Goal: Task Accomplishment & Management: Manage account settings

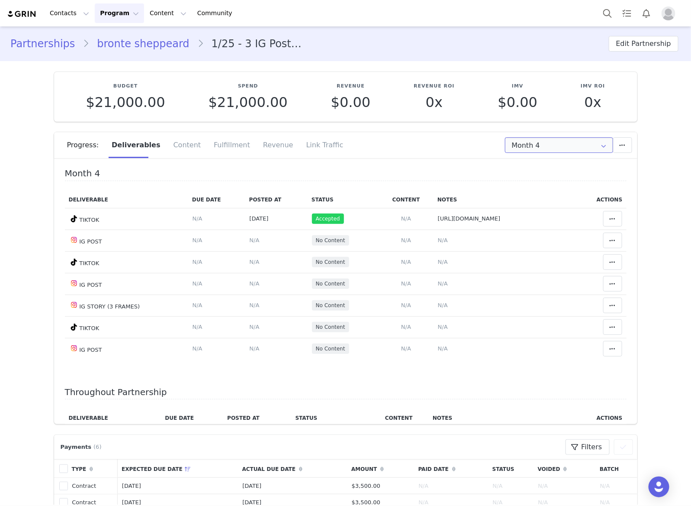
click at [518, 148] on input "Month 4" at bounding box center [559, 145] width 108 height 16
click at [434, 227] on td "https://www.tiktok.com/@brontesheppeard/video/7553602168729718033" at bounding box center [504, 219] width 141 height 22
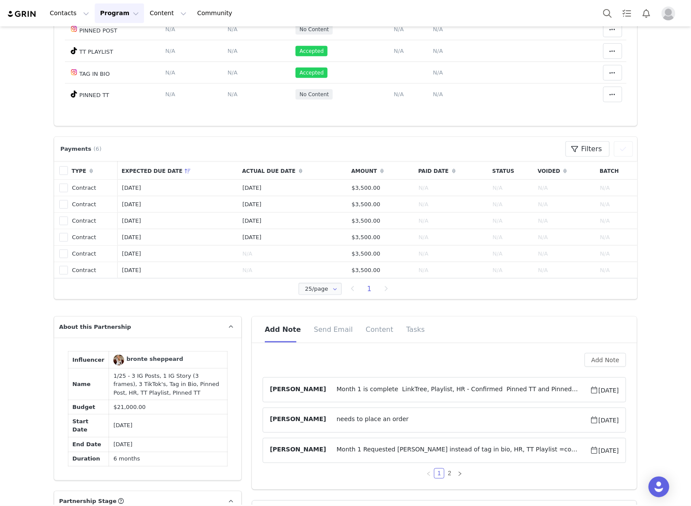
scroll to position [325, 0]
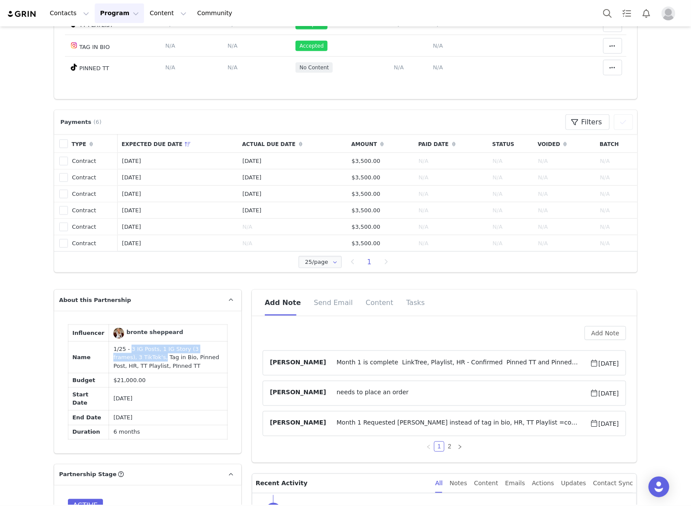
drag, startPoint x: 121, startPoint y: 348, endPoint x: 125, endPoint y: 357, distance: 10.1
click at [125, 357] on td "1/25 - 3 IG Posts, 1 IG Story (3 frames), 3 TikTok's, Tag in Bio, Pinned Post, …" at bounding box center [168, 358] width 118 height 32
copy td "3 IG Posts, 1 IG Story (3 frames), 3 TikTok's,"
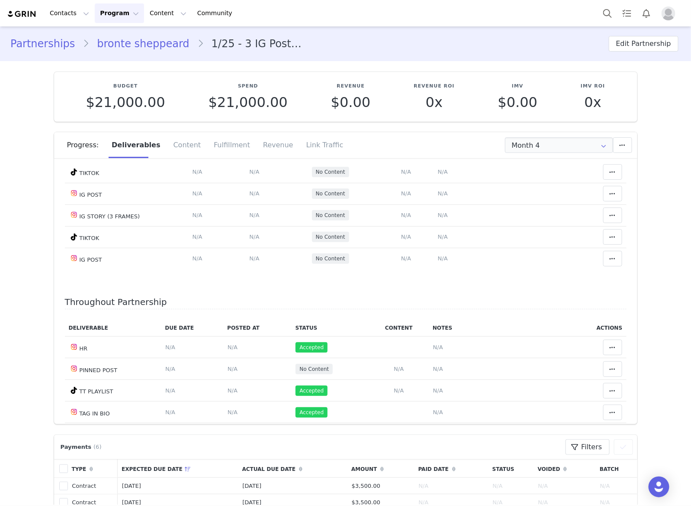
scroll to position [0, 0]
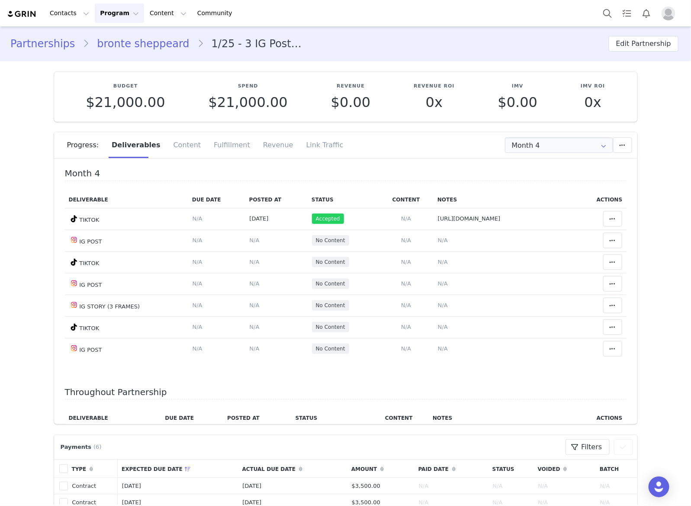
click at [131, 50] on link "bronte sheppeard" at bounding box center [143, 44] width 108 height 16
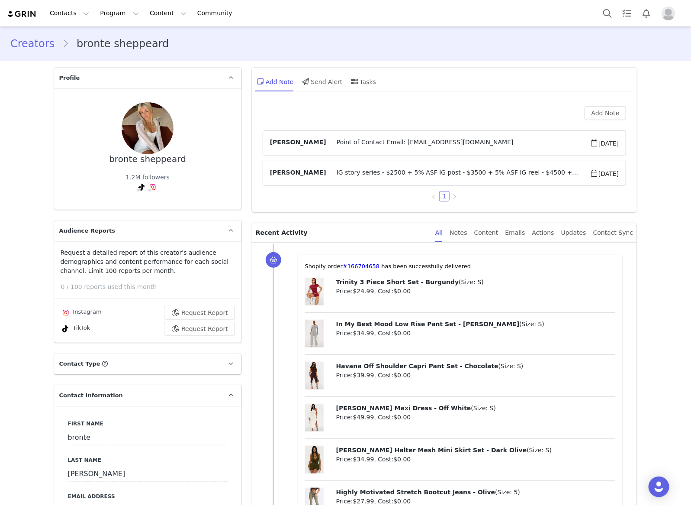
type input "+61 ([GEOGRAPHIC_DATA])"
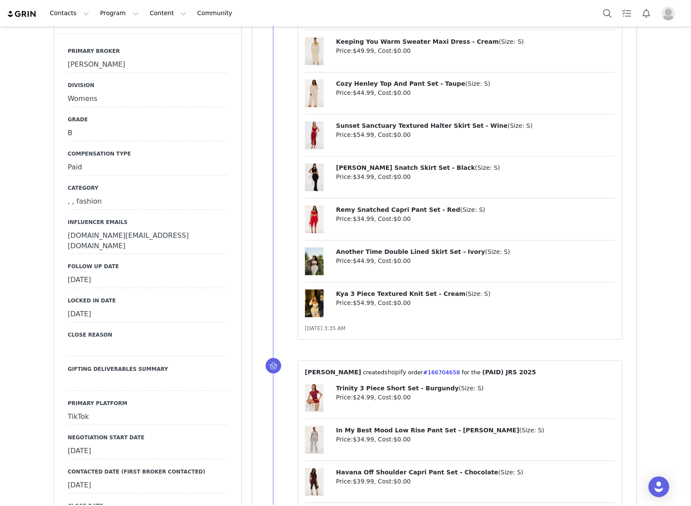
scroll to position [866, 0]
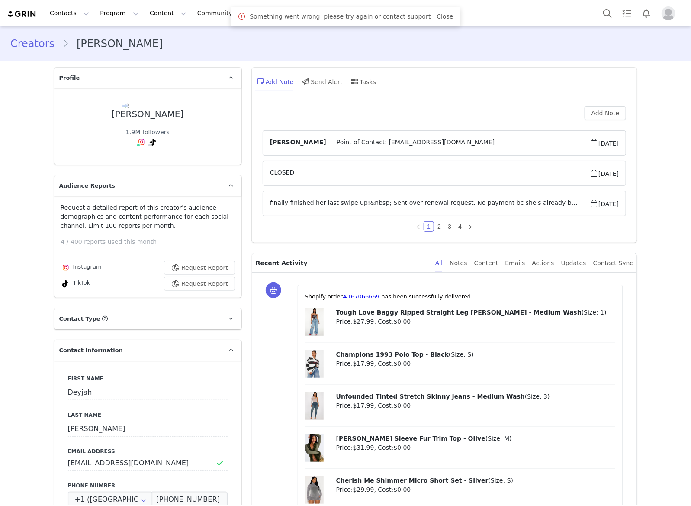
scroll to position [974, 0]
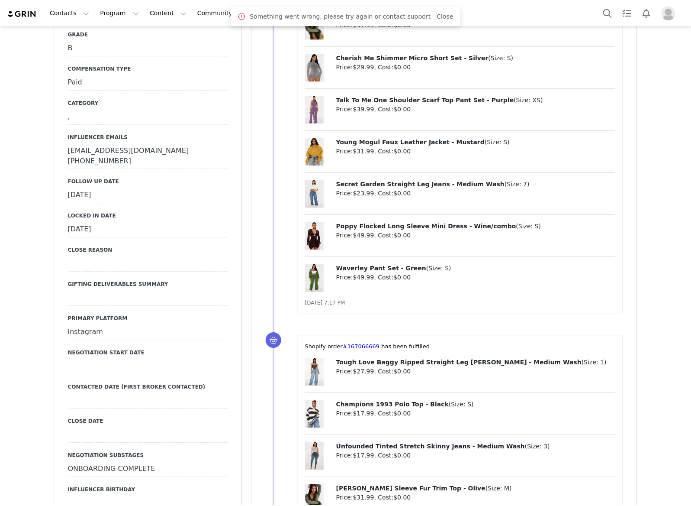
click at [143, 203] on div "[DATE]" at bounding box center [148, 195] width 160 height 16
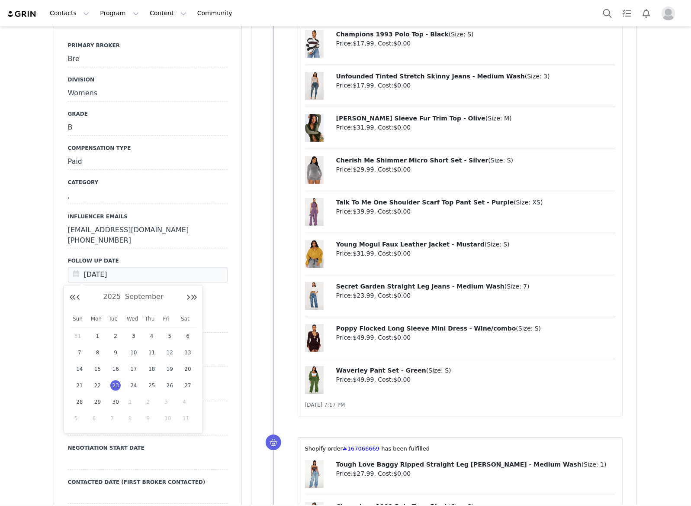
scroll to position [0, 0]
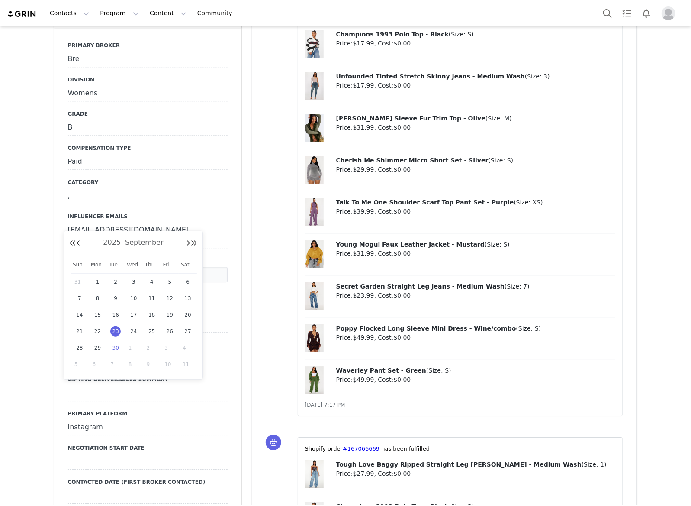
click at [113, 349] on span "30" at bounding box center [115, 347] width 10 height 10
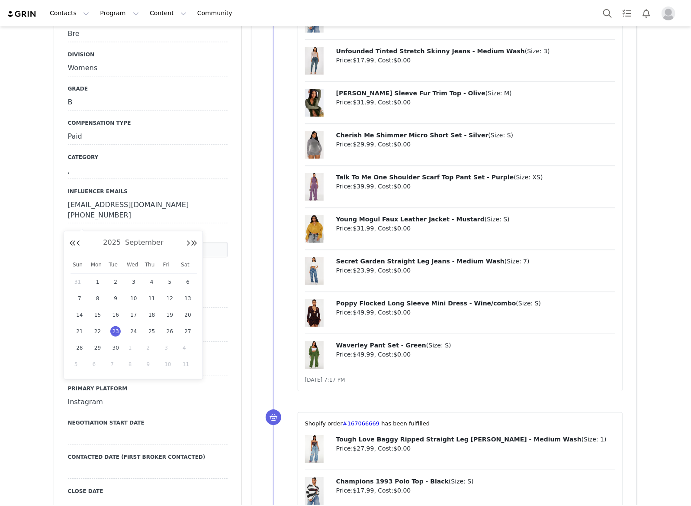
type input "[DATE]"
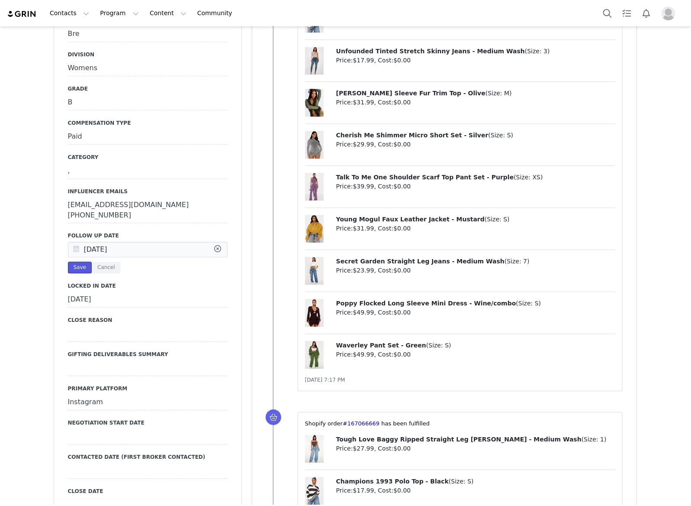
click at [76, 261] on button "Save" at bounding box center [80, 267] width 24 height 12
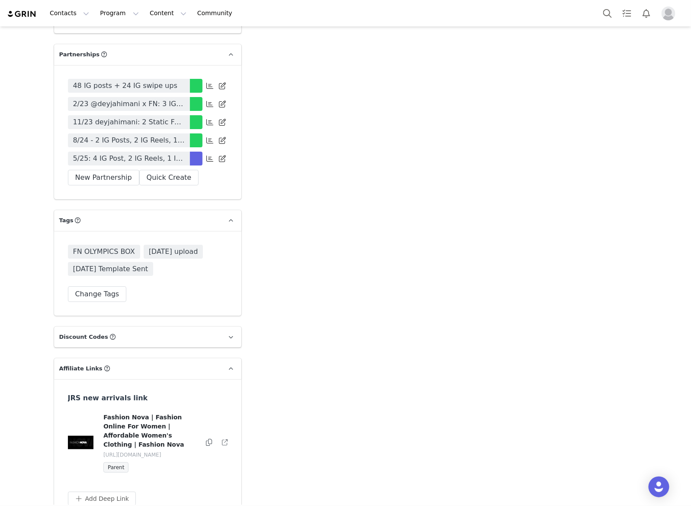
scroll to position [2597, 0]
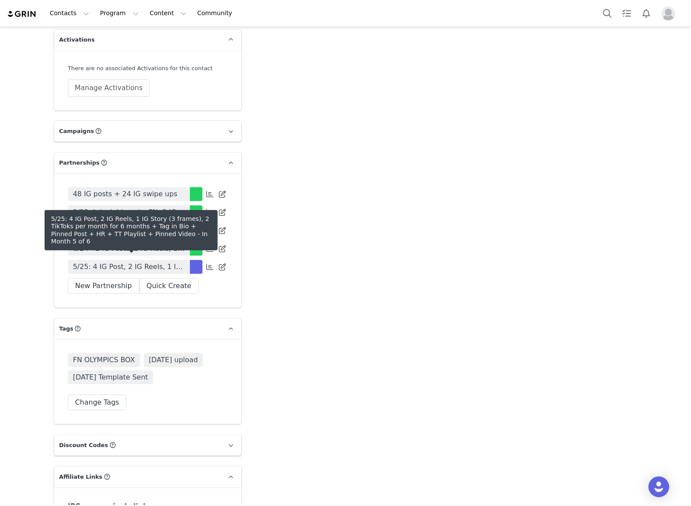
click at [167, 261] on span "5/25: 4 IG Post, 2 IG Reels, 1 IG Story (3 frames), 2 TikToks per month for 6 m…" at bounding box center [129, 266] width 112 height 10
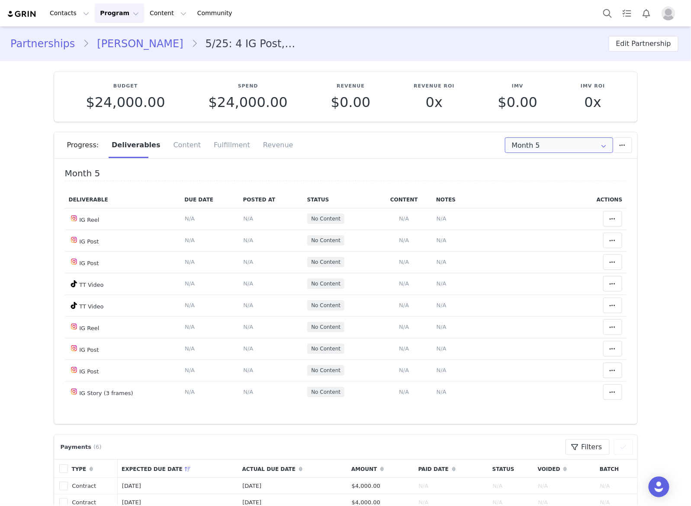
click at [545, 148] on input "Month 5" at bounding box center [559, 145] width 108 height 16
click at [563, 202] on span "Jul 22nd - Aug 22nd" at bounding box center [584, 197] width 47 height 15
type input "Month 3"
drag, startPoint x: 120, startPoint y: 38, endPoint x: 669, endPoint y: 403, distance: 659.2
click at [120, 38] on link "Deyjah Harris" at bounding box center [140, 44] width 102 height 16
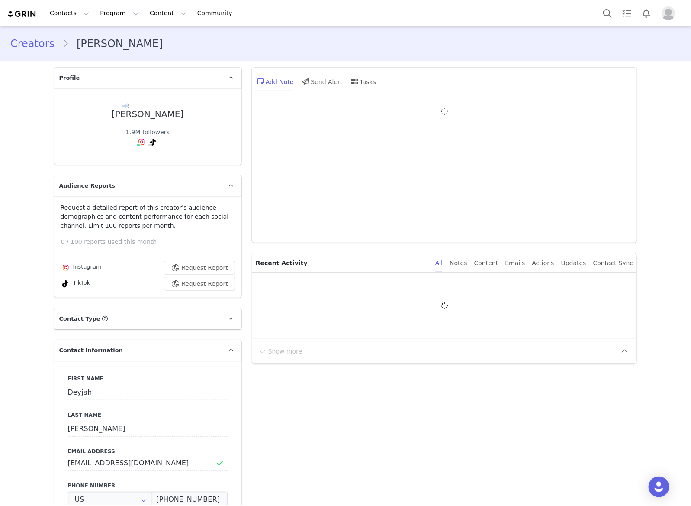
type input "+1 ([GEOGRAPHIC_DATA])"
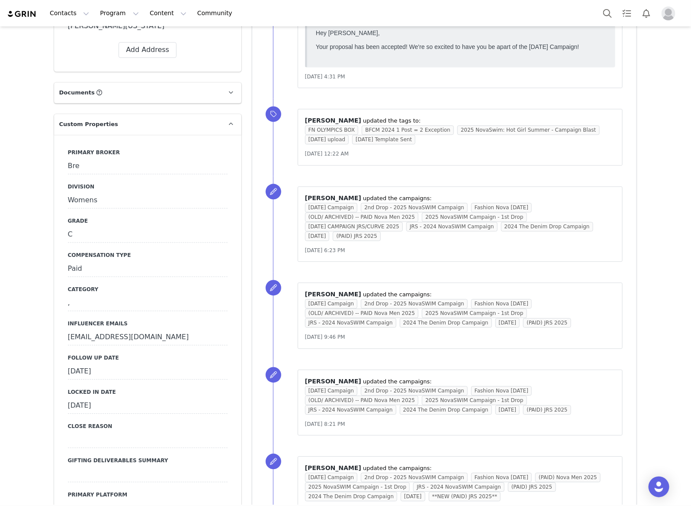
scroll to position [1028, 0]
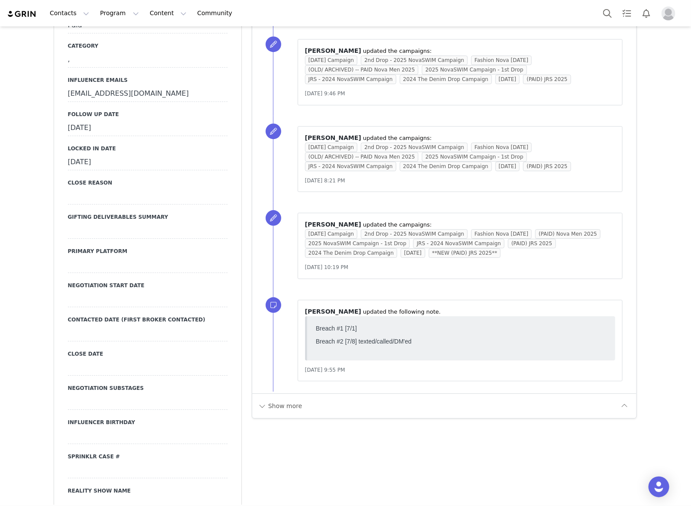
click at [159, 130] on div "[DATE]" at bounding box center [148, 128] width 160 height 16
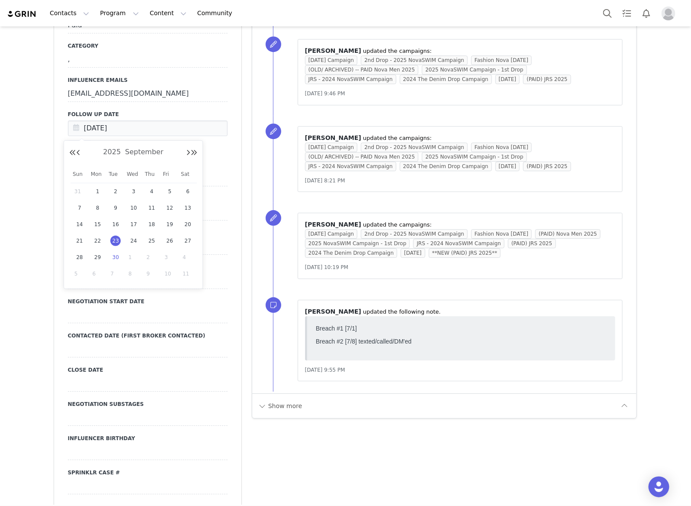
click at [113, 255] on span "30" at bounding box center [115, 257] width 10 height 10
type input "[DATE]"
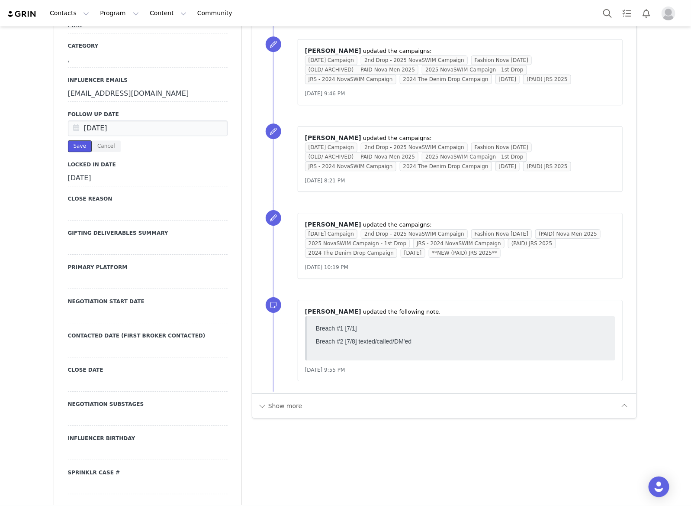
click at [71, 141] on button "Save" at bounding box center [80, 146] width 24 height 12
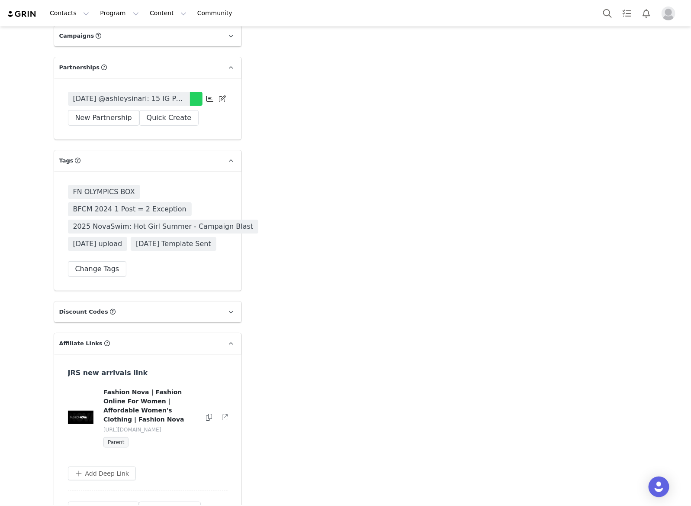
scroll to position [2705, 0]
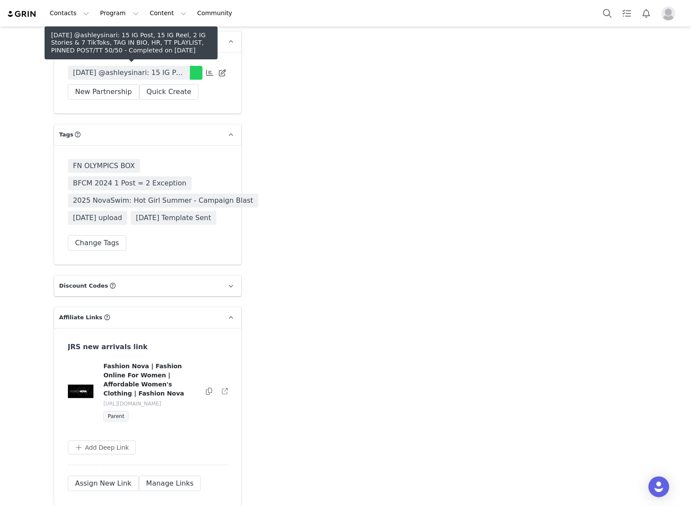
click at [176, 68] on span "JAN 2024 @ashleysinari: 15 IG Post, 15 IG Reel, 2 IG Stories & 7 TikToks, TAG I…" at bounding box center [129, 73] width 112 height 10
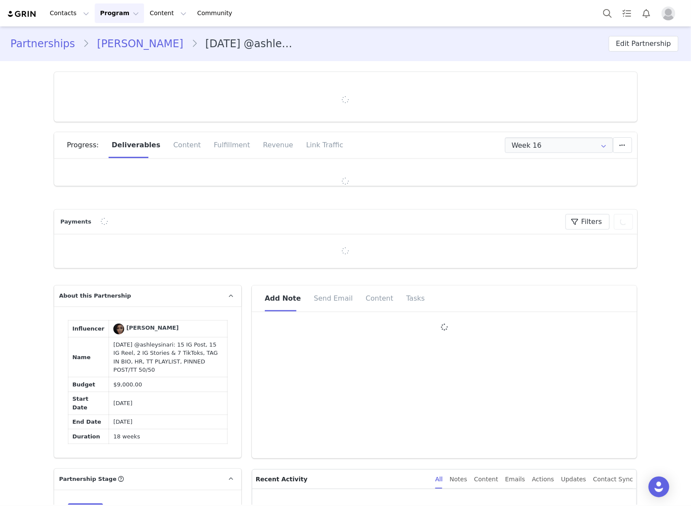
type input "+1 ([GEOGRAPHIC_DATA])"
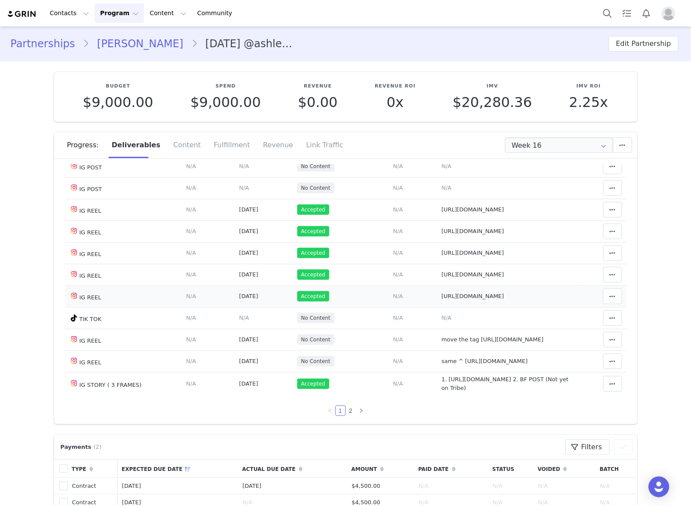
scroll to position [500, 0]
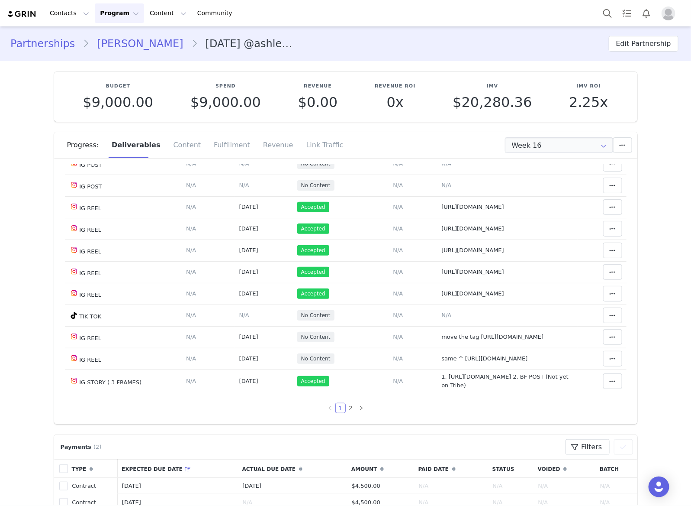
click at [119, 45] on link "Ashley Oppong" at bounding box center [140, 44] width 102 height 16
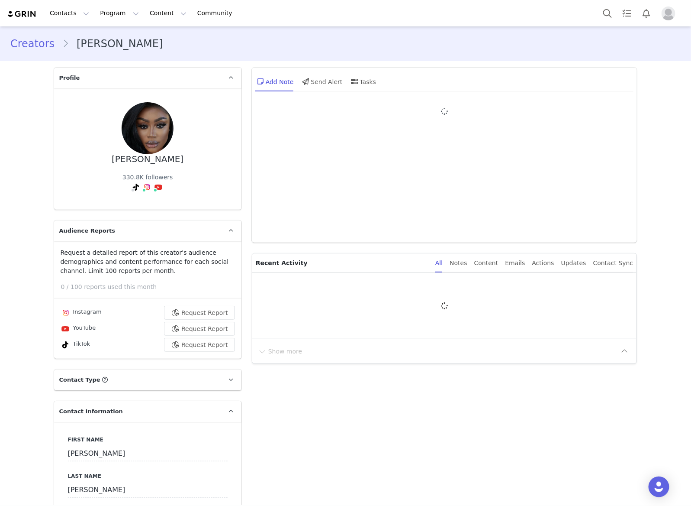
type input "+1 ([GEOGRAPHIC_DATA])"
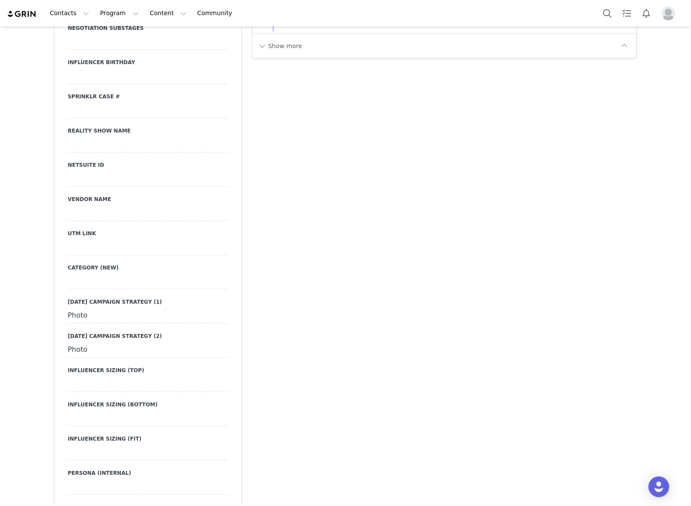
scroll to position [1407, 0]
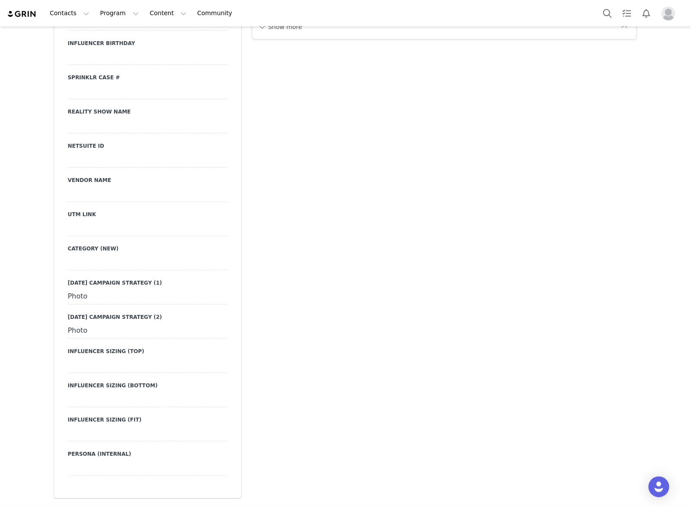
drag, startPoint x: 103, startPoint y: 295, endPoint x: 35, endPoint y: 290, distance: 67.7
click at [35, 290] on div "Creators Ashley Oppong Profile Ashley Oppong 330.8K followers Audience Reports …" at bounding box center [345, 246] width 691 height 3253
copy div "Photo"
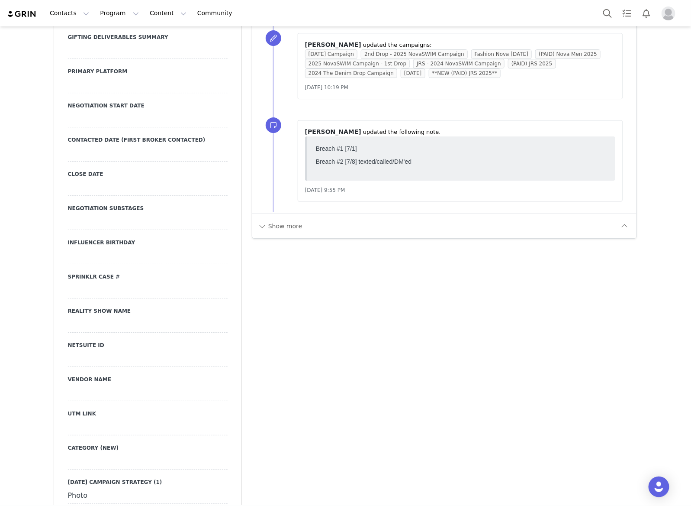
scroll to position [974, 0]
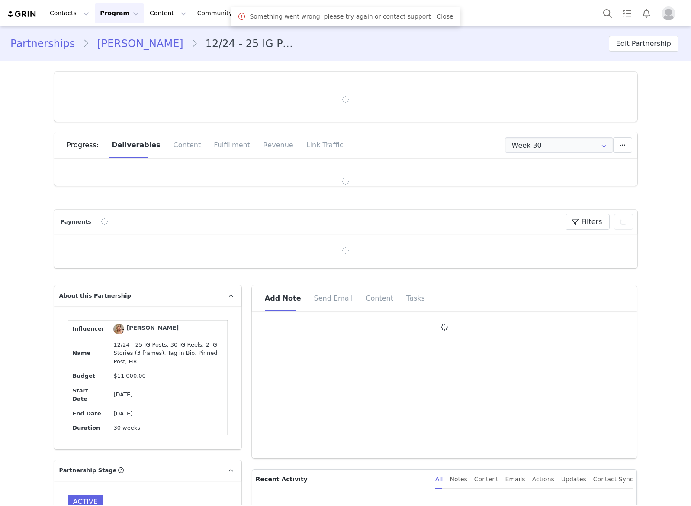
type input "+34 ([GEOGRAPHIC_DATA])"
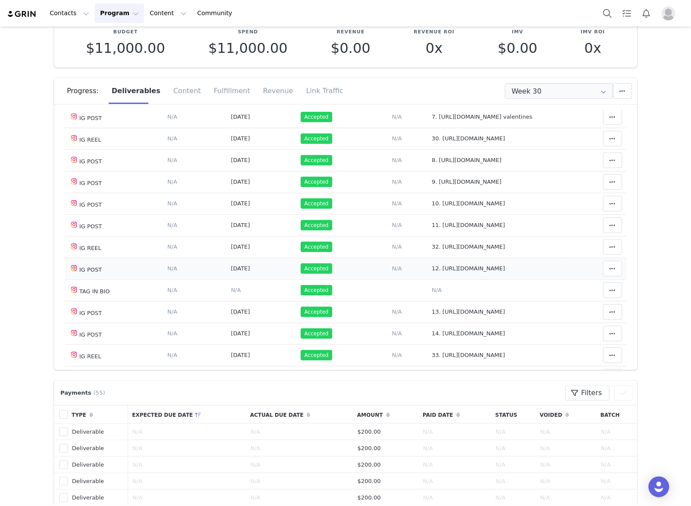
scroll to position [509, 0]
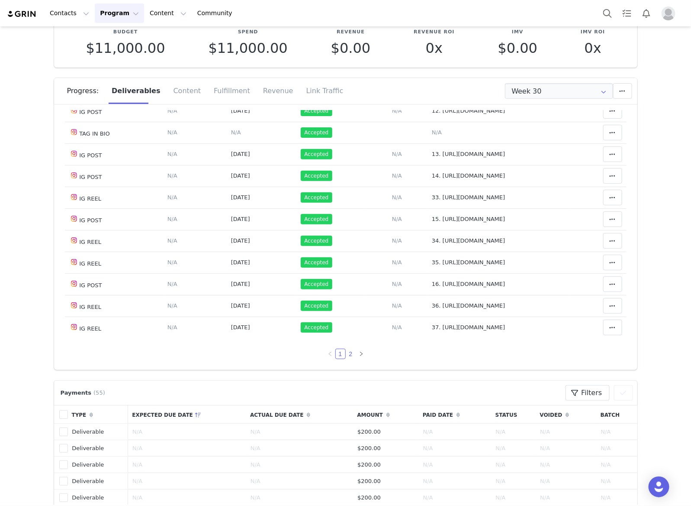
click at [346, 353] on link "2" at bounding box center [351, 354] width 10 height 10
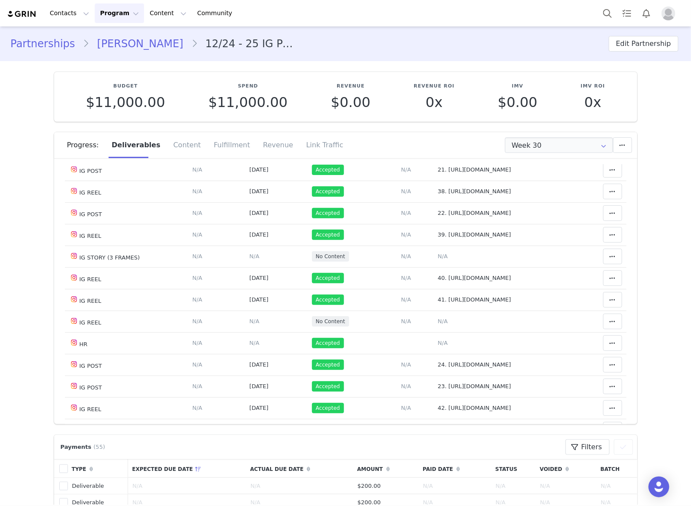
scroll to position [271, 0]
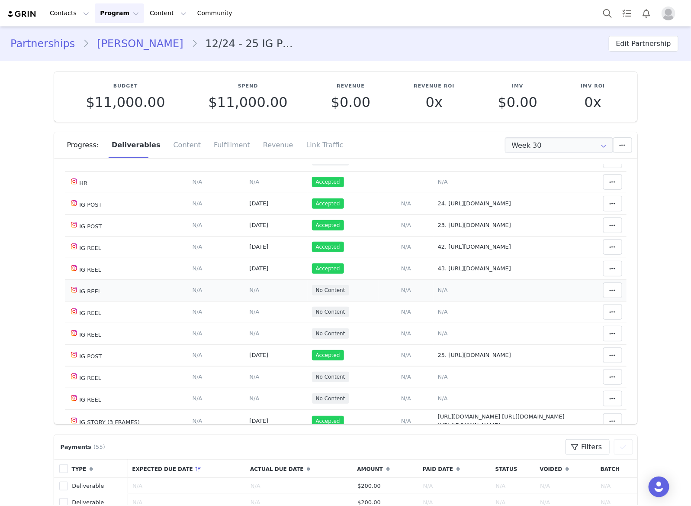
click at [438, 293] on span "N/A" at bounding box center [443, 290] width 10 height 6
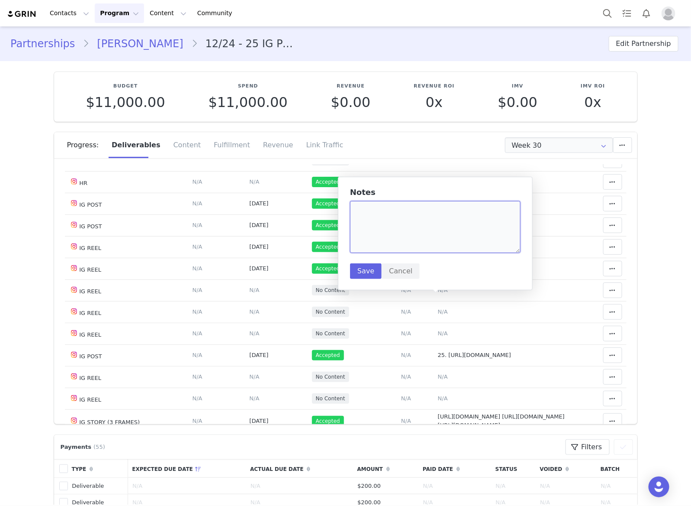
click at [447, 237] on textarea at bounding box center [435, 227] width 171 height 52
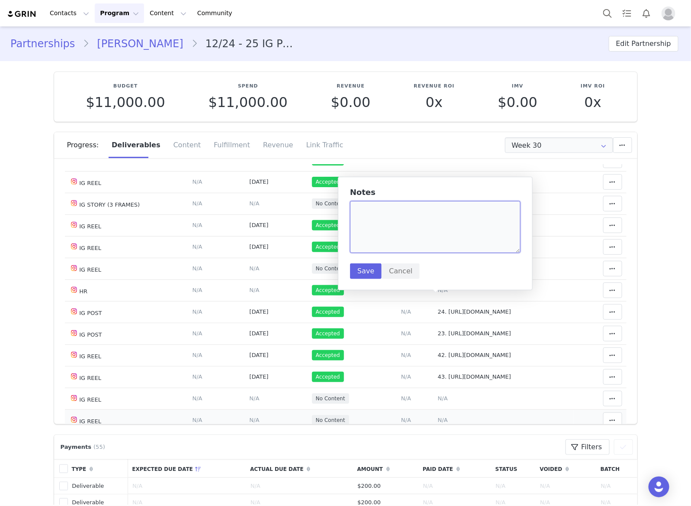
click at [503, 253] on textarea at bounding box center [435, 227] width 171 height 52
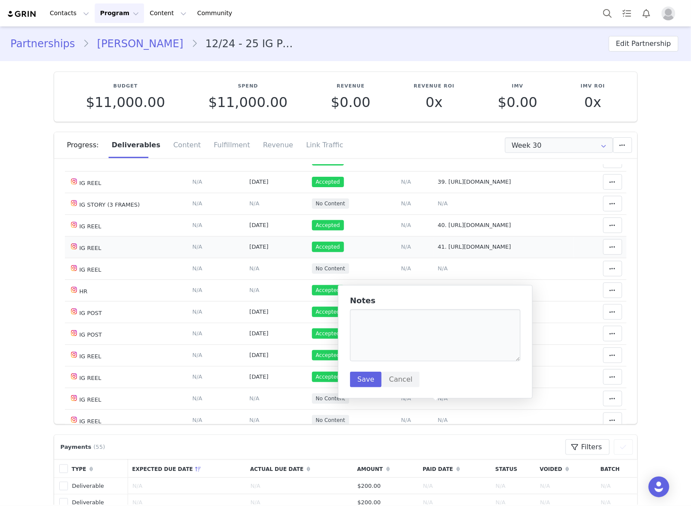
click at [550, 258] on td "Notes Save Cancel 41. https://www.instagram.com/reel/DOd1XPgjBmu/" at bounding box center [504, 247] width 141 height 22
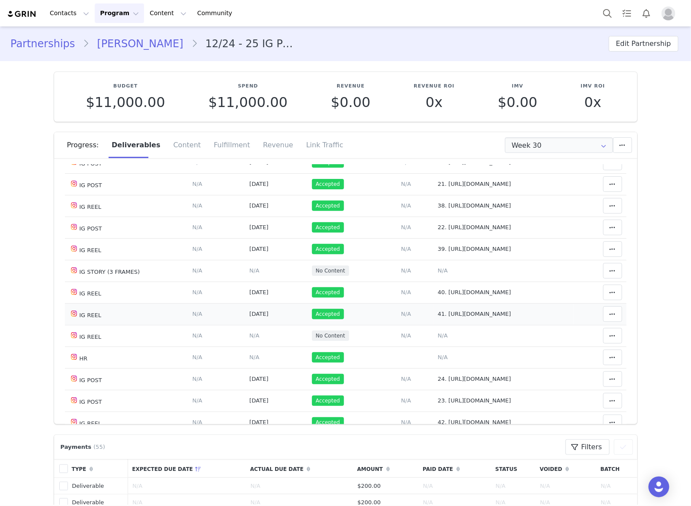
scroll to position [108, 0]
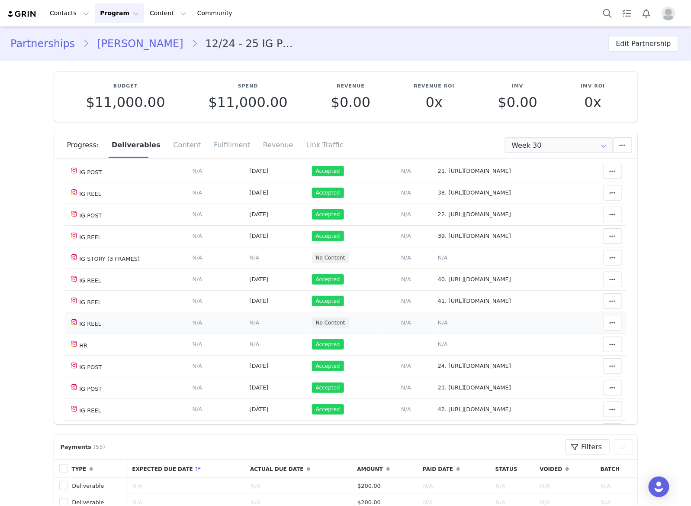
click at [438, 326] on span "N/A" at bounding box center [443, 322] width 10 height 6
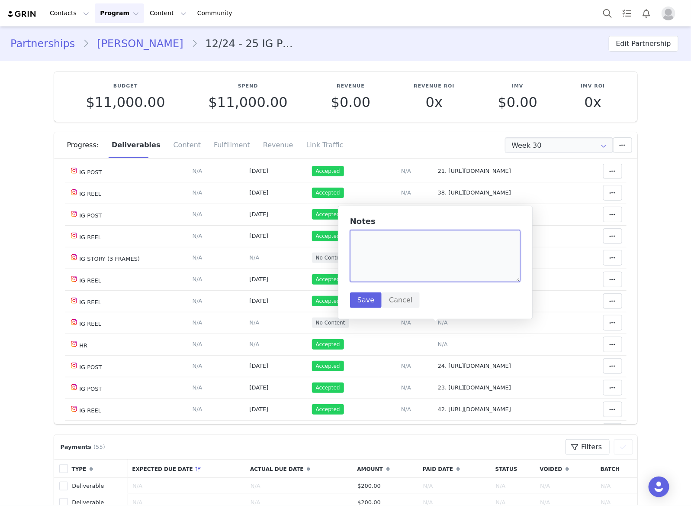
click at [438, 263] on textarea at bounding box center [435, 256] width 171 height 52
drag, startPoint x: 401, startPoint y: 301, endPoint x: 191, endPoint y: 103, distance: 288.4
click at [400, 301] on button "Cancel" at bounding box center [401, 300] width 38 height 16
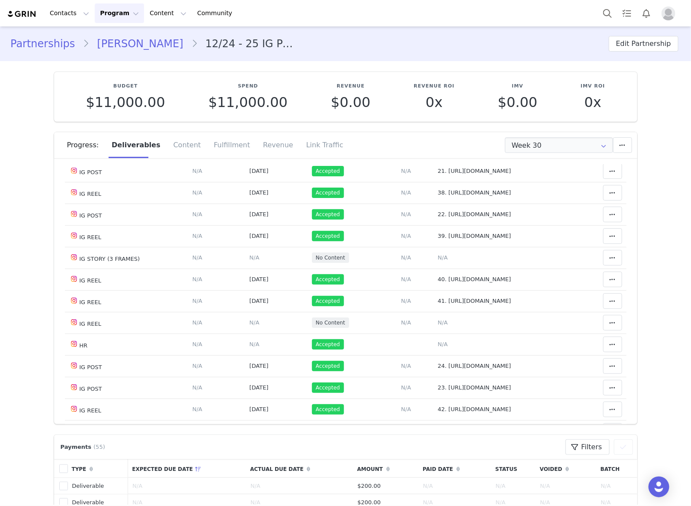
drag, startPoint x: 118, startPoint y: 48, endPoint x: 384, endPoint y: 24, distance: 266.8
click at [118, 48] on link "Iryna Ivanova" at bounding box center [140, 44] width 102 height 16
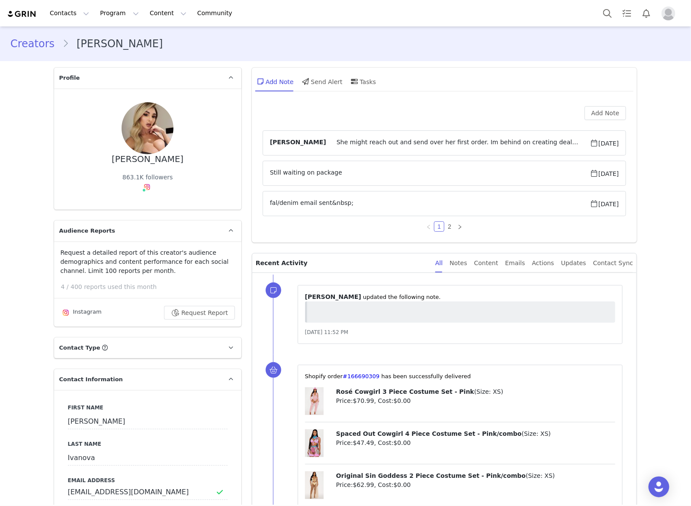
type input "+34 ([GEOGRAPHIC_DATA])"
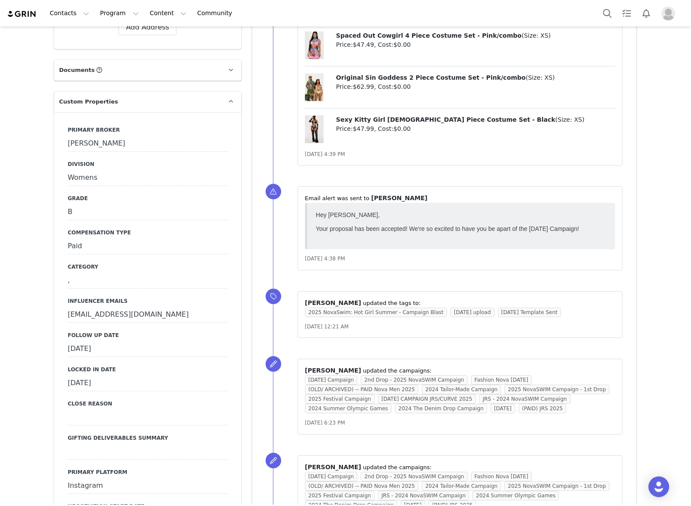
scroll to position [974, 0]
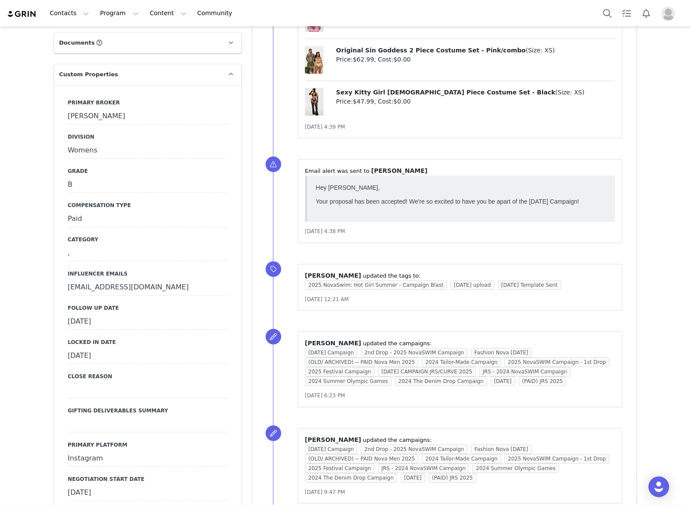
click at [137, 314] on div "[DATE]" at bounding box center [148, 322] width 160 height 16
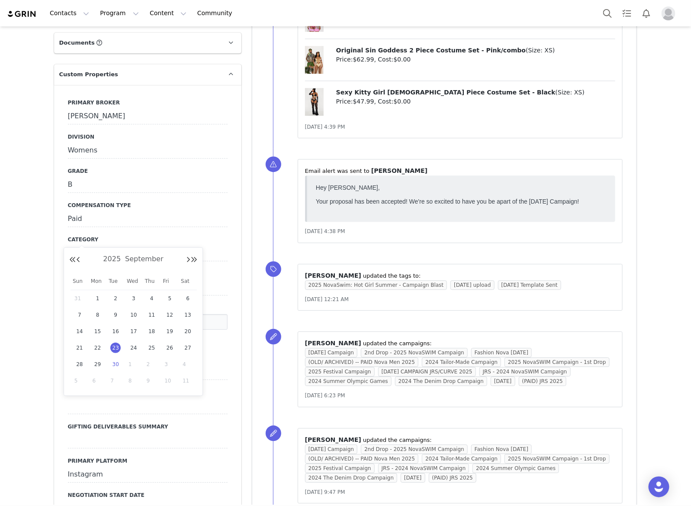
click at [113, 364] on span "30" at bounding box center [115, 364] width 10 height 10
type input "[DATE]"
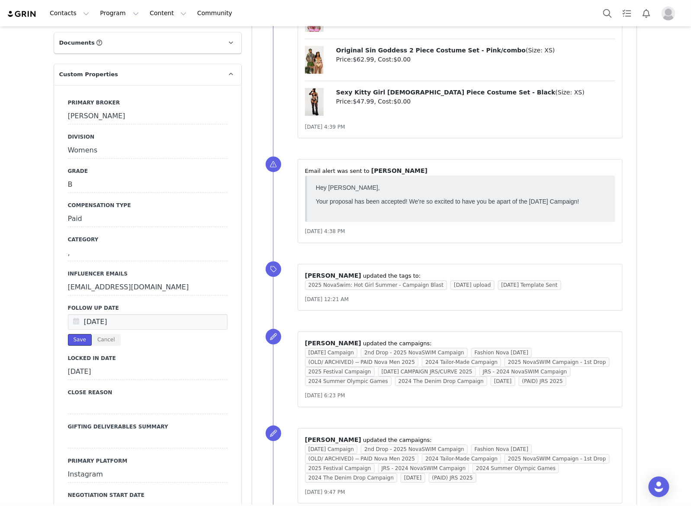
click at [75, 334] on button "Save" at bounding box center [80, 340] width 24 height 12
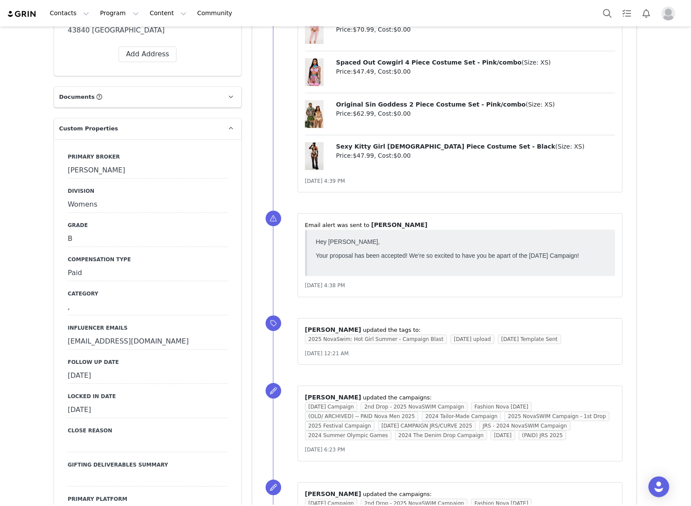
scroll to position [595, 0]
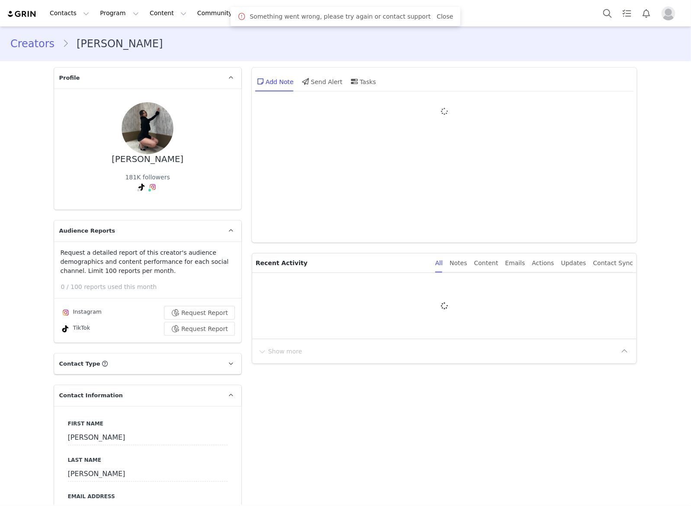
type input "+1 ([GEOGRAPHIC_DATA])"
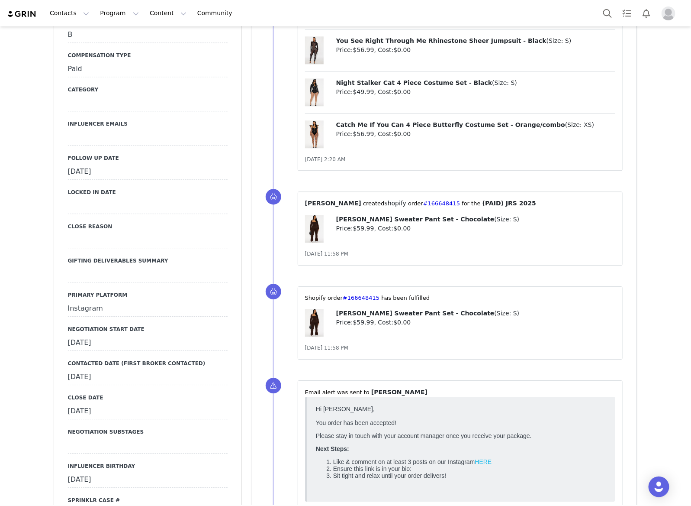
scroll to position [1028, 0]
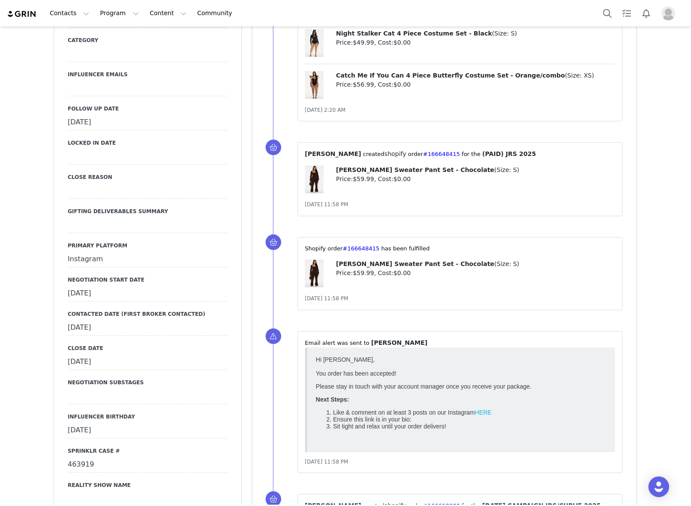
click at [147, 286] on div "[DATE]" at bounding box center [148, 294] width 160 height 16
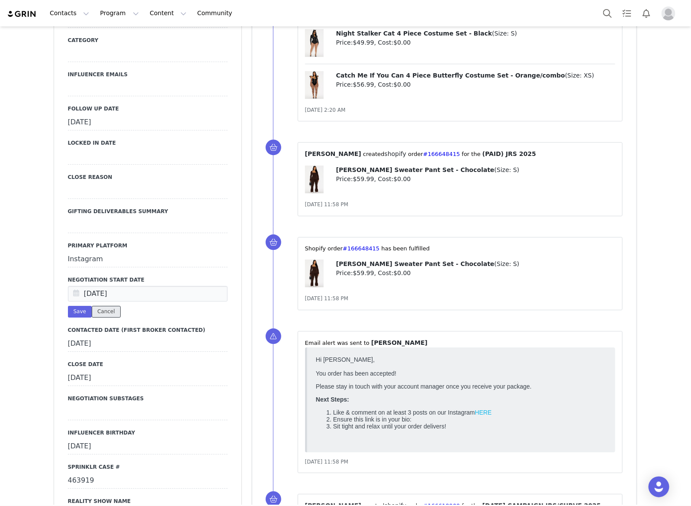
click at [103, 306] on button "Cancel" at bounding box center [106, 312] width 29 height 12
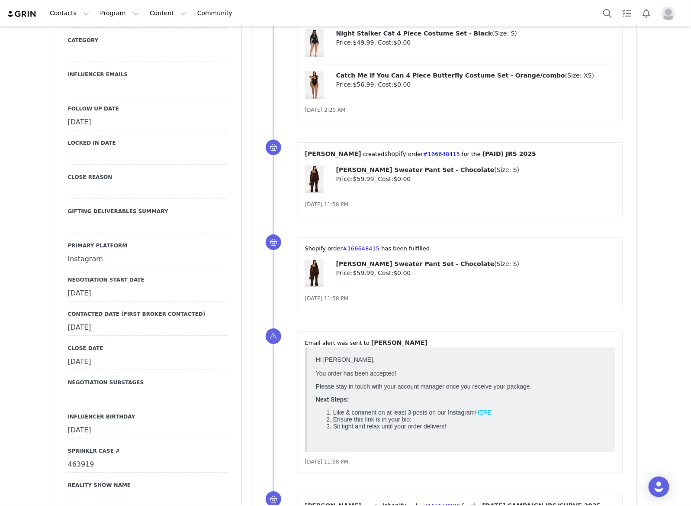
click at [172, 115] on div "September 23rd, 2025" at bounding box center [148, 123] width 160 height 16
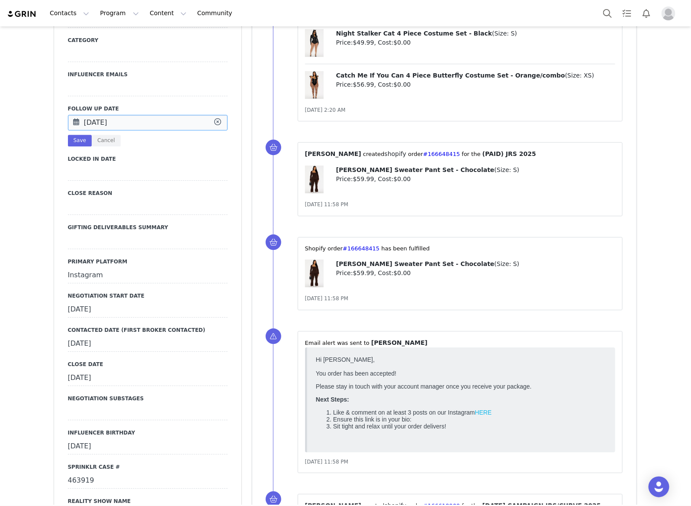
click at [172, 115] on input "Sep 23 2025" at bounding box center [148, 123] width 160 height 16
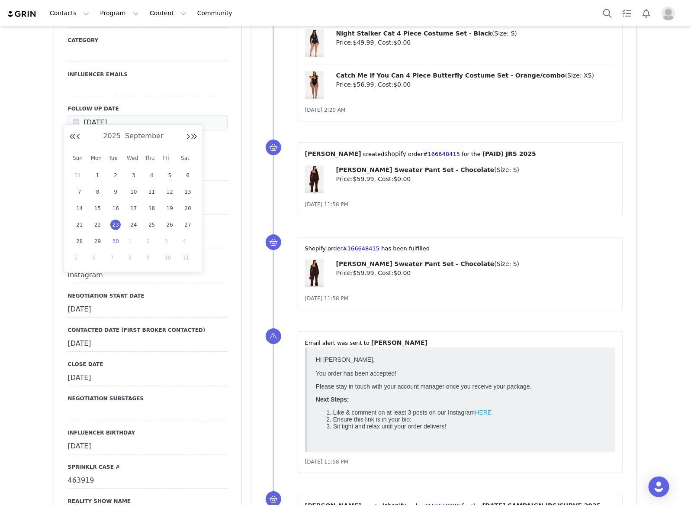
click at [114, 238] on span "30" at bounding box center [115, 241] width 10 height 10
type input "[DATE]"
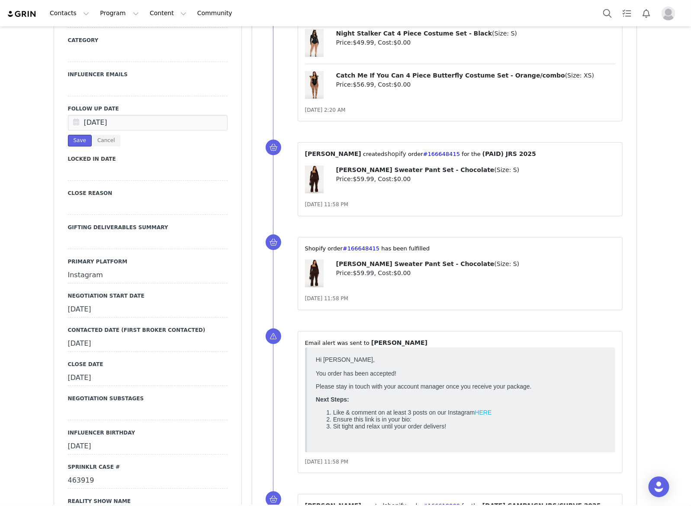
click at [68, 135] on button "Save" at bounding box center [80, 141] width 24 height 12
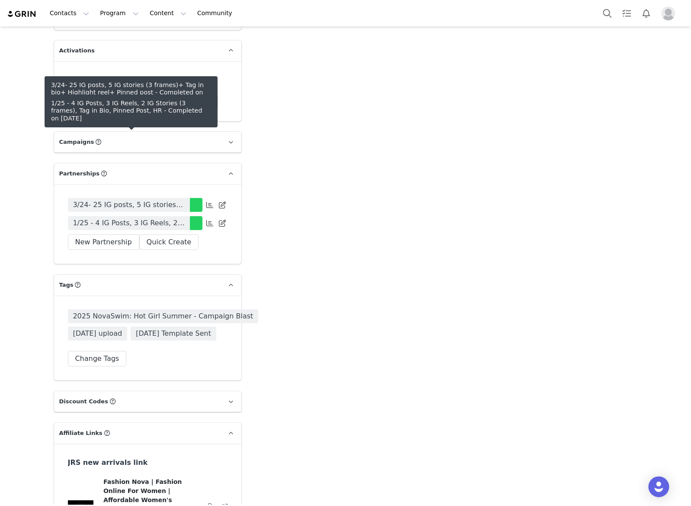
scroll to position [2651, 0]
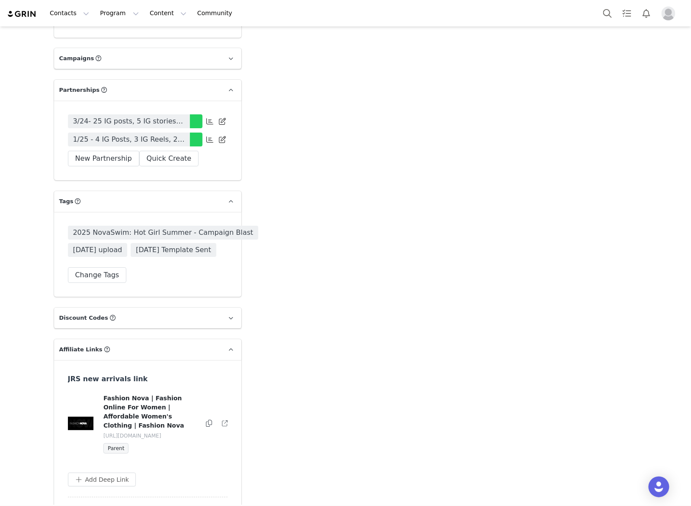
click at [180, 134] on span "1/25 - 4 IG Posts, 3 IG Reels, 2 IG Stories (3 frames), Tag in Bio, Pinned Post…" at bounding box center [129, 139] width 112 height 10
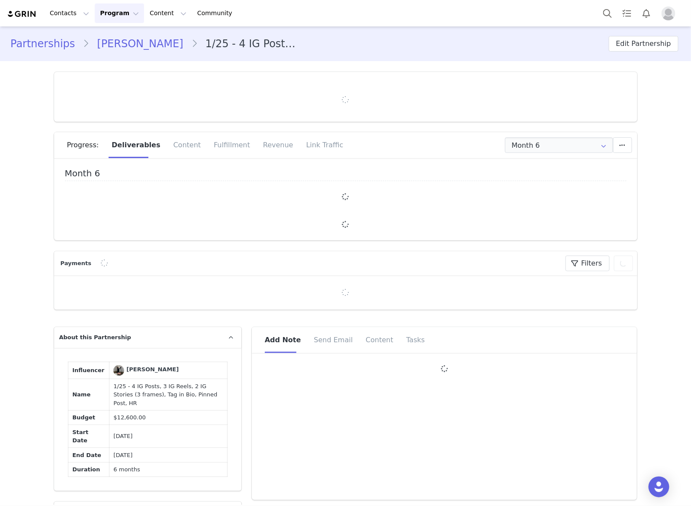
type input "+1 ([GEOGRAPHIC_DATA])"
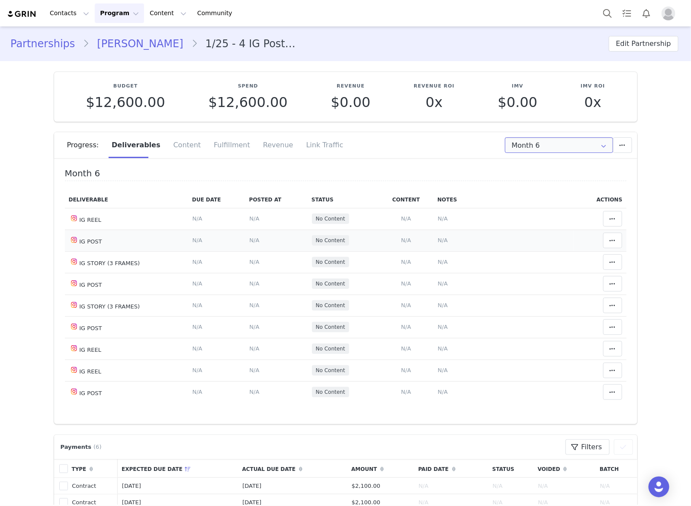
drag, startPoint x: 561, startPoint y: 144, endPoint x: 275, endPoint y: 230, distance: 298.7
click at [561, 144] on input "Month 6" at bounding box center [559, 145] width 108 height 16
click at [532, 224] on span "Month 5" at bounding box center [522, 226] width 25 height 15
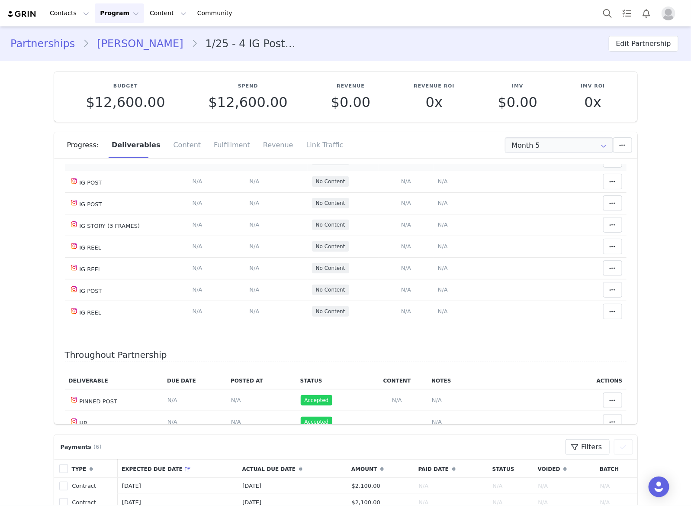
scroll to position [133, 0]
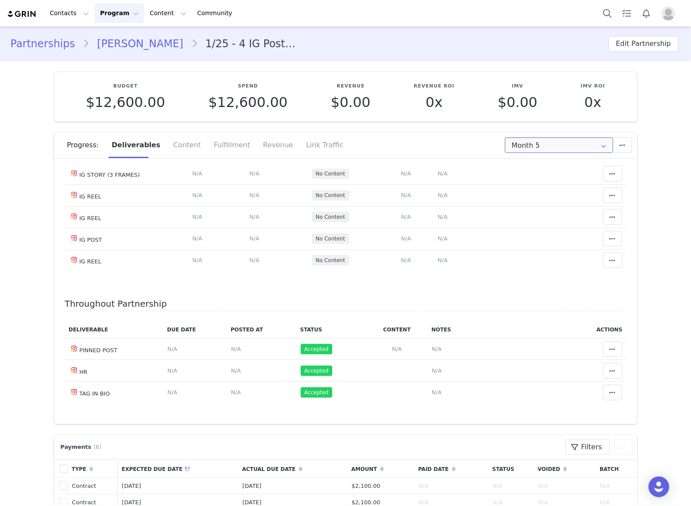
click at [533, 149] on input "Month 5" at bounding box center [559, 145] width 108 height 16
click at [565, 210] on span "Apr 27th - May 27th" at bounding box center [584, 212] width 47 height 15
type input "Month 4"
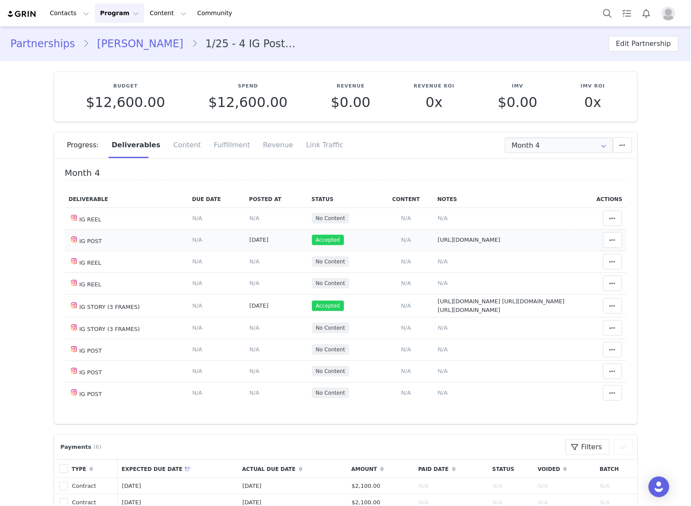
scroll to position [0, 0]
click at [438, 262] on span "N/A" at bounding box center [443, 261] width 10 height 6
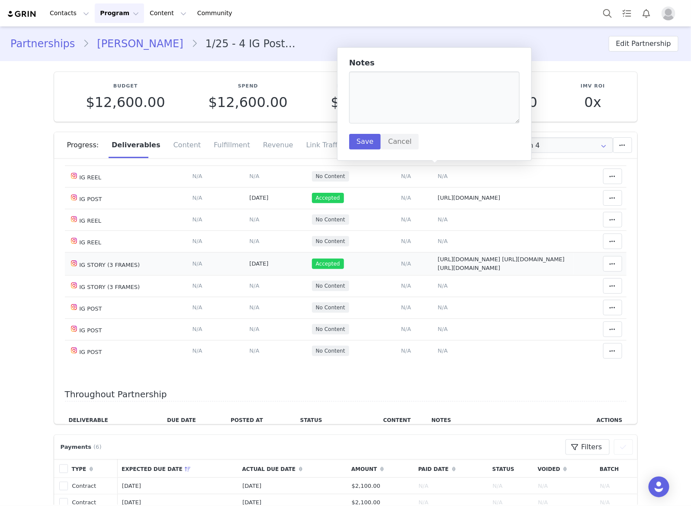
scroll to position [108, 0]
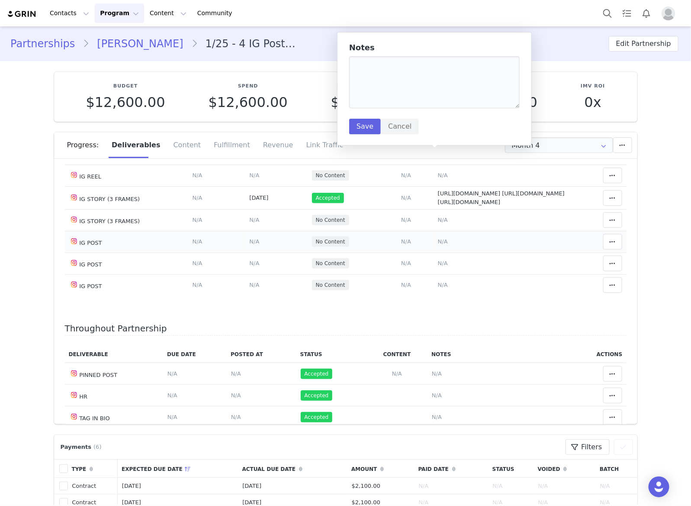
click at [438, 245] on span "N/A" at bounding box center [443, 241] width 10 height 6
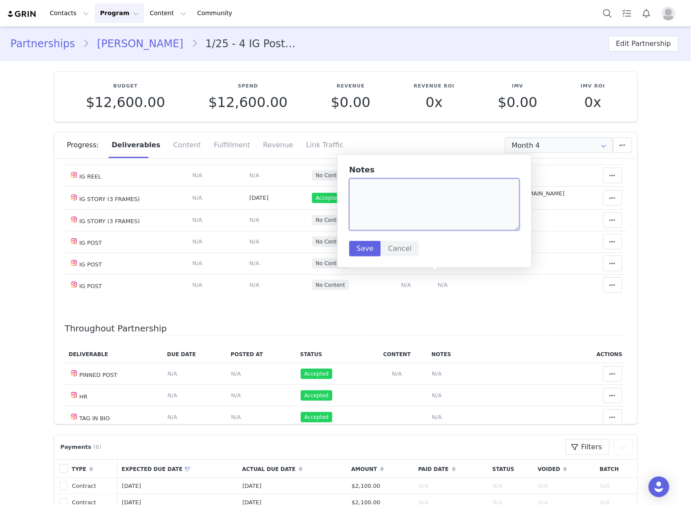
click at [427, 201] on textarea at bounding box center [434, 204] width 171 height 52
paste textarea "https://www.instagram.com/p/DO9m1LHkslg/"
type textarea "https://www.instagram.com/p/DO9m1LHkslg/"
click at [366, 254] on button "Save" at bounding box center [365, 249] width 32 height 16
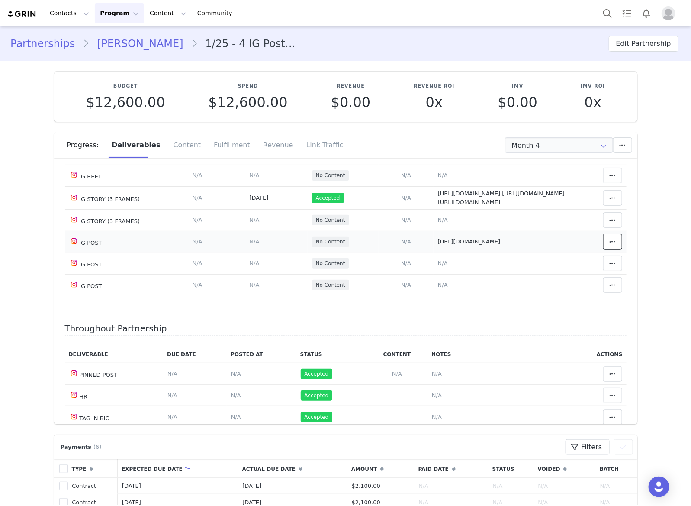
click at [610, 245] on icon at bounding box center [613, 241] width 6 height 7
click at [250, 245] on span "N/A" at bounding box center [255, 241] width 10 height 6
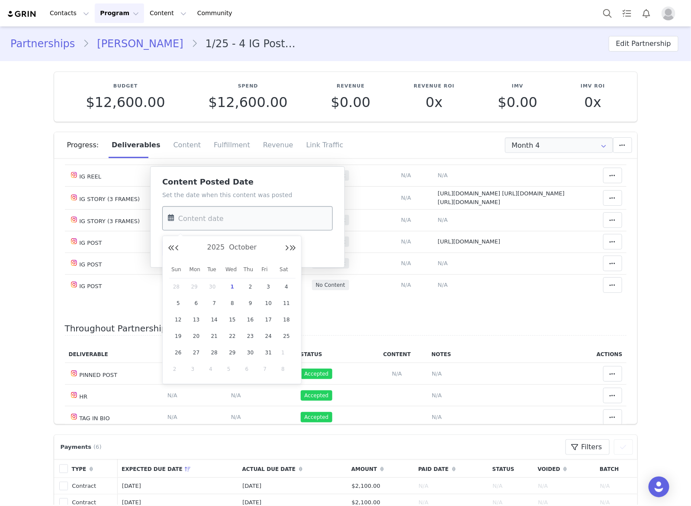
click at [232, 214] on input "text" at bounding box center [247, 218] width 171 height 24
click at [176, 250] on button "Previous Month" at bounding box center [177, 248] width 4 height 7
click at [230, 337] on span "24" at bounding box center [232, 336] width 10 height 10
type input "Sep 24 2025"
click at [170, 256] on button "Save" at bounding box center [178, 249] width 32 height 16
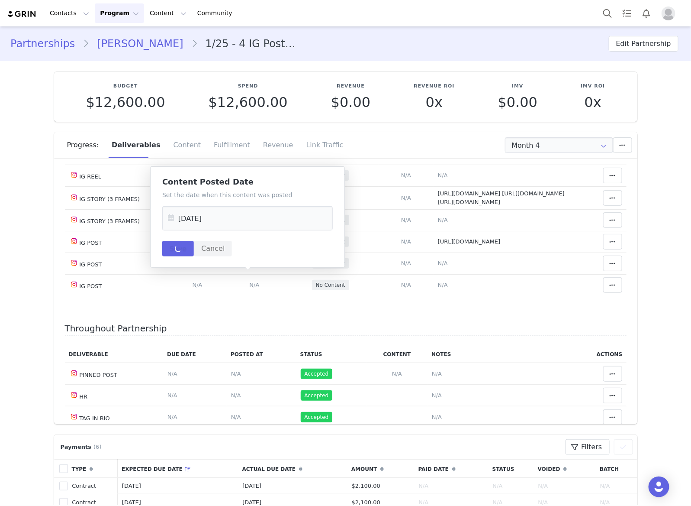
click at [173, 248] on div "Set the date when this content was posted Sep 24 2025 Save Cancel" at bounding box center [247, 223] width 171 height 66
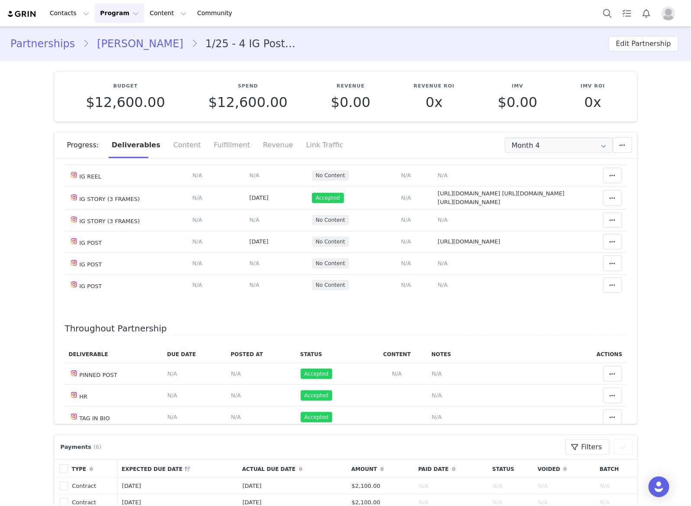
scroll to position [54, 0]
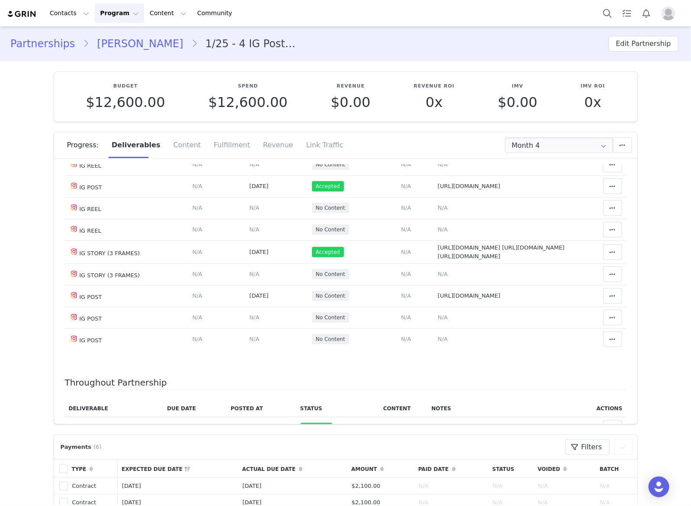
click at [131, 36] on link "Leslie Guerrero" at bounding box center [140, 44] width 102 height 16
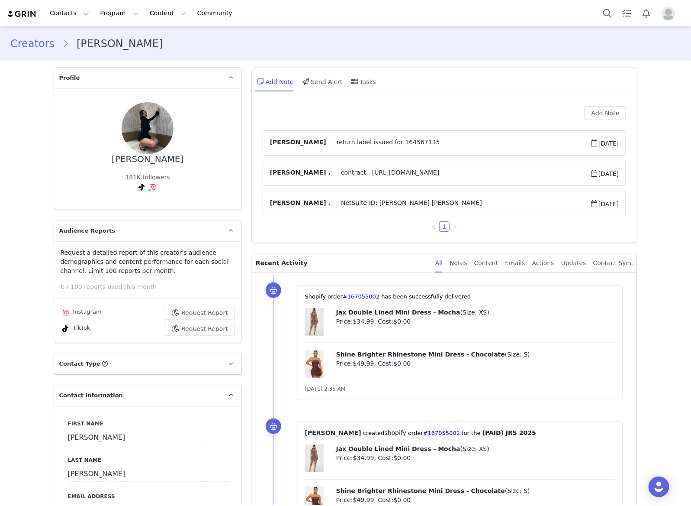
type input "+1 (United States)"
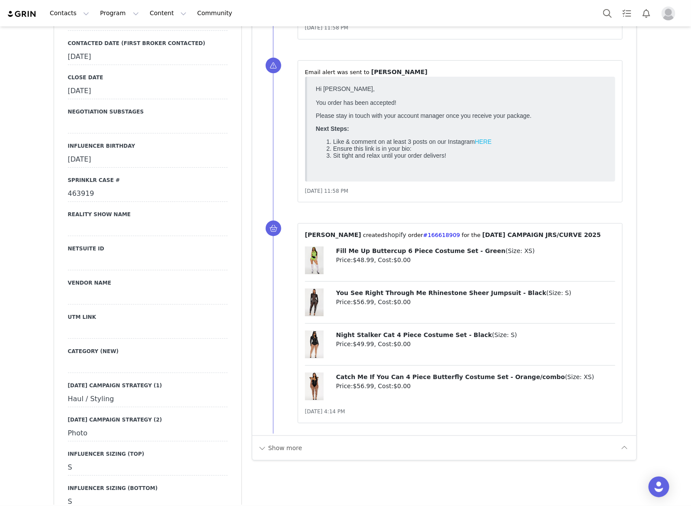
scroll to position [1515, 0]
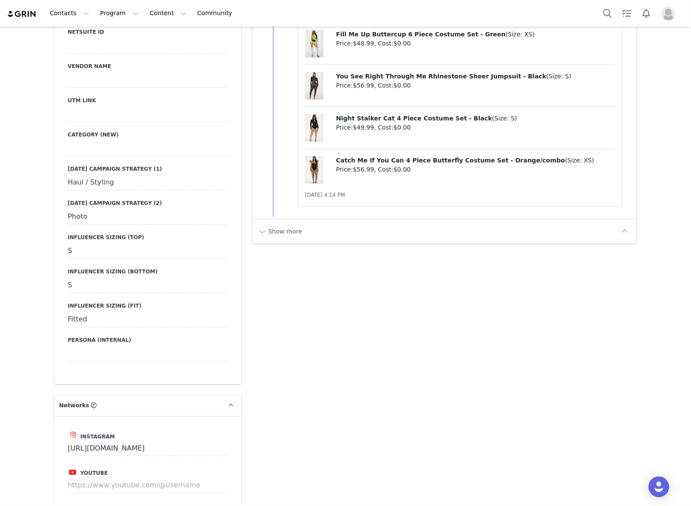
drag, startPoint x: 132, startPoint y: 175, endPoint x: -19, endPoint y: 164, distance: 152.4
click at [0, 164] on html "Contacts Contacts Creators Prospects Applicants Program Program Activations Cam…" at bounding box center [345, 253] width 691 height 506
copy div "Haul / Styling"
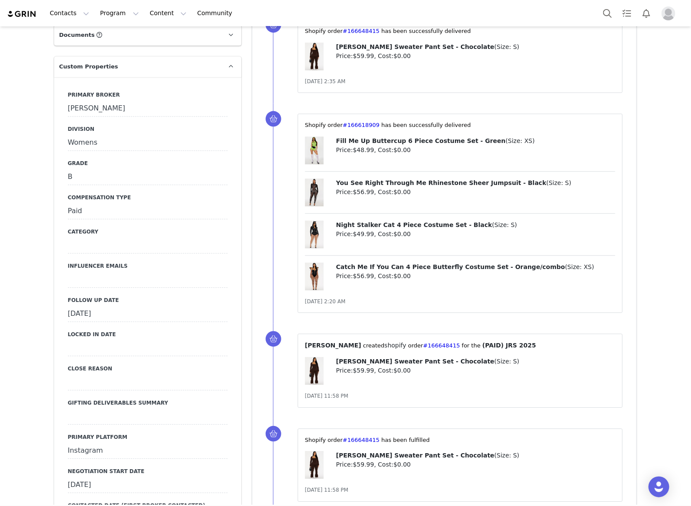
scroll to position [920, 0]
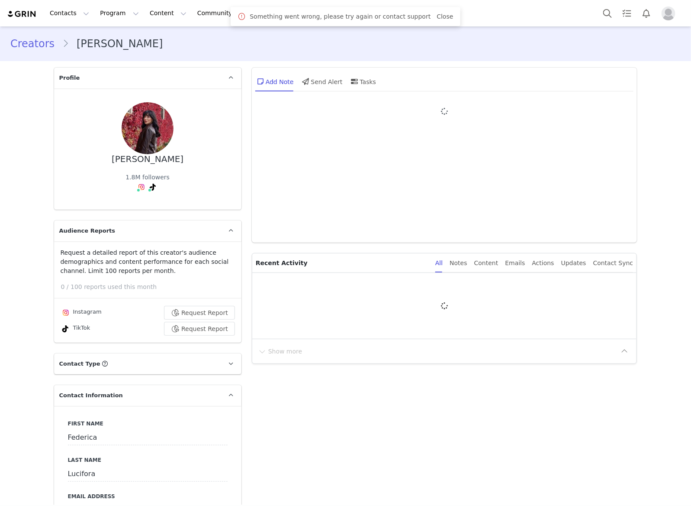
type input "+39 ([GEOGRAPHIC_DATA])"
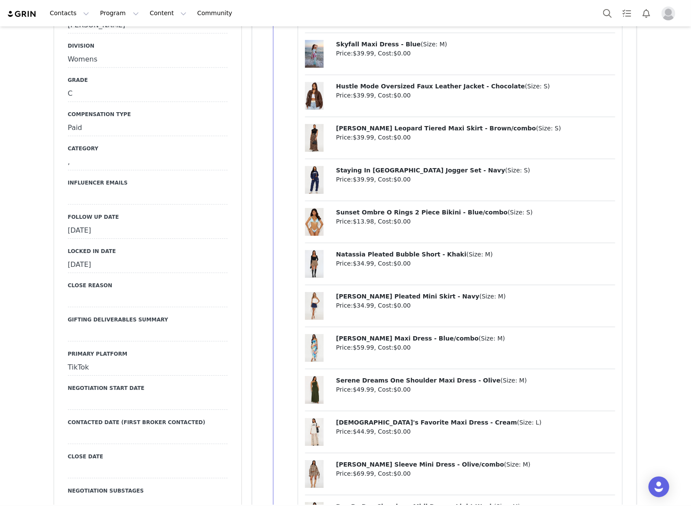
drag, startPoint x: 154, startPoint y: 219, endPoint x: 158, endPoint y: 228, distance: 9.3
click at [154, 223] on div "[DATE]" at bounding box center [148, 231] width 160 height 16
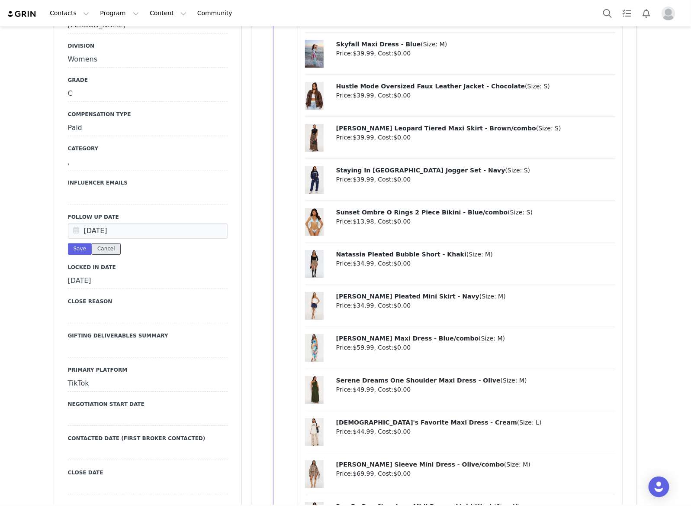
click at [107, 243] on button "Cancel" at bounding box center [106, 249] width 29 height 12
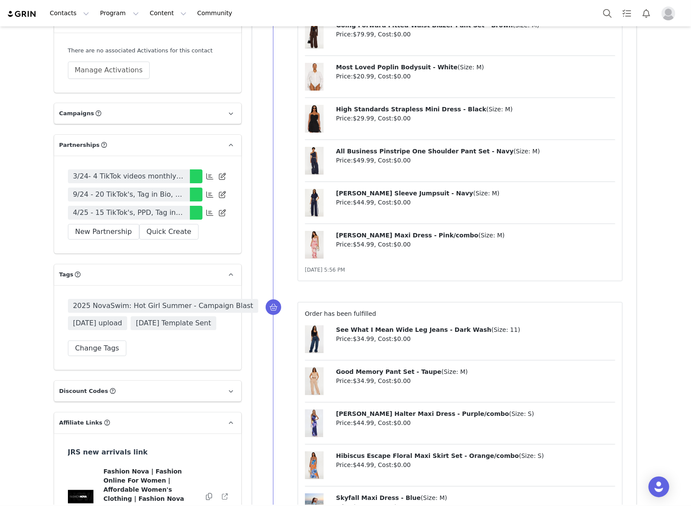
scroll to position [2705, 0]
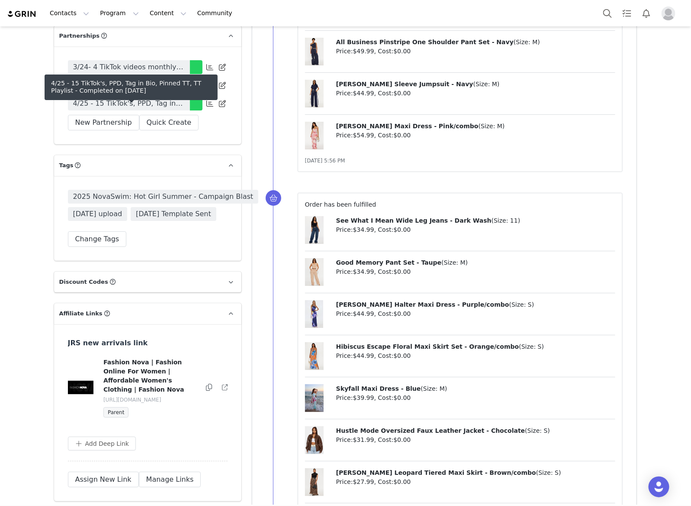
click at [171, 109] on span "4/25 - 15 TikTok's, PPD, Tag in Bio, Pinned TT, TT Playlist" at bounding box center [129, 103] width 112 height 10
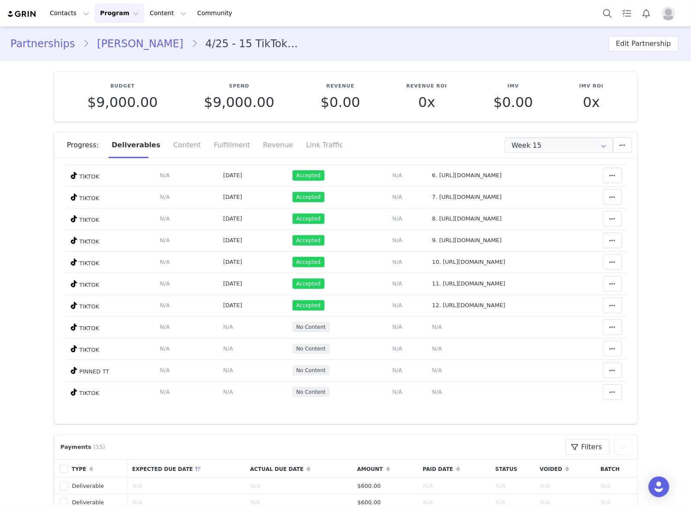
click at [139, 45] on link "[PERSON_NAME]" at bounding box center [140, 44] width 102 height 16
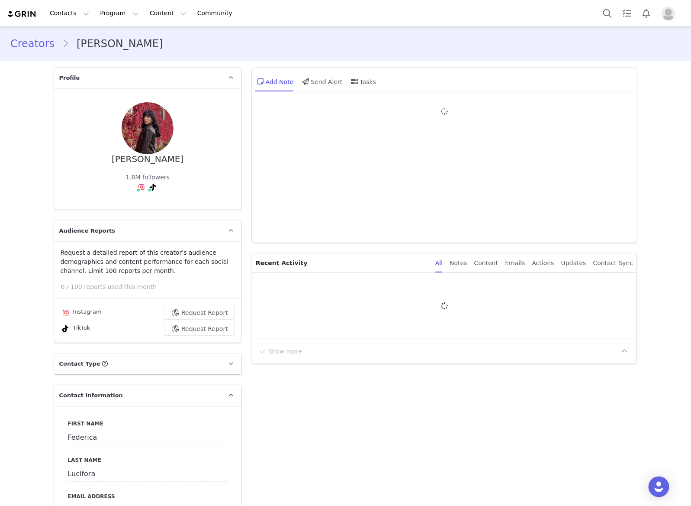
type input "+39 ([GEOGRAPHIC_DATA])"
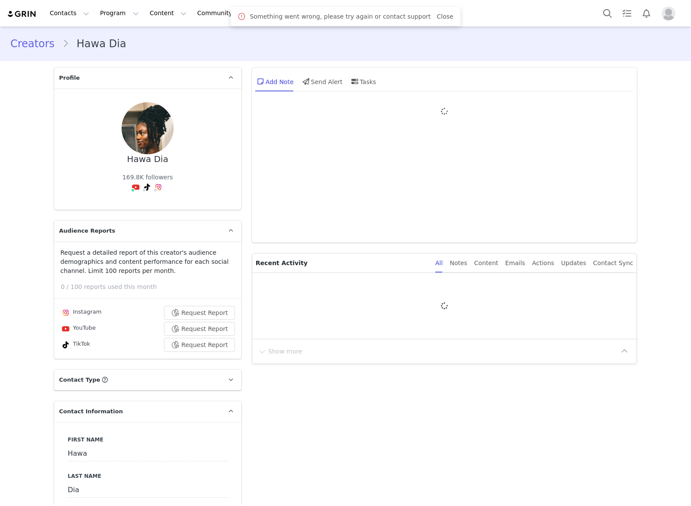
type input "+1 ([GEOGRAPHIC_DATA])"
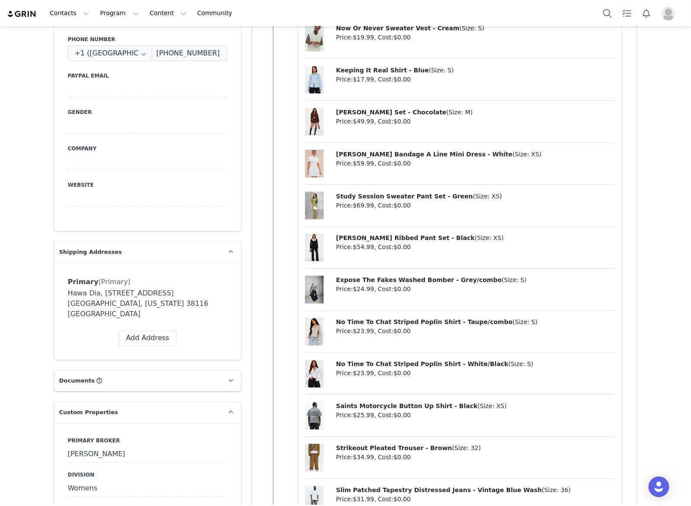
scroll to position [757, 0]
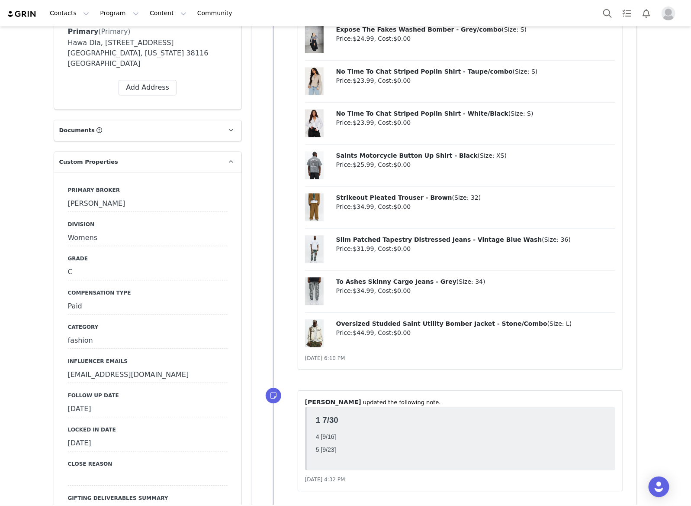
click at [160, 401] on div "[DATE]" at bounding box center [148, 409] width 160 height 16
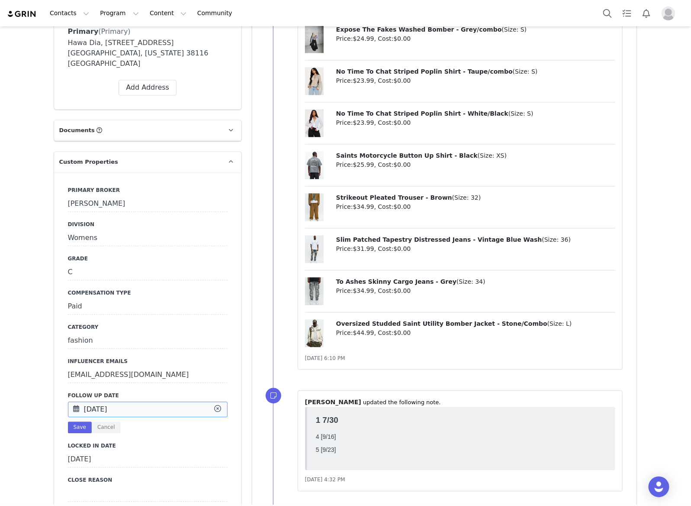
click at [160, 401] on input "[DATE]" at bounding box center [148, 409] width 160 height 16
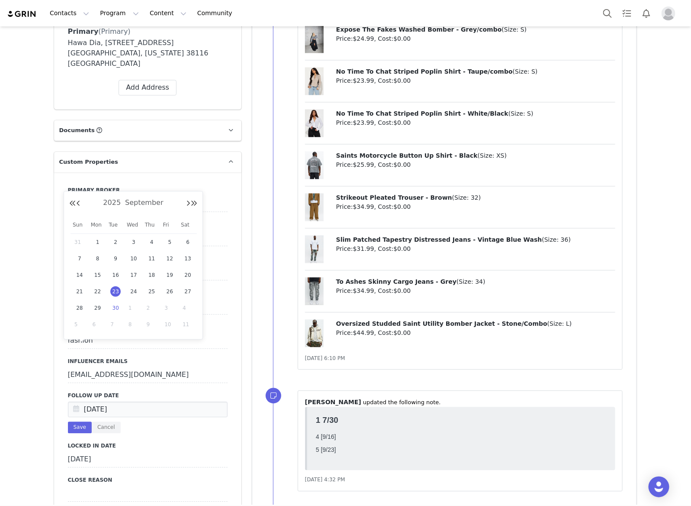
click at [116, 303] on span "30" at bounding box center [115, 308] width 10 height 10
type input "[DATE]"
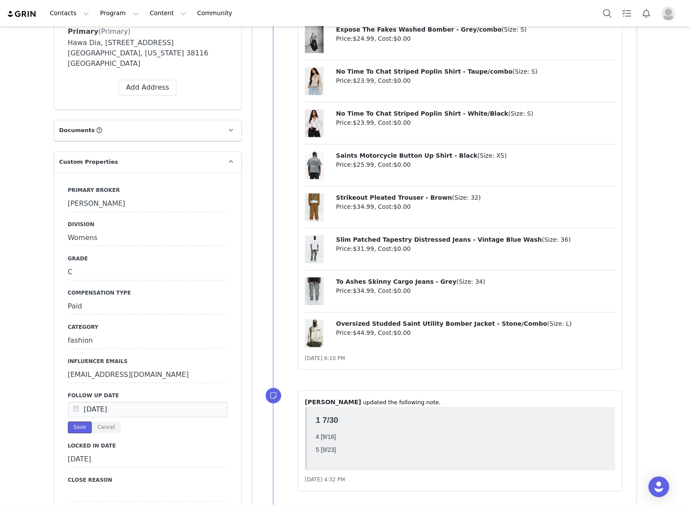
drag, startPoint x: 74, startPoint y: 367, endPoint x: 84, endPoint y: 363, distance: 10.9
click at [74, 421] on button "Save" at bounding box center [80, 427] width 24 height 12
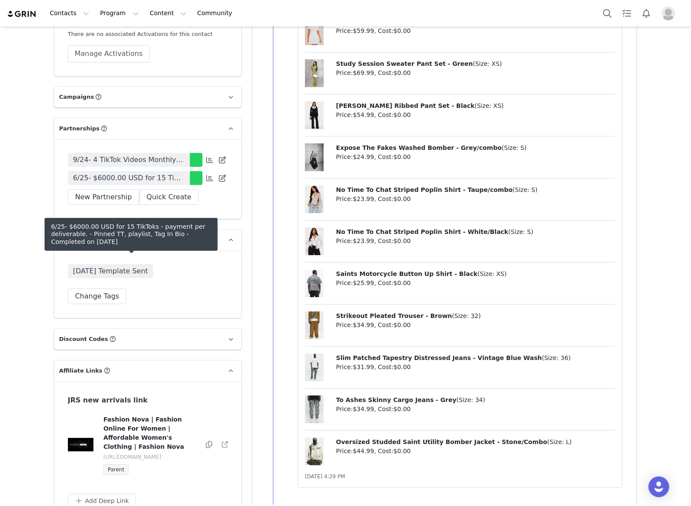
scroll to position [2518, 0]
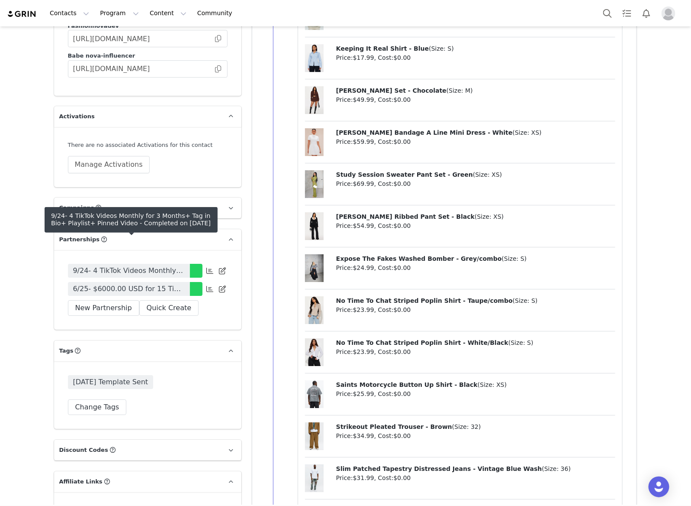
click at [165, 284] on span "6/25- $6000.00 USD for 15 TikToks - payment per deliverable. - Pinned TT, playl…" at bounding box center [129, 289] width 112 height 10
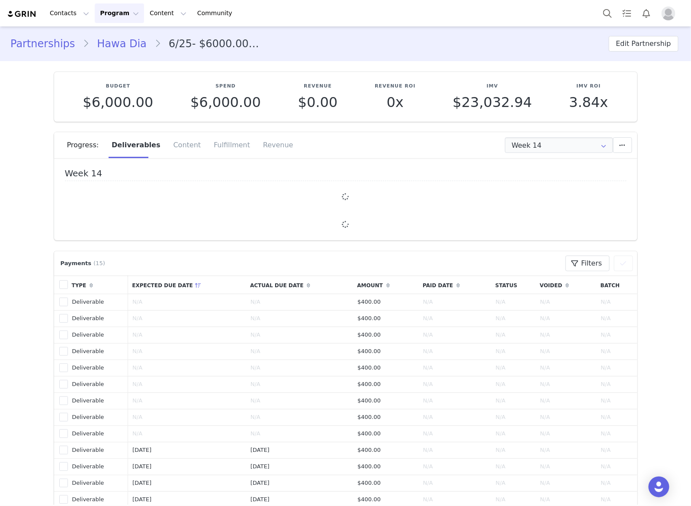
type input "+1 ([GEOGRAPHIC_DATA])"
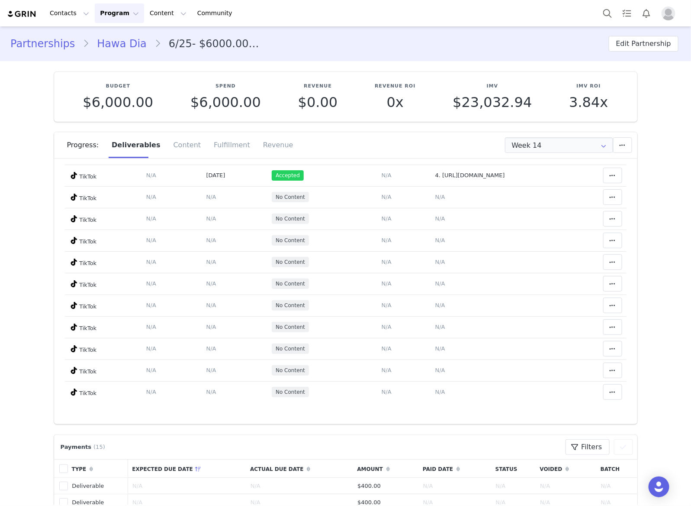
click at [117, 46] on link "Hawa Dia" at bounding box center [121, 44] width 65 height 16
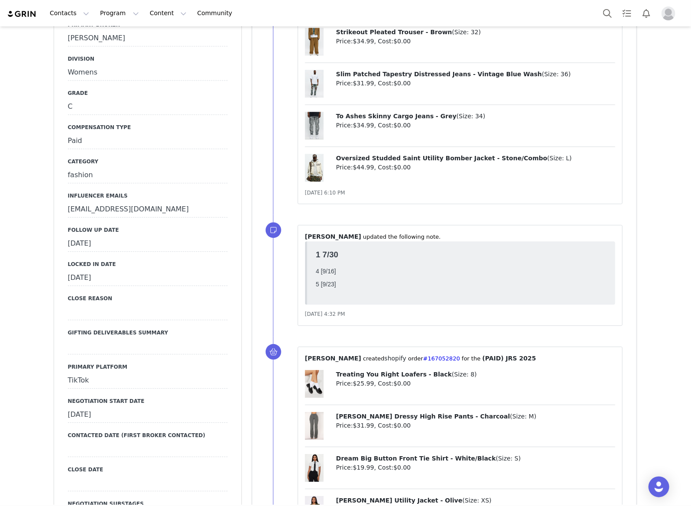
scroll to position [920, 0]
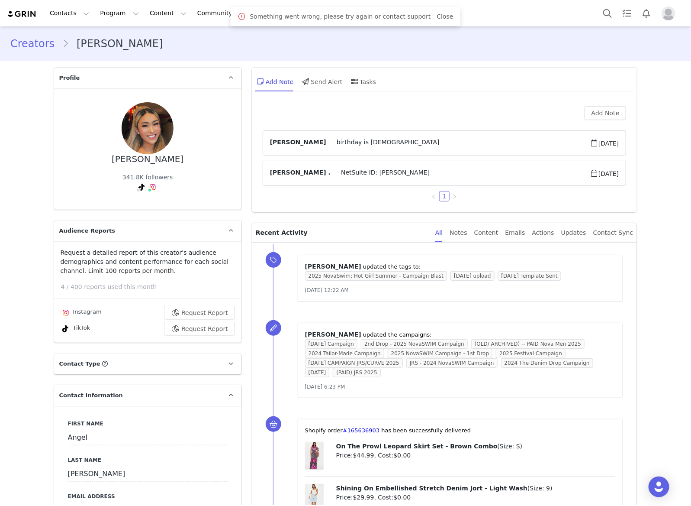
scroll to position [325, 0]
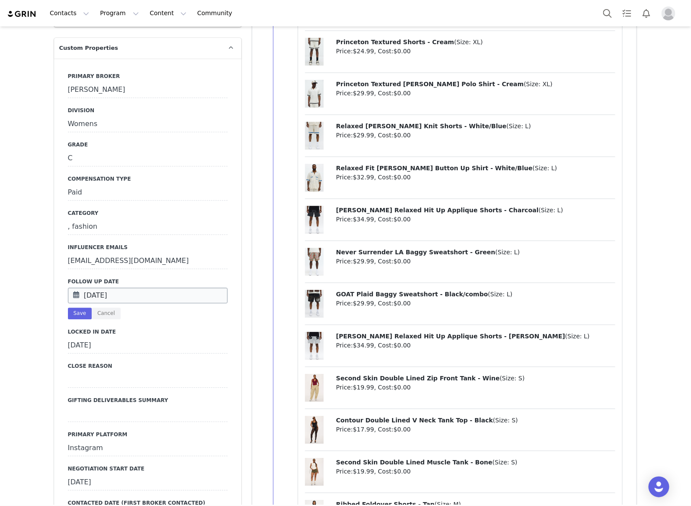
click at [180, 287] on input "[DATE]" at bounding box center [148, 295] width 160 height 16
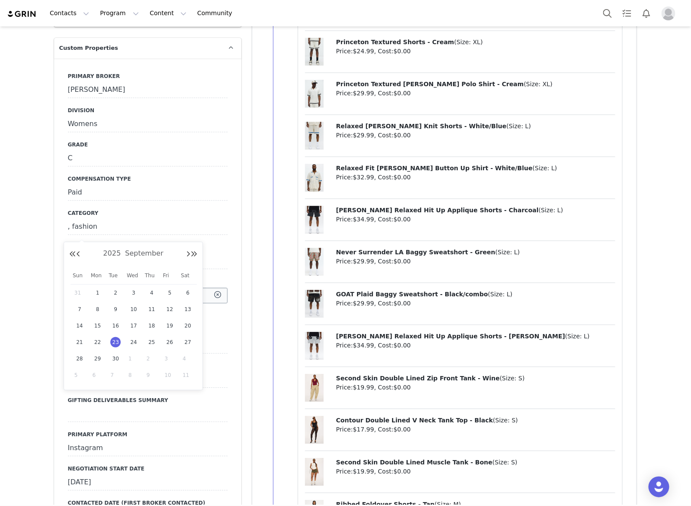
scroll to position [0, 0]
drag, startPoint x: 120, startPoint y: 355, endPoint x: 111, endPoint y: 336, distance: 21.5
click at [119, 355] on div "30" at bounding box center [115, 358] width 18 height 13
type input "[DATE]"
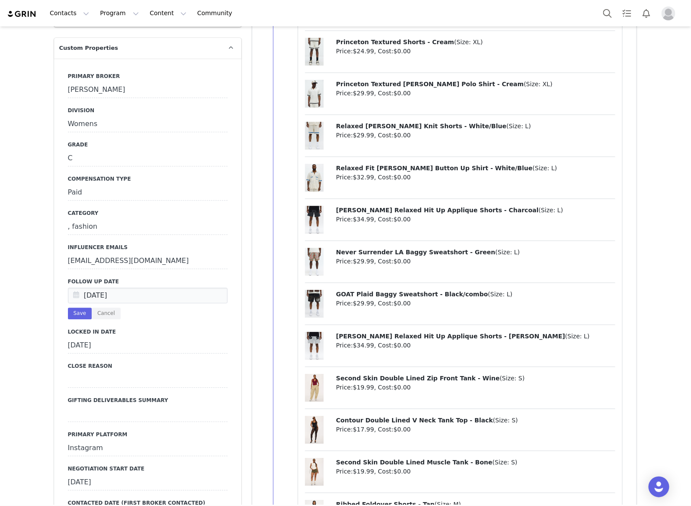
click at [78, 307] on button "Save" at bounding box center [80, 313] width 24 height 12
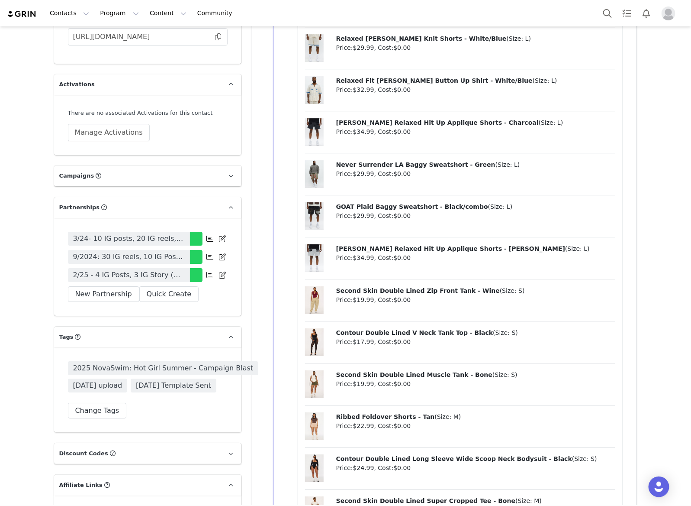
scroll to position [2597, 0]
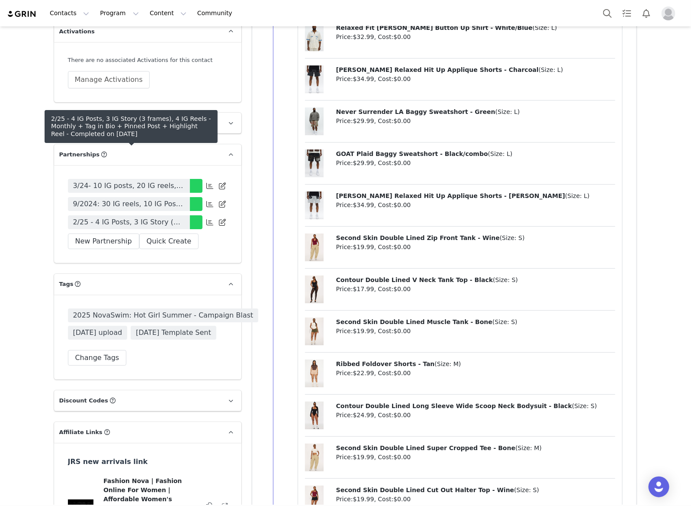
click at [183, 215] on link "2/25 - 4 IG Posts, 3 IG Story (3 frames), 4 IG Reels - Monthly + Tag in Bio + P…" at bounding box center [129, 222] width 122 height 14
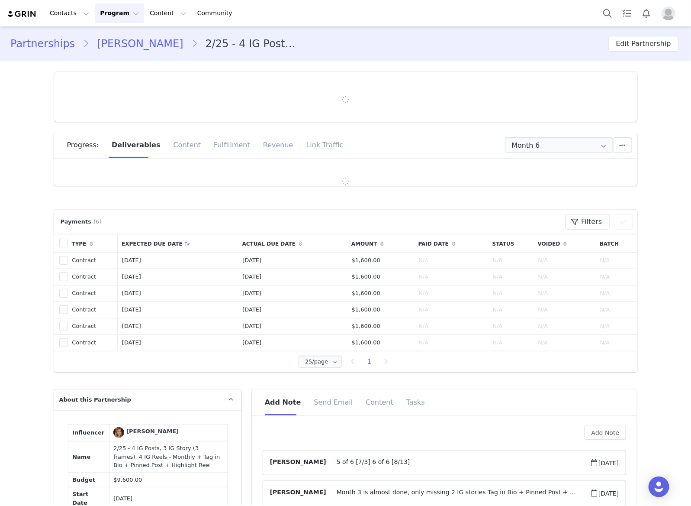
type input "+61 ([GEOGRAPHIC_DATA])"
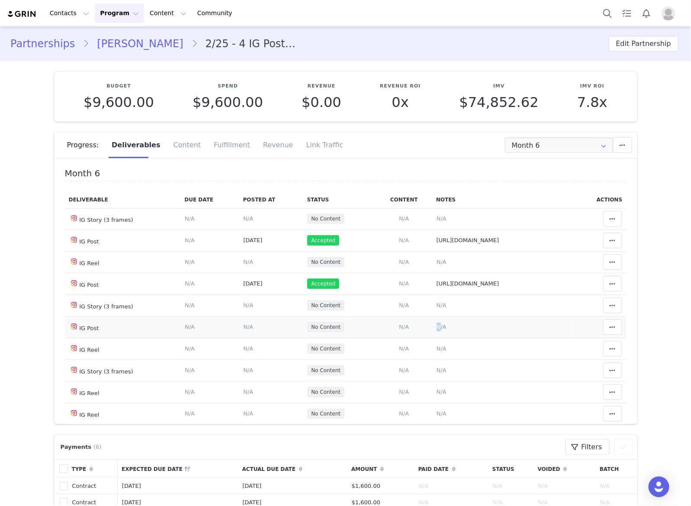
click at [437, 324] on span "N/A" at bounding box center [442, 326] width 10 height 6
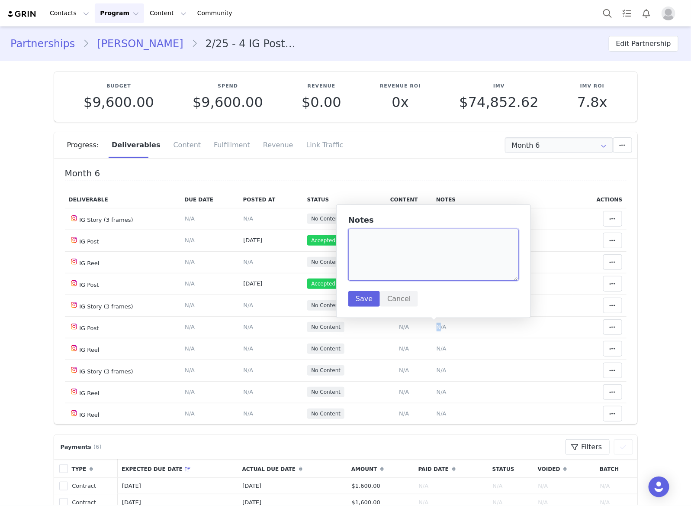
drag, startPoint x: 436, startPoint y: 253, endPoint x: 359, endPoint y: 312, distance: 96.7
click at [436, 253] on textarea at bounding box center [433, 255] width 171 height 52
paste textarea "https://www.instagram.com/p/DPCf7hiiAFh/?img_index=1"
type textarea "https://www.instagram.com/p/DPCf7hiiAFh/?img_index=1"
click at [361, 297] on button "Save" at bounding box center [364, 299] width 32 height 16
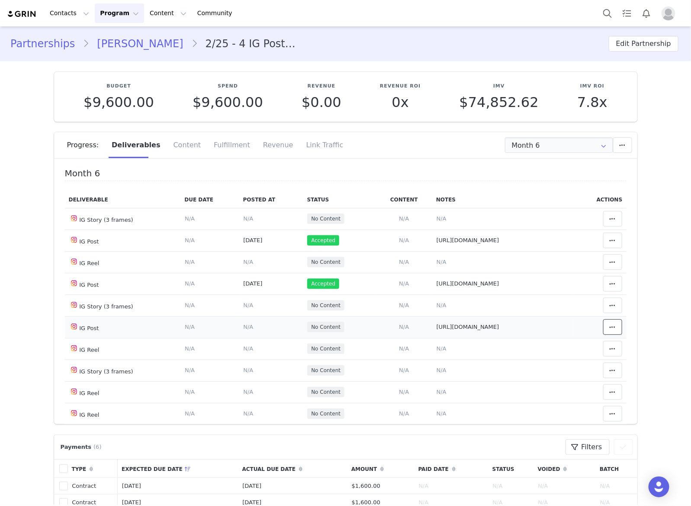
click at [610, 329] on icon at bounding box center [613, 326] width 6 height 7
click at [516, 324] on div "Mark as Accepted" at bounding box center [531, 329] width 107 height 20
click at [243, 329] on span "N/A" at bounding box center [248, 326] width 10 height 6
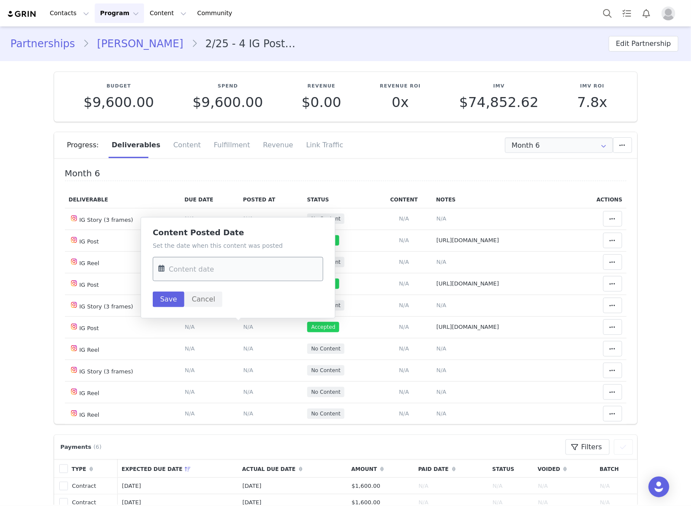
click at [248, 271] on input "text" at bounding box center [238, 269] width 171 height 24
click at [168, 302] on button "Previous Month" at bounding box center [167, 298] width 4 height 7
click at [256, 388] on span "26" at bounding box center [259, 386] width 10 height 10
type input "Sep 26 2025"
click at [173, 302] on button "Save" at bounding box center [169, 299] width 32 height 16
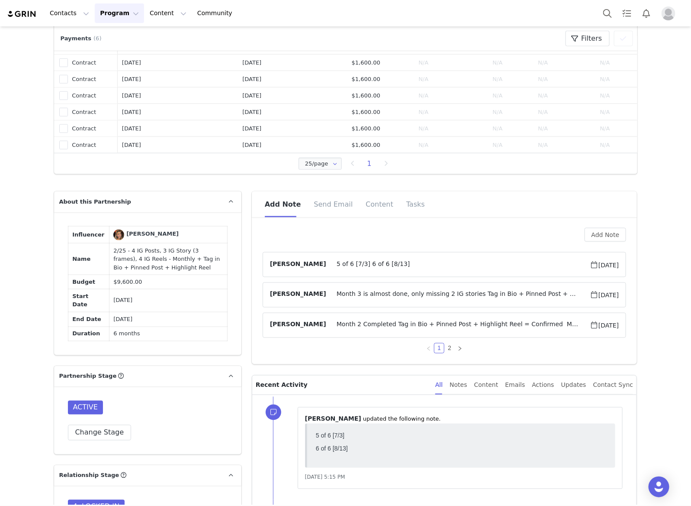
scroll to position [433, 0]
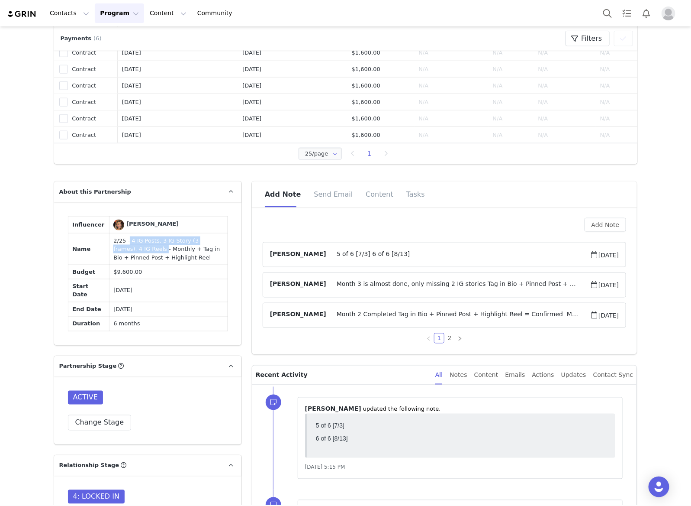
drag, startPoint x: 118, startPoint y: 269, endPoint x: 118, endPoint y: 277, distance: 8.2
click at [118, 265] on td "2/25 - 4 IG Posts, 3 IG Story (3 frames), 4 IG Reels - Monthly + Tag in Bio + P…" at bounding box center [168, 249] width 118 height 32
copy td "4 IG Posts, 3 IG Story (3 frames), 4 IG Reels"
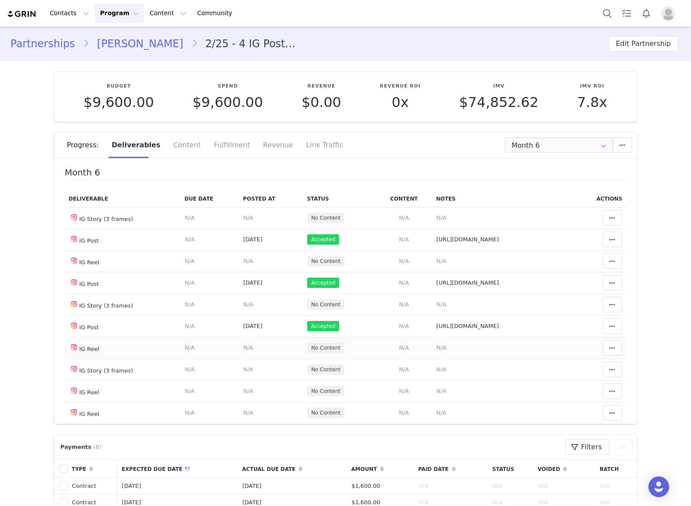
scroll to position [0, 0]
click at [127, 48] on link "Angel May Bowyer" at bounding box center [140, 44] width 102 height 16
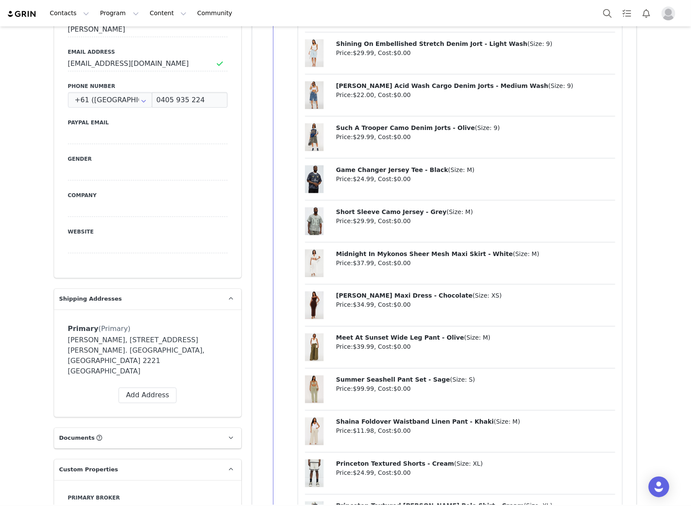
scroll to position [757, 0]
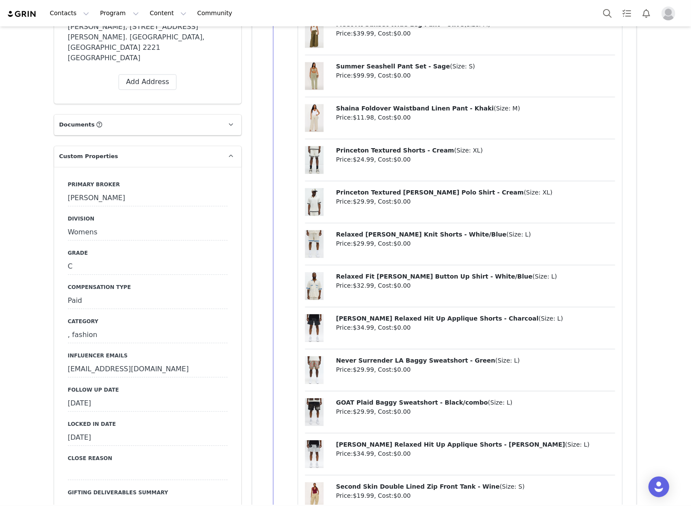
click at [161, 386] on label "Follow Up Date" at bounding box center [148, 390] width 160 height 8
click at [149, 396] on div "September 30th, 2025" at bounding box center [148, 404] width 160 height 16
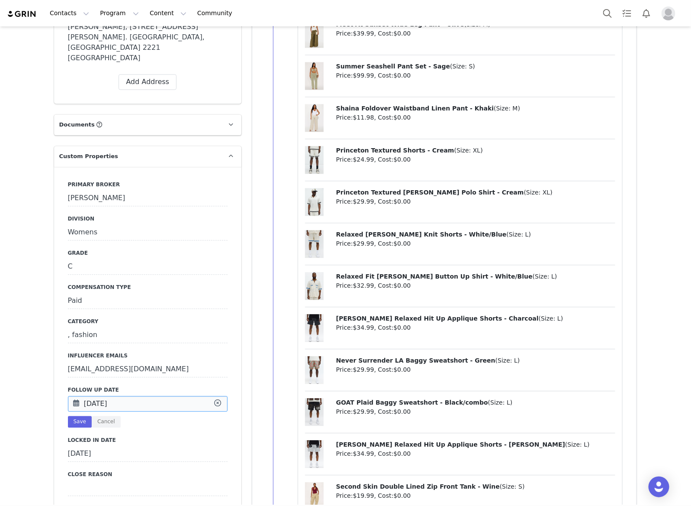
click at [149, 396] on input "Sep 30 2025" at bounding box center [148, 404] width 160 height 16
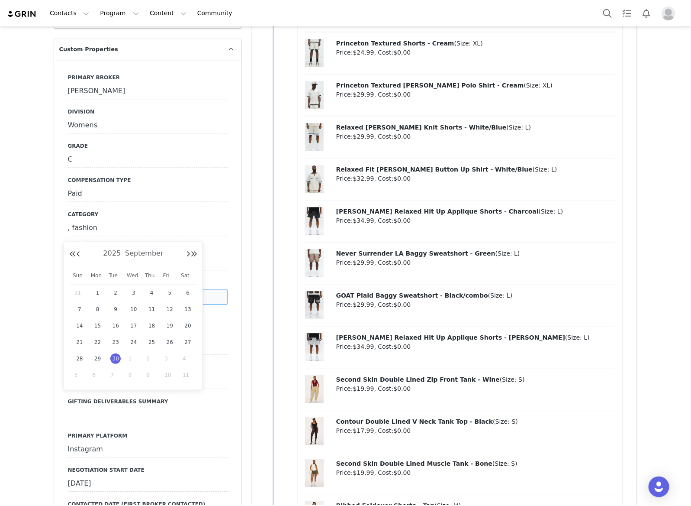
scroll to position [866, 0]
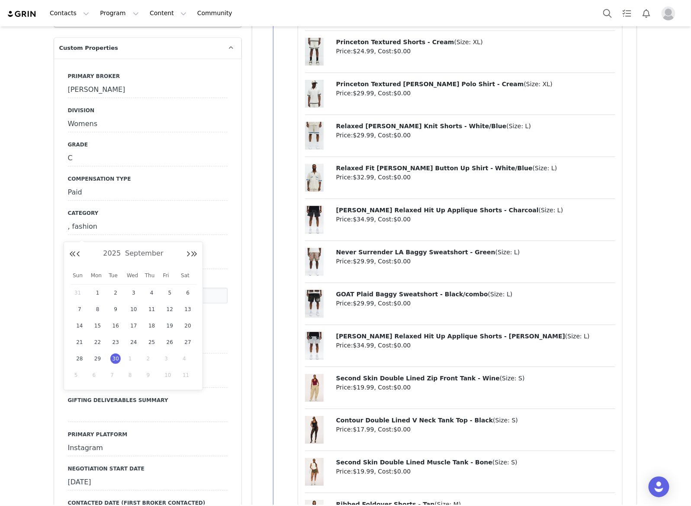
drag, startPoint x: 114, startPoint y: 371, endPoint x: 111, endPoint y: 365, distance: 7.2
click at [113, 371] on span "7" at bounding box center [115, 375] width 10 height 10
type input "Oct 07 2025"
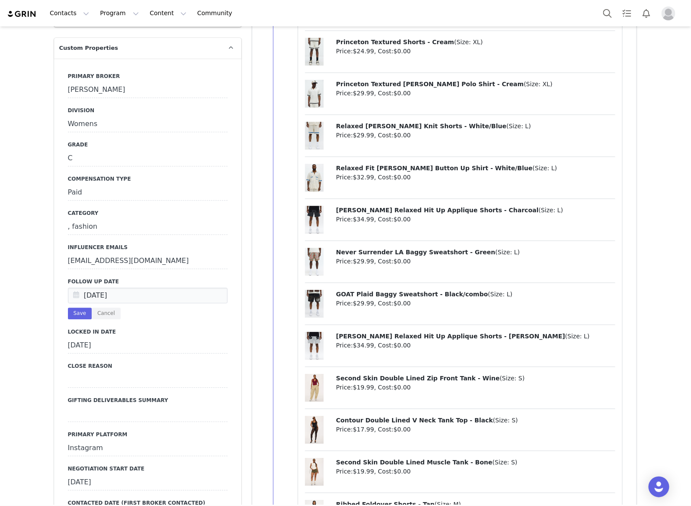
click at [127, 287] on input "Oct 07 2025" at bounding box center [148, 295] width 160 height 16
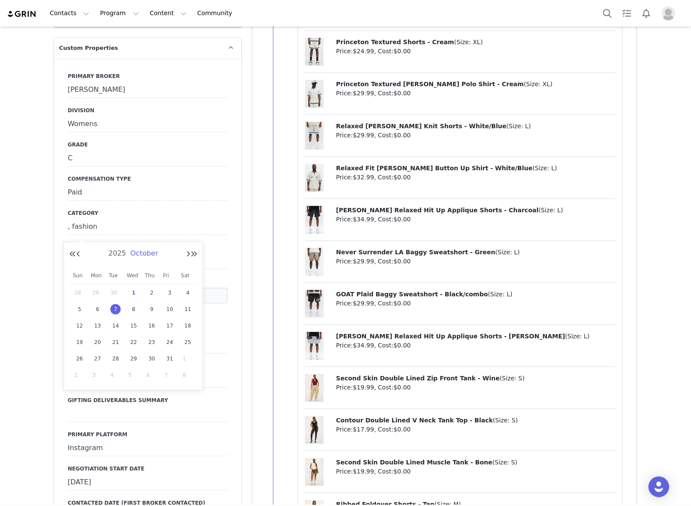
drag, startPoint x: 256, startPoint y: 245, endPoint x: 156, endPoint y: 243, distance: 100.0
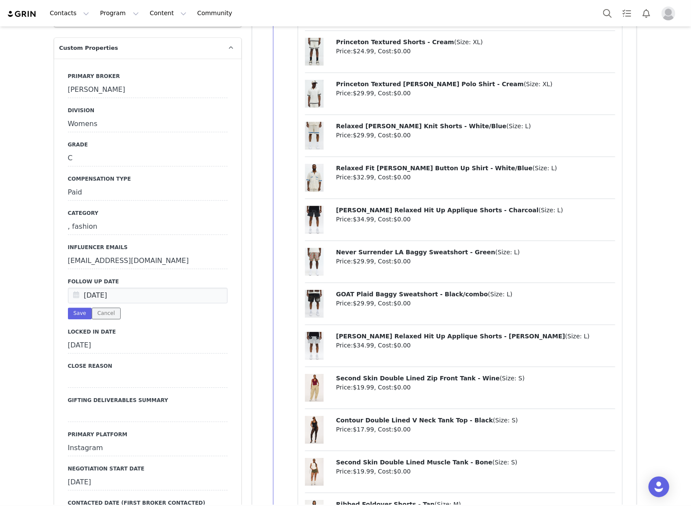
click at [111, 307] on button "Cancel" at bounding box center [106, 313] width 29 height 12
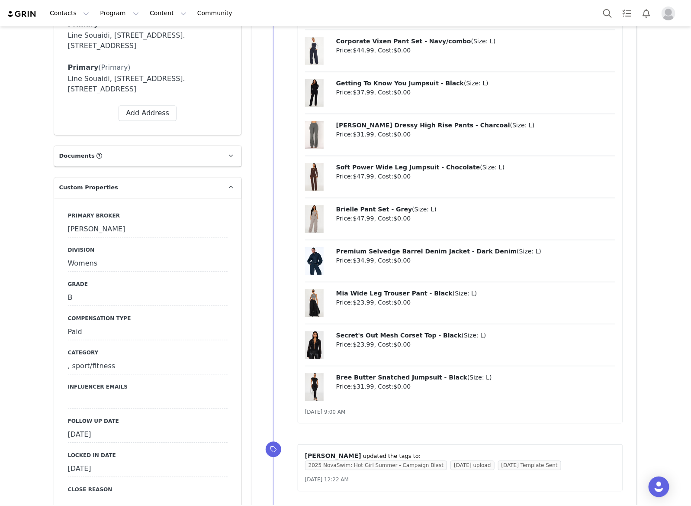
scroll to position [866, 0]
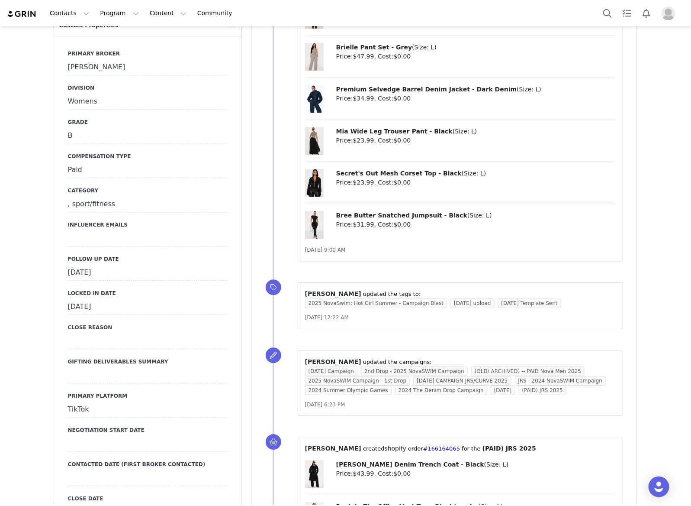
click at [170, 270] on div "[DATE]" at bounding box center [148, 273] width 160 height 16
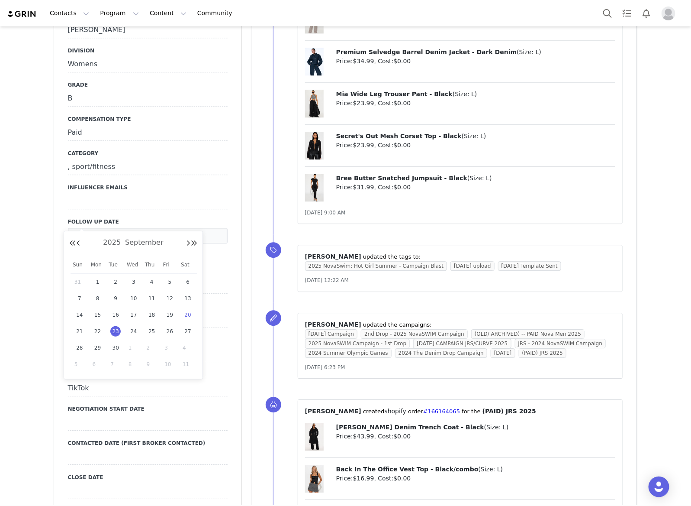
scroll to position [920, 0]
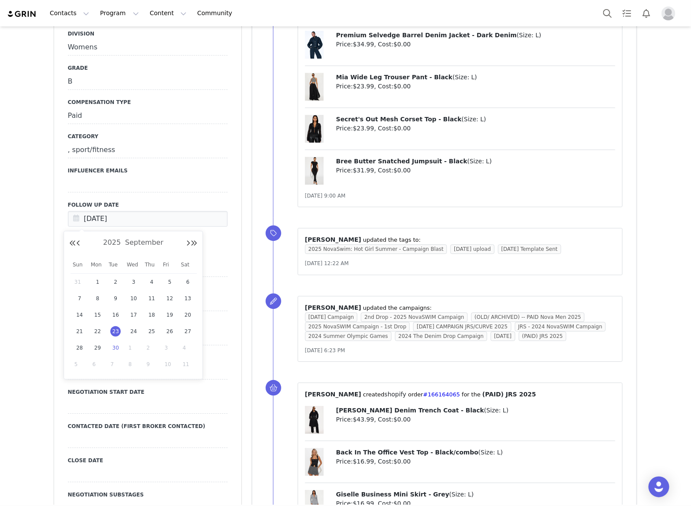
click at [123, 350] on div "30" at bounding box center [115, 347] width 18 height 13
type input "[DATE]"
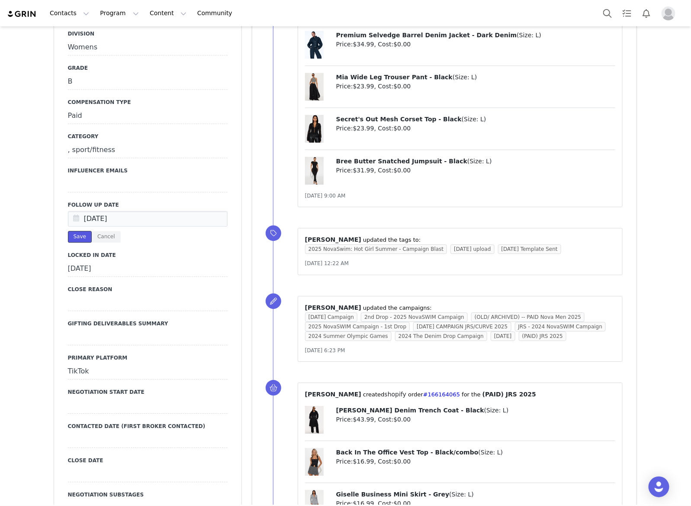
click at [78, 236] on button "Save" at bounding box center [80, 237] width 24 height 12
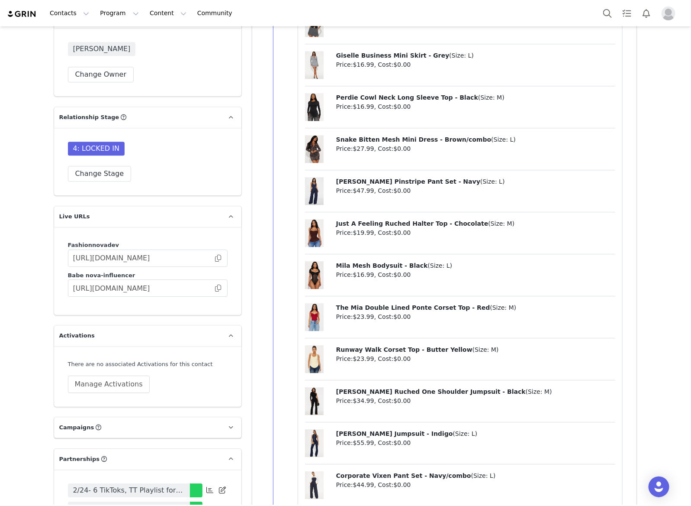
scroll to position [2381, 0]
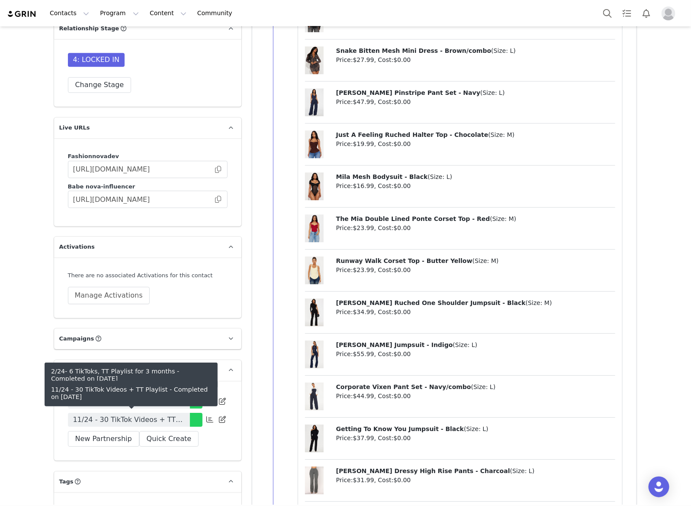
drag, startPoint x: 180, startPoint y: 412, endPoint x: 684, endPoint y: 364, distance: 506.5
click at [180, 413] on link "11/24 - 30 TikTok Videos + TT Playlist" at bounding box center [129, 420] width 122 height 14
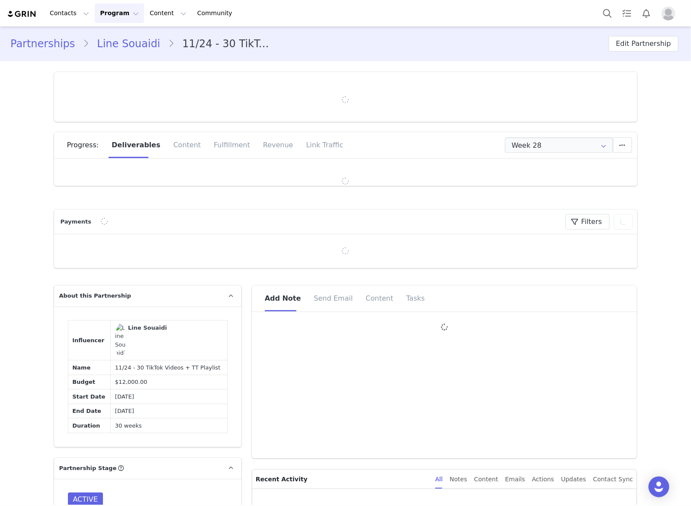
type input "+32 ([GEOGRAPHIC_DATA])"
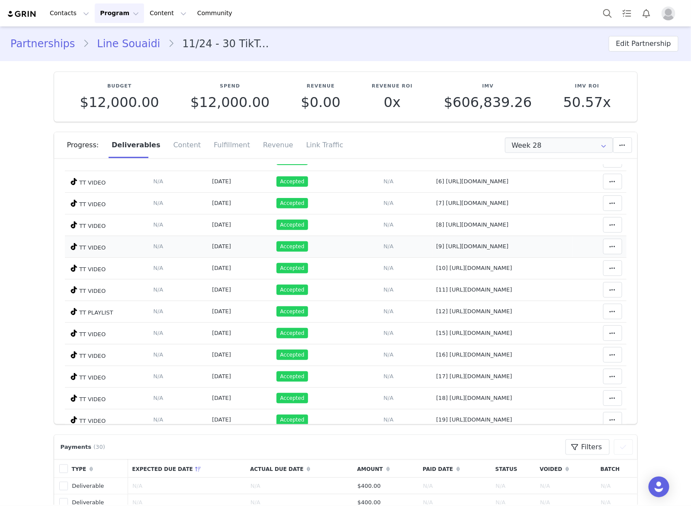
scroll to position [348, 0]
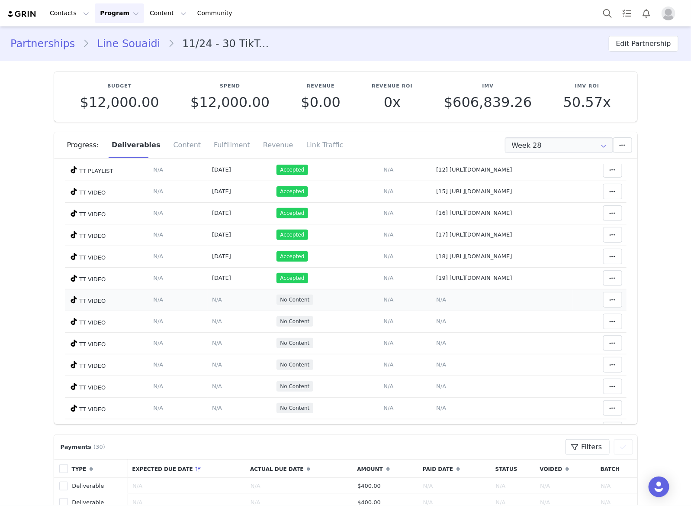
click at [436, 303] on span "N/A" at bounding box center [441, 299] width 10 height 6
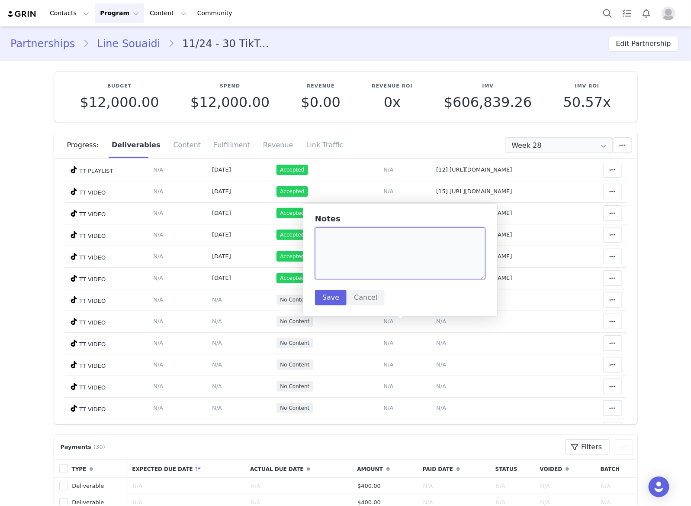
click at [416, 257] on textarea at bounding box center [400, 253] width 171 height 52
drag, startPoint x: 336, startPoint y: 235, endPoint x: 323, endPoint y: 235, distance: 13.4
click at [323, 235] on textarea "[10/1" at bounding box center [400, 253] width 171 height 52
paste textarea "https://www.tiktok.com/@getfitbyline"
type textarea "[17] https://www.tiktok.com/@getfitbyline"
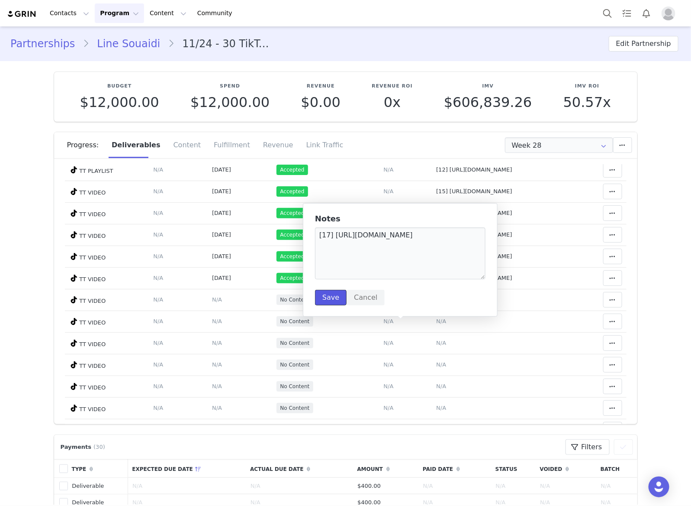
click at [328, 301] on button "Save" at bounding box center [331, 298] width 32 height 16
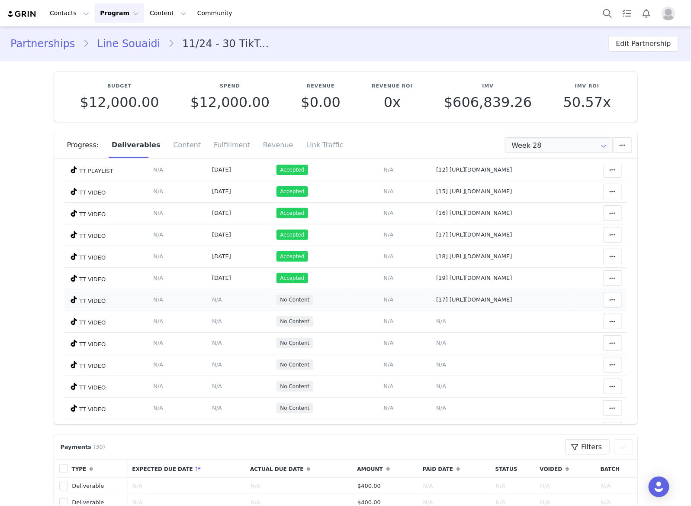
click at [432, 310] on td "[17] https://www.tiktok.com/@getfitbyline" at bounding box center [502, 300] width 141 height 22
click at [436, 303] on span "[17] https://www.tiktok.com/@getfitbyline" at bounding box center [474, 299] width 76 height 6
type textarea "[17] https://www.tiktok.com/@getfitbyline"
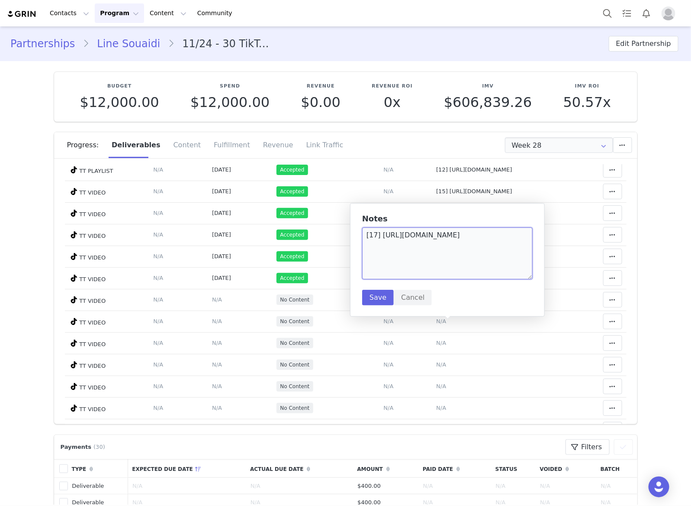
click at [375, 236] on textarea "[17] https://www.tiktok.com/@getfitbyline" at bounding box center [447, 253] width 171 height 52
type textarea "[20] https://www.tiktok.com/@getfitbyline"
click at [372, 301] on button "Save" at bounding box center [378, 298] width 32 height 16
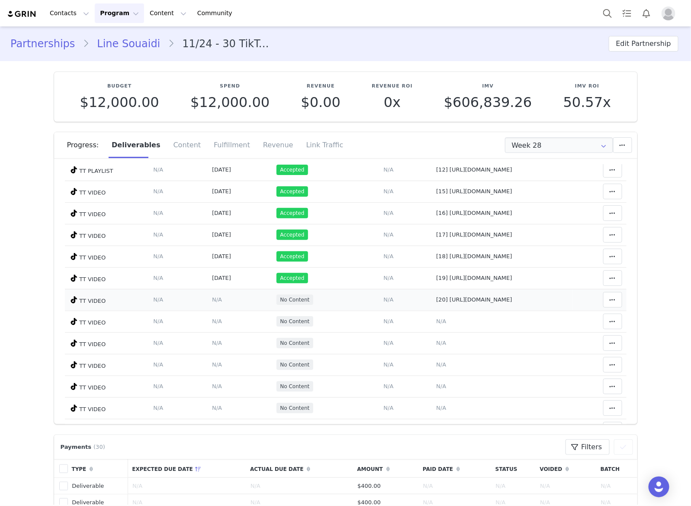
click at [212, 303] on span "N/A" at bounding box center [217, 299] width 10 height 6
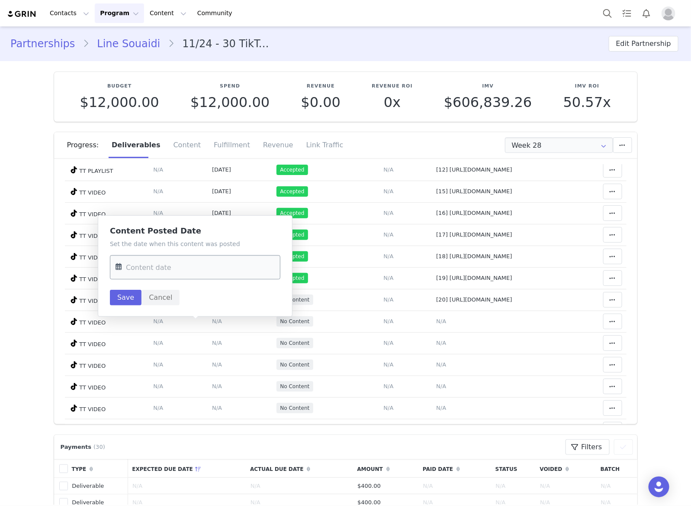
click at [203, 272] on input "text" at bounding box center [195, 267] width 171 height 24
drag, startPoint x: 161, startPoint y: 336, endPoint x: 154, endPoint y: 316, distance: 21.2
click at [161, 336] on span "30" at bounding box center [162, 335] width 10 height 10
type input "Sep 30 2025"
click at [120, 297] on button "Save" at bounding box center [126, 298] width 32 height 16
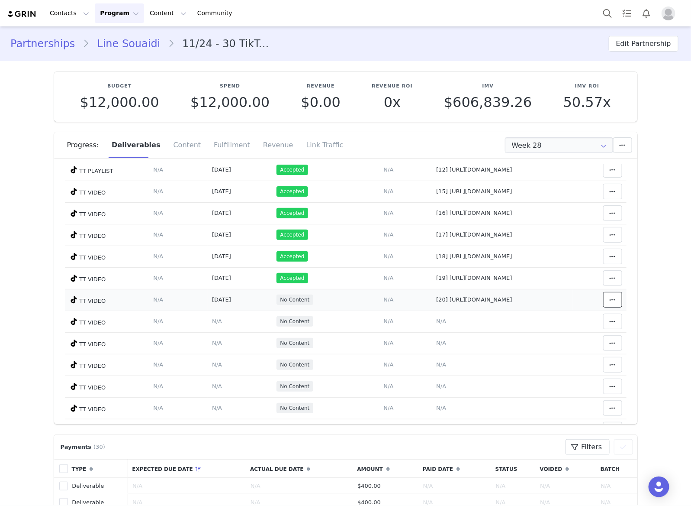
click at [608, 305] on span at bounding box center [613, 299] width 10 height 10
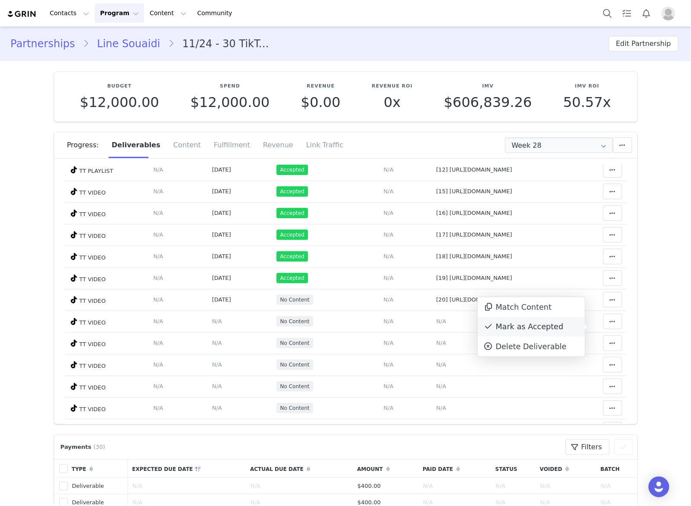
click at [493, 327] on span at bounding box center [488, 326] width 10 height 10
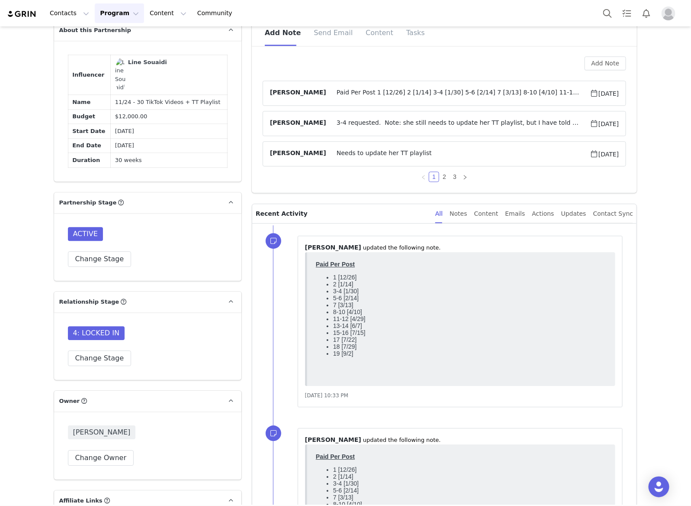
scroll to position [812, 0]
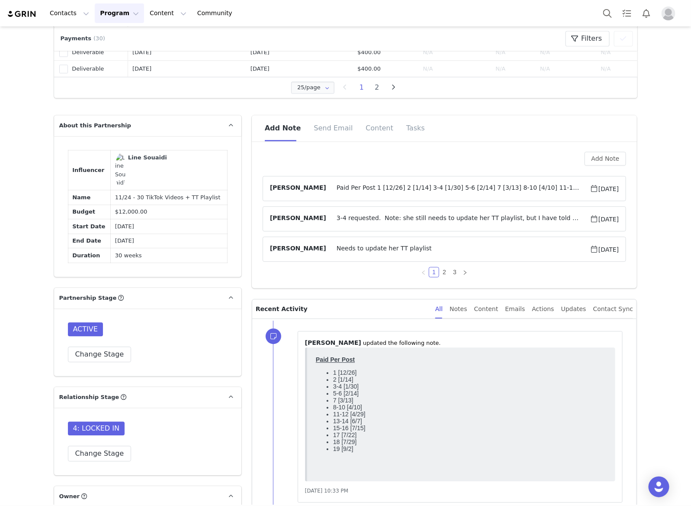
click at [486, 189] on span "Paid Per Post 1 [12/26] 2 [1/14] 3-4 [1/30] 5-6 [2/14] 7 [3/13] 8-10 [4/10] 11-…" at bounding box center [458, 188] width 264 height 10
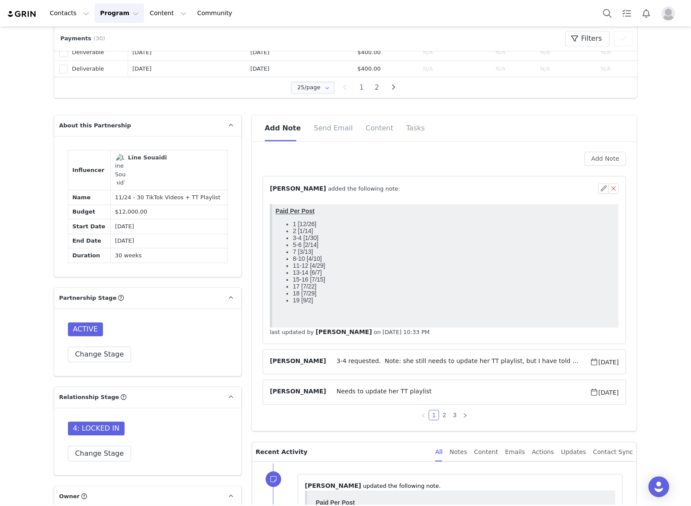
scroll to position [0, 0]
click at [599, 185] on button "button" at bounding box center [604, 188] width 10 height 10
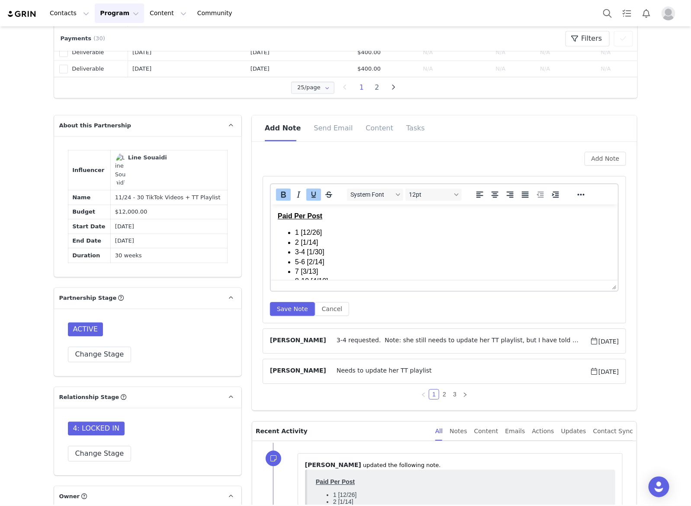
scroll to position [71, 0]
click at [335, 268] on li "19 [9/2]" at bounding box center [453, 269] width 316 height 10
click at [293, 308] on button "Save Note" at bounding box center [292, 309] width 45 height 14
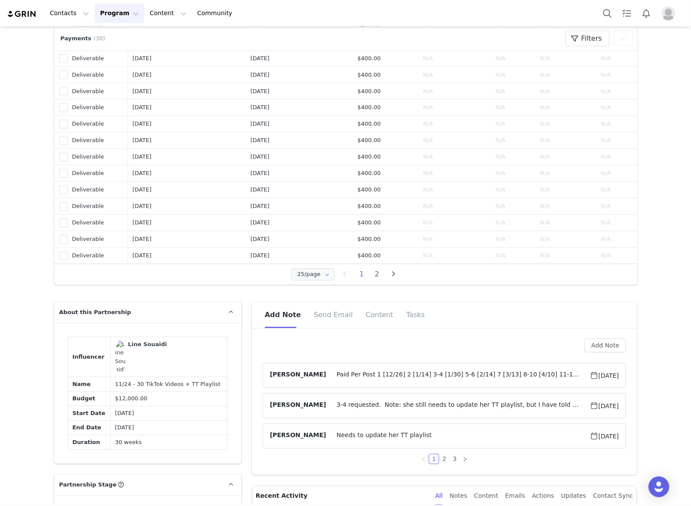
scroll to position [757, 0]
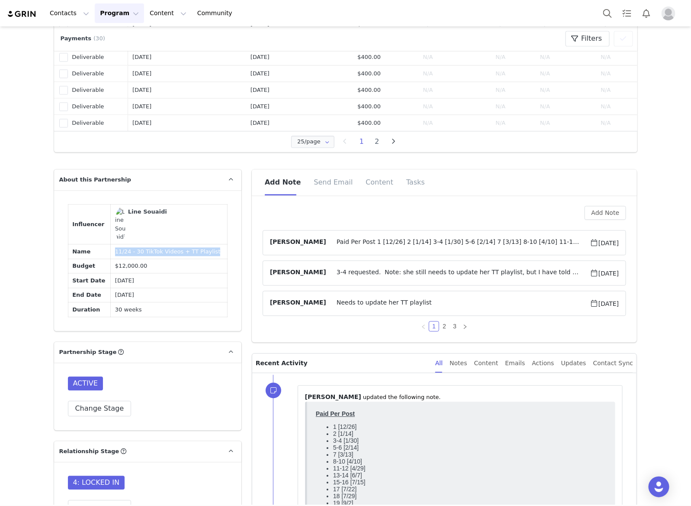
drag, startPoint x: 215, startPoint y: 251, endPoint x: 96, endPoint y: 247, distance: 119.5
click at [96, 247] on tr "Name 11/24 - 30 TikTok Videos + TT Playlist" at bounding box center [147, 251] width 159 height 15
copy tr "11/24 - 30 TikTok Videos + TT Playlist"
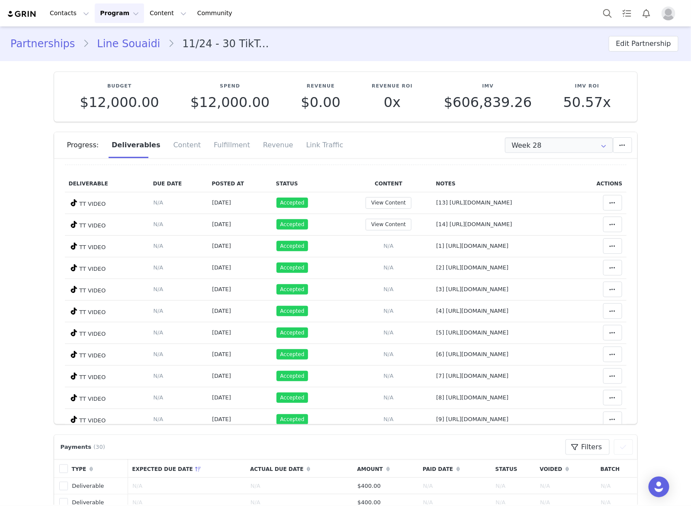
scroll to position [0, 0]
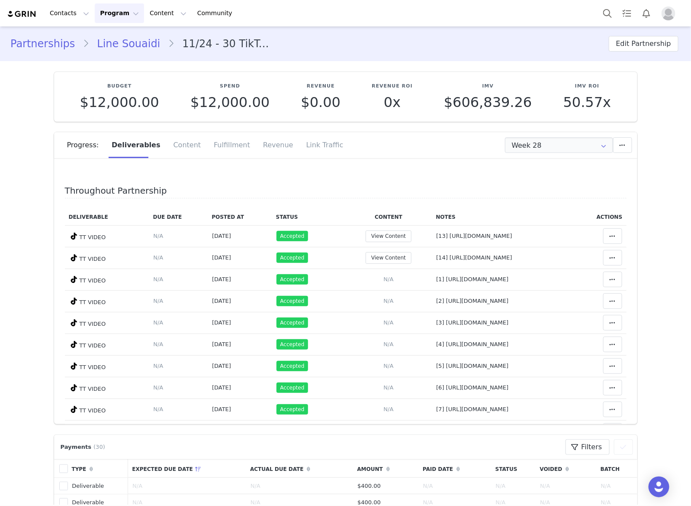
drag, startPoint x: 139, startPoint y: 40, endPoint x: 636, endPoint y: 103, distance: 500.9
click at [139, 40] on link "Line Souaidi" at bounding box center [128, 44] width 79 height 16
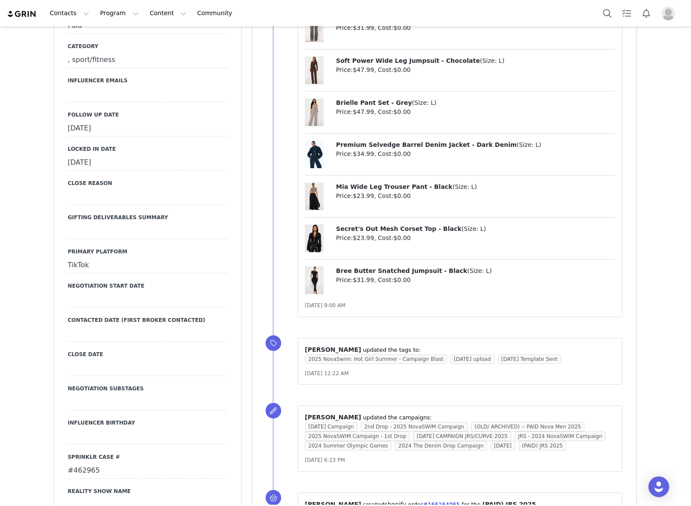
scroll to position [974, 0]
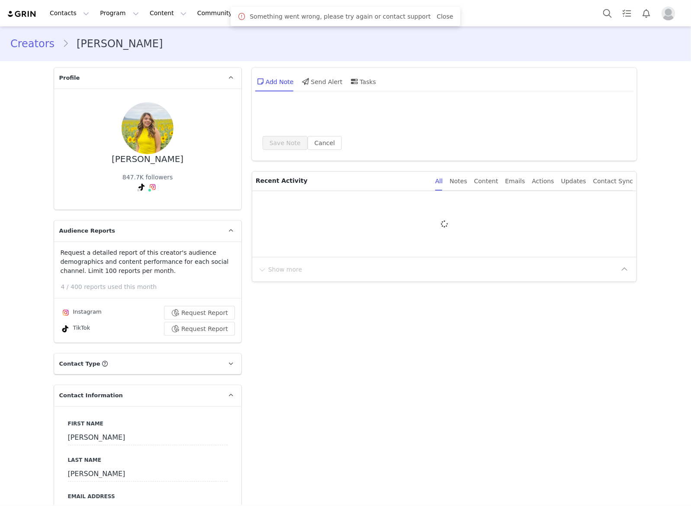
type input "+52 ([GEOGRAPHIC_DATA])"
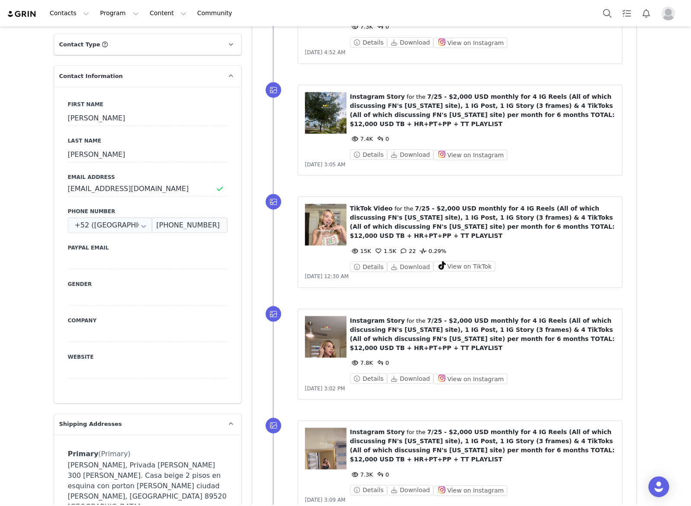
scroll to position [325, 0]
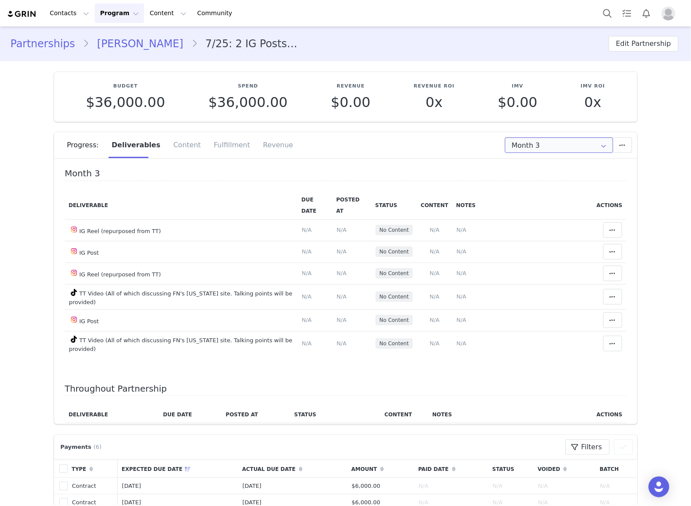
click at [511, 143] on input "Month 3" at bounding box center [559, 145] width 108 height 16
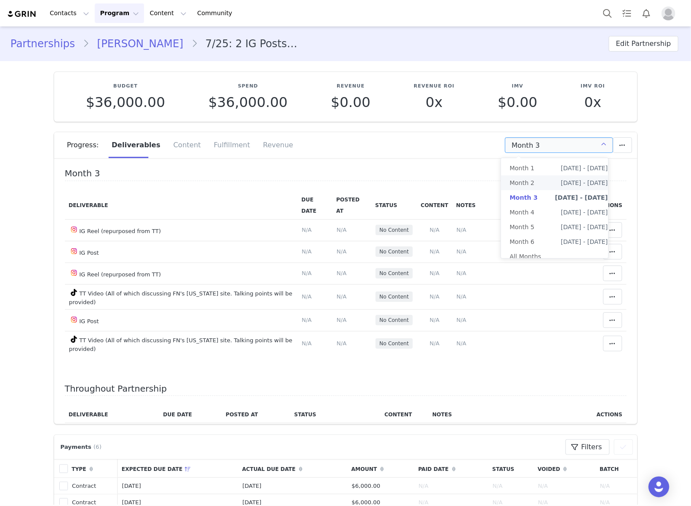
click at [577, 180] on span "[DATE] - [DATE]" at bounding box center [584, 182] width 47 height 15
type input "Month 2"
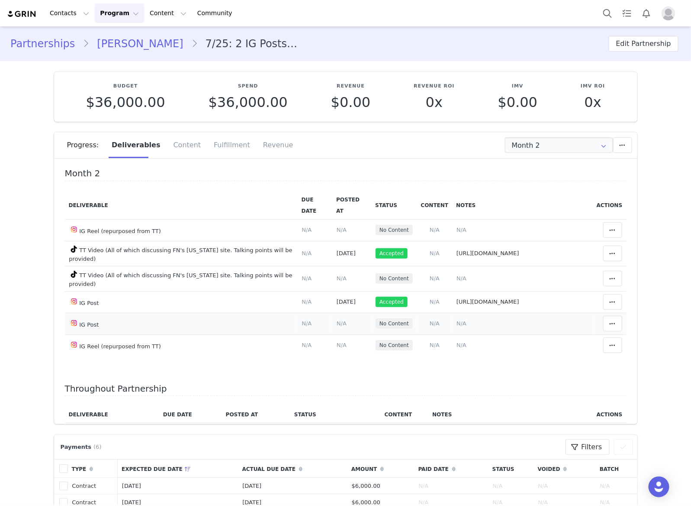
click at [452, 319] on td "Notes Save Cancel N/A" at bounding box center [522, 324] width 141 height 22
click at [457, 320] on span "N/A" at bounding box center [462, 323] width 10 height 6
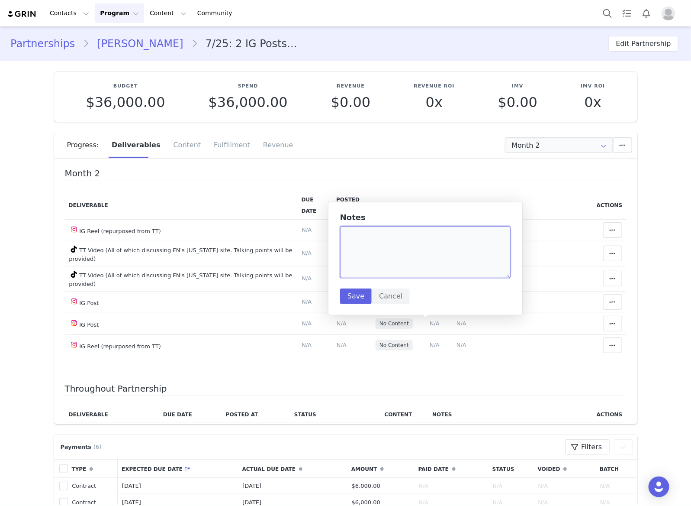
click at [428, 251] on textarea at bounding box center [425, 252] width 171 height 52
paste textarea "[URL][DOMAIN_NAME]"
type textarea "[URL][DOMAIN_NAME]"
drag, startPoint x: 351, startPoint y: 293, endPoint x: 598, endPoint y: 309, distance: 247.2
click at [353, 293] on button "Save" at bounding box center [356, 296] width 32 height 16
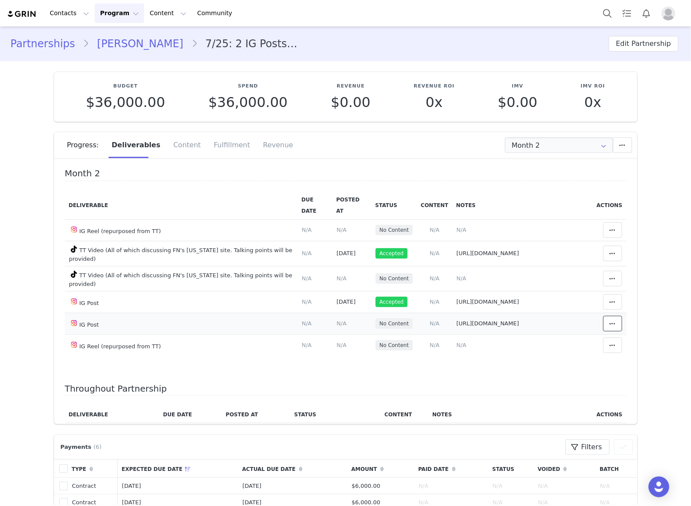
click at [608, 320] on span at bounding box center [613, 323] width 10 height 10
click at [530, 323] on div "Mark as Accepted" at bounding box center [531, 325] width 107 height 20
click at [337, 322] on span "N/A" at bounding box center [342, 323] width 10 height 6
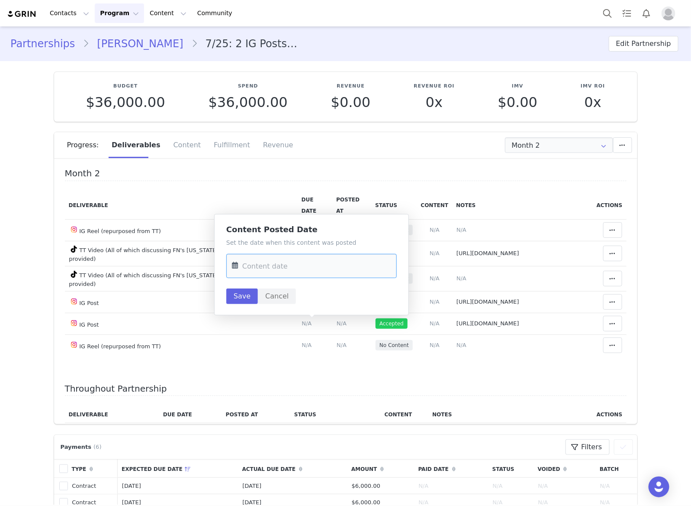
drag, startPoint x: 319, startPoint y: 259, endPoint x: 395, endPoint y: 213, distance: 88.3
click at [320, 259] on input "text" at bounding box center [311, 266] width 171 height 24
click at [241, 293] on button "Previous Month" at bounding box center [241, 295] width 4 height 7
click at [317, 383] on span "25" at bounding box center [314, 383] width 10 height 10
type input "[DATE]"
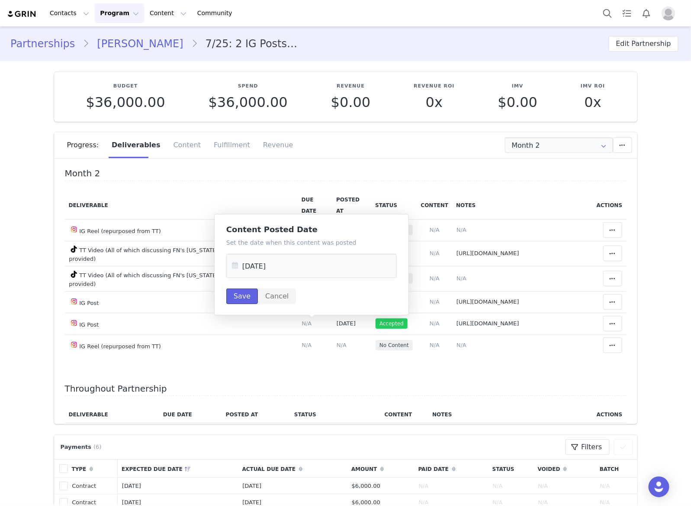
click at [242, 291] on button "Save" at bounding box center [242, 296] width 32 height 16
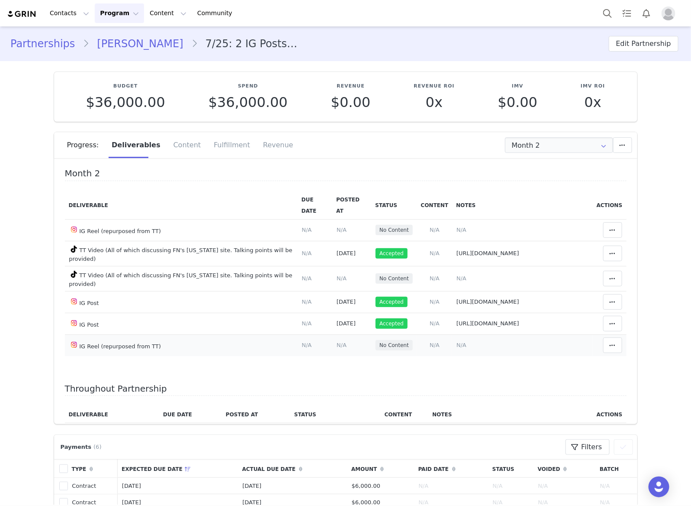
click at [457, 344] on span "N/A" at bounding box center [462, 345] width 10 height 6
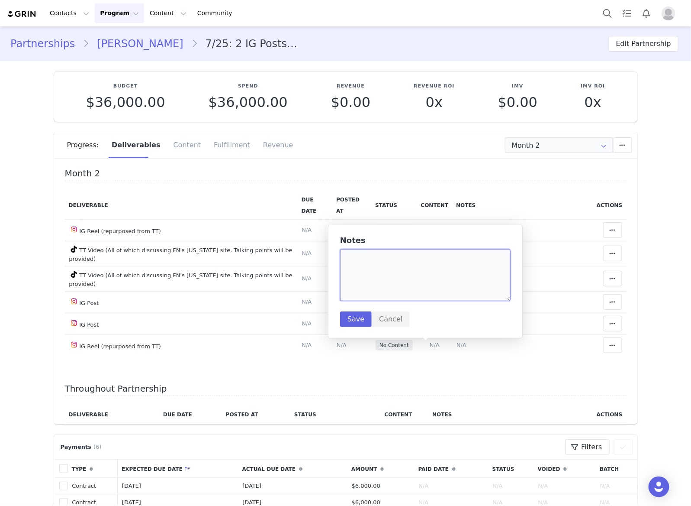
click at [445, 291] on textarea at bounding box center [425, 275] width 171 height 52
paste textarea "[URL][DOMAIN_NAME]"
type textarea "[URL][DOMAIN_NAME]"
click at [362, 324] on button "Save" at bounding box center [356, 319] width 32 height 16
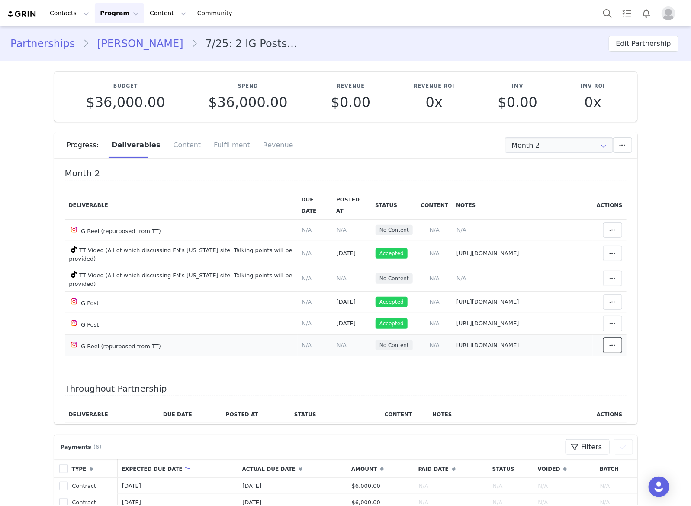
click at [610, 348] on icon at bounding box center [613, 345] width 6 height 7
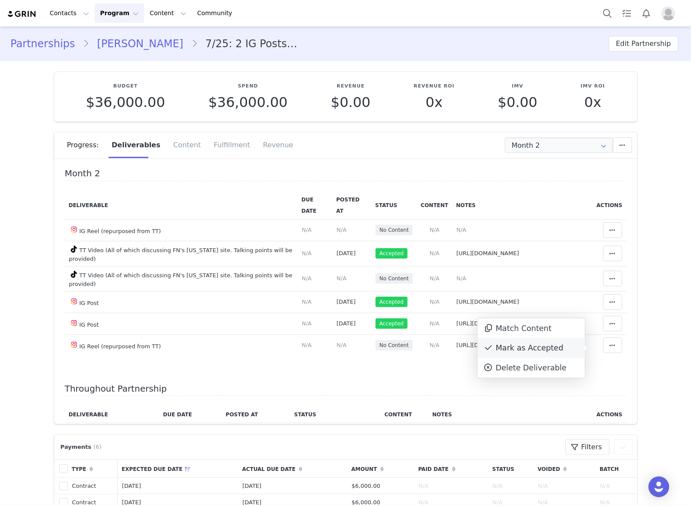
click at [555, 348] on div "Mark as Accepted" at bounding box center [531, 348] width 107 height 20
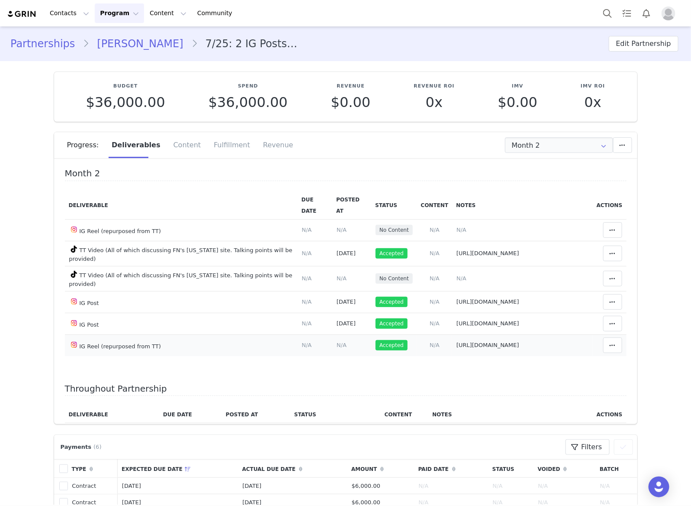
click at [337, 348] on span "N/A" at bounding box center [342, 345] width 10 height 6
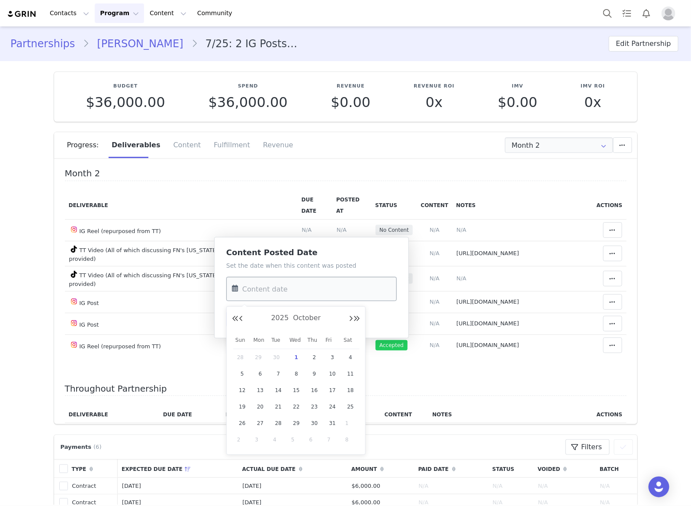
click at [329, 278] on input "text" at bounding box center [311, 289] width 171 height 24
click at [235, 358] on div "28" at bounding box center [242, 357] width 18 height 13
type input "[DATE]"
click at [240, 322] on button "Save" at bounding box center [242, 319] width 32 height 16
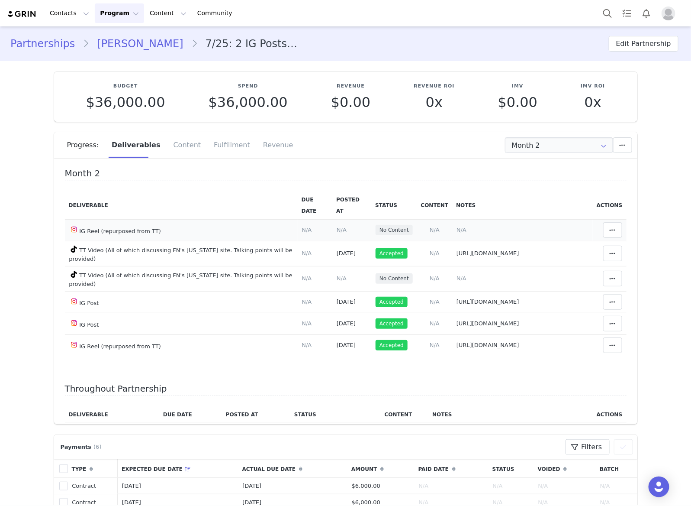
click at [457, 229] on span "N/A" at bounding box center [462, 229] width 10 height 6
click at [457, 276] on span "N/A" at bounding box center [462, 278] width 10 height 6
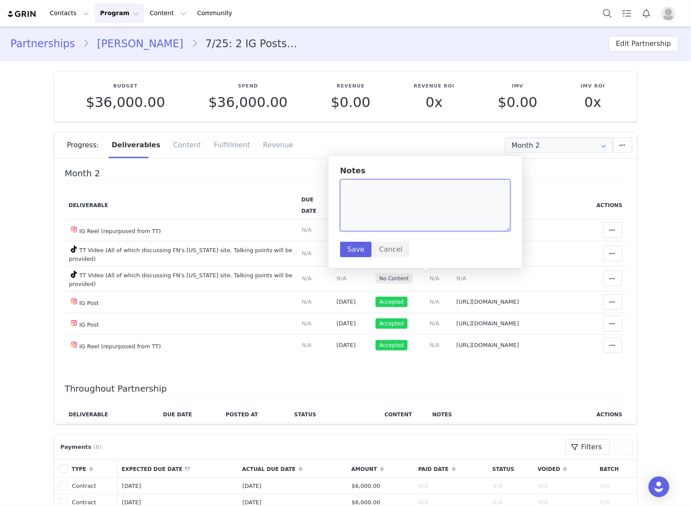
click at [427, 205] on textarea at bounding box center [425, 205] width 171 height 52
paste textarea "[URL][DOMAIN_NAME]"
type textarea "[URL][DOMAIN_NAME]"
click at [363, 249] on button "Save" at bounding box center [356, 250] width 32 height 16
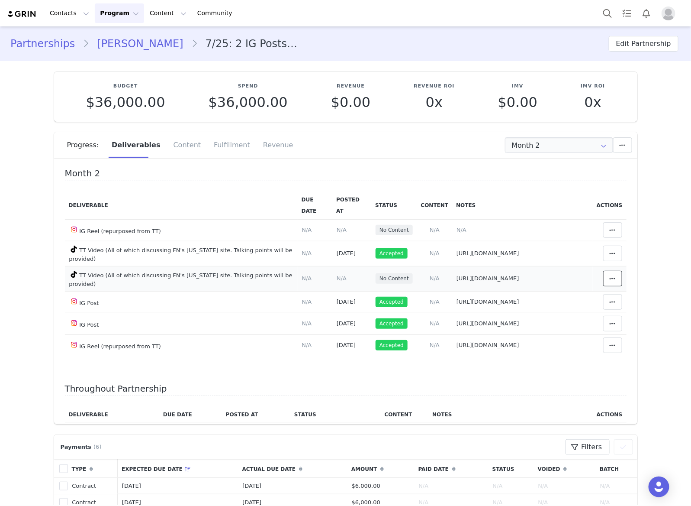
drag, startPoint x: 606, startPoint y: 277, endPoint x: 554, endPoint y: 276, distance: 52.0
click at [605, 277] on button at bounding box center [612, 279] width 19 height 16
click at [552, 276] on div "Mark as Accepted" at bounding box center [531, 279] width 107 height 20
click at [332, 277] on td "Content Posted Date Set the date when this content was posted Save Cancel N/A" at bounding box center [351, 278] width 39 height 25
click at [337, 276] on span "N/A" at bounding box center [342, 278] width 10 height 6
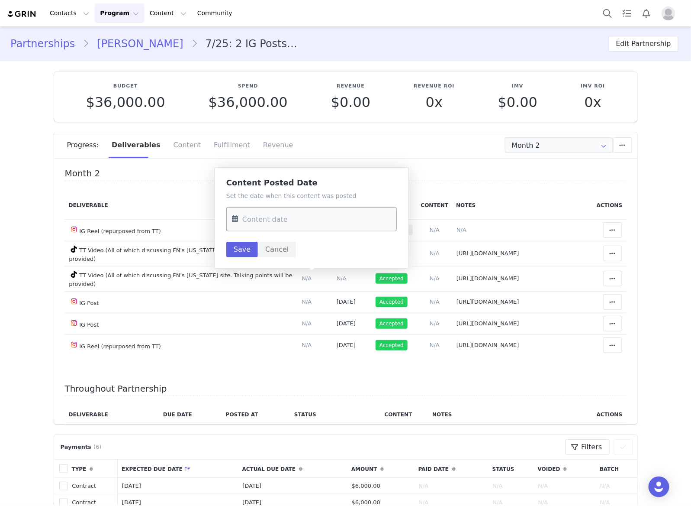
click at [327, 224] on input "text" at bounding box center [311, 219] width 171 height 24
click at [243, 286] on span "28" at bounding box center [242, 287] width 10 height 10
type input "[DATE]"
click at [236, 249] on button "Save" at bounding box center [242, 250] width 32 height 16
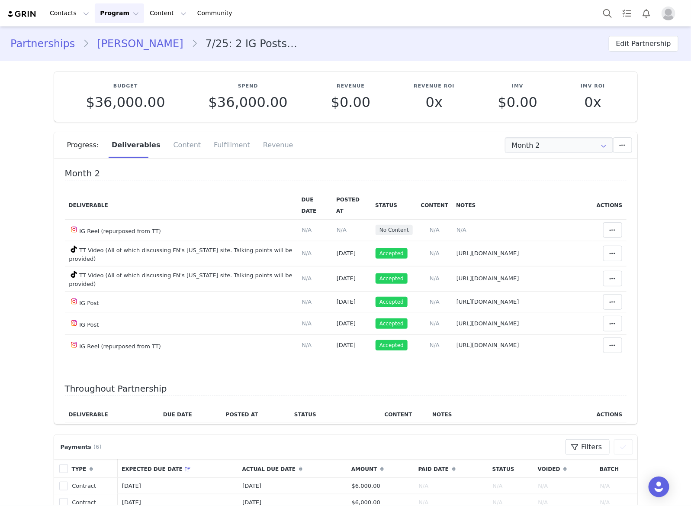
click at [457, 229] on span "N/A" at bounding box center [462, 229] width 10 height 6
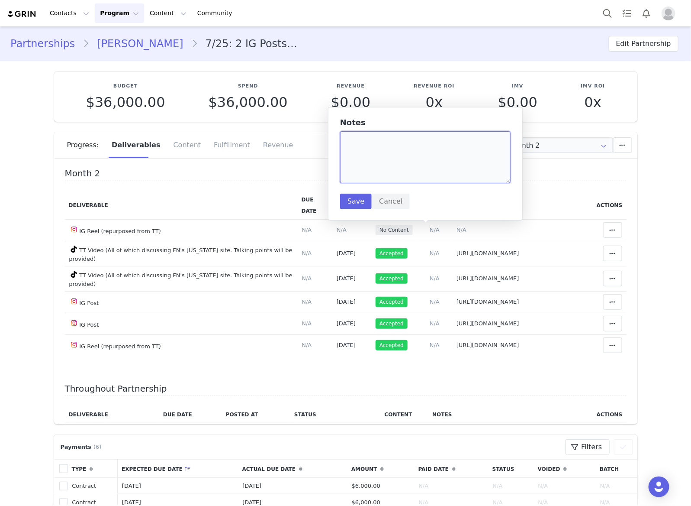
click at [470, 159] on textarea at bounding box center [425, 157] width 171 height 52
click at [390, 202] on button "Cancel" at bounding box center [391, 201] width 38 height 16
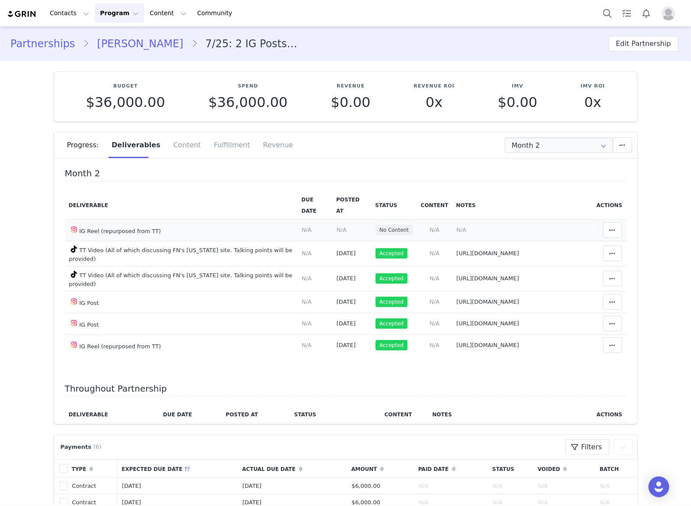
click at [457, 228] on span "N/A" at bounding box center [462, 229] width 10 height 6
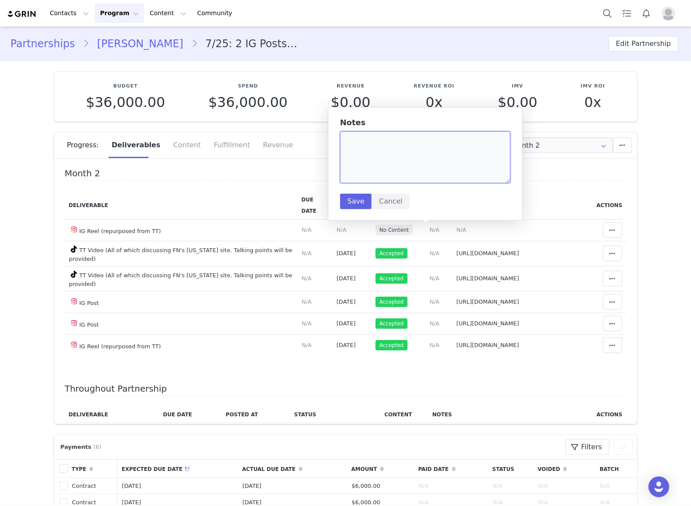
click at [420, 155] on textarea at bounding box center [425, 157] width 171 height 52
paste textarea "[URL][DOMAIN_NAME]"
type textarea "[URL][DOMAIN_NAME]"
click at [358, 200] on button "Save" at bounding box center [356, 201] width 32 height 16
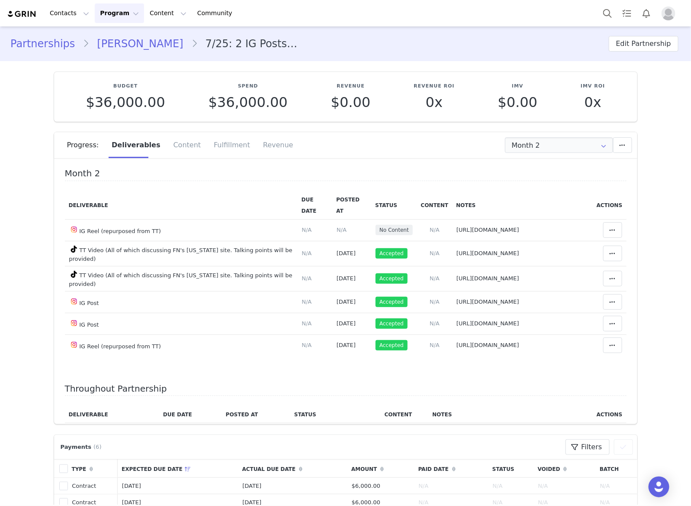
drag, startPoint x: 105, startPoint y: 44, endPoint x: 224, endPoint y: 297, distance: 280.0
click at [105, 44] on link "[PERSON_NAME]" at bounding box center [140, 44] width 102 height 16
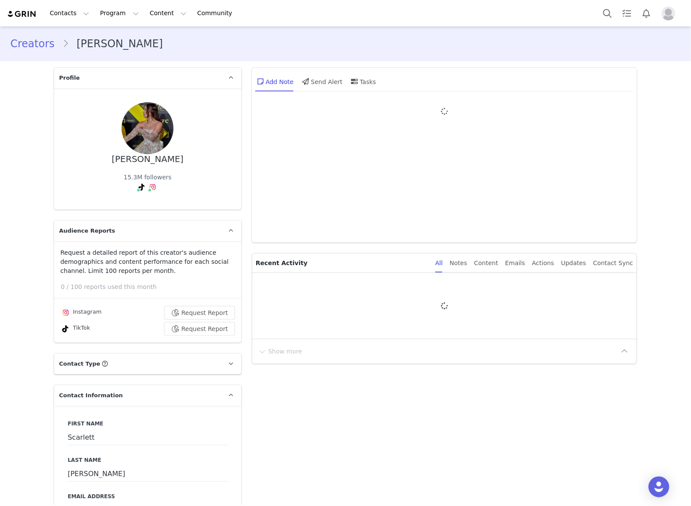
type input "+52 ([GEOGRAPHIC_DATA])"
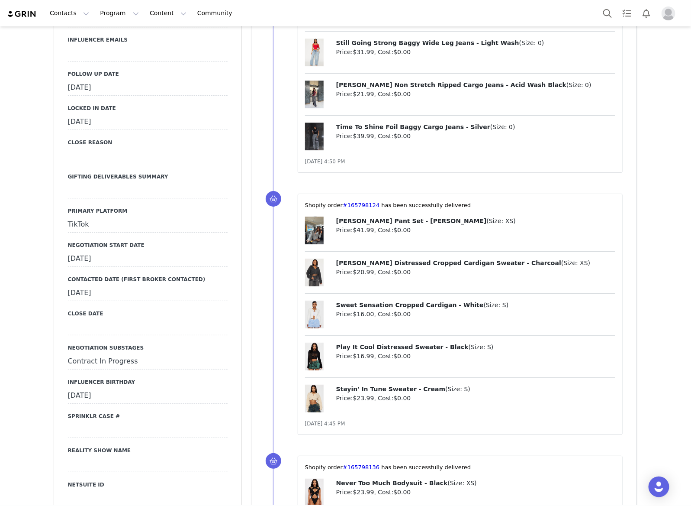
scroll to position [1136, 0]
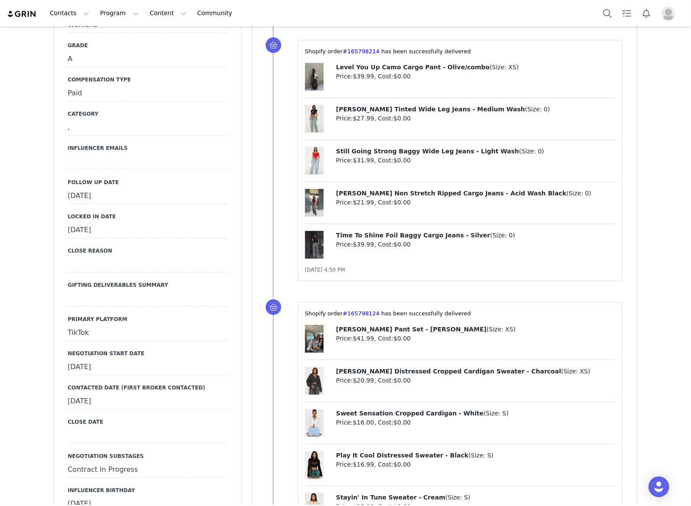
click at [164, 188] on div "[DATE]" at bounding box center [148, 196] width 160 height 16
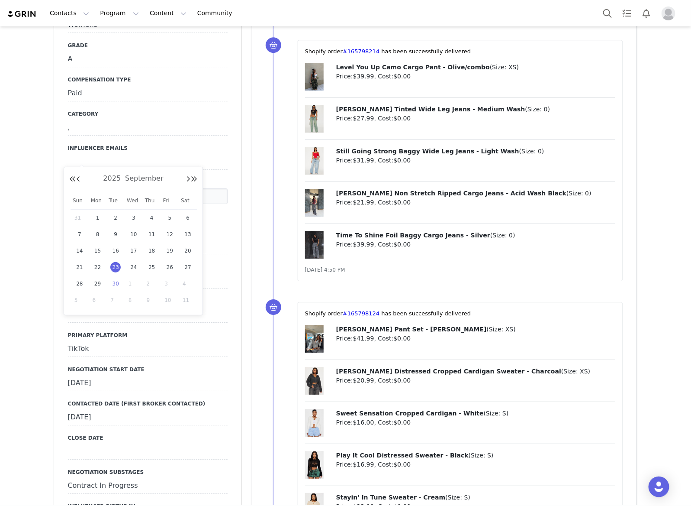
click at [112, 278] on div "30" at bounding box center [115, 283] width 18 height 13
type input "[DATE]"
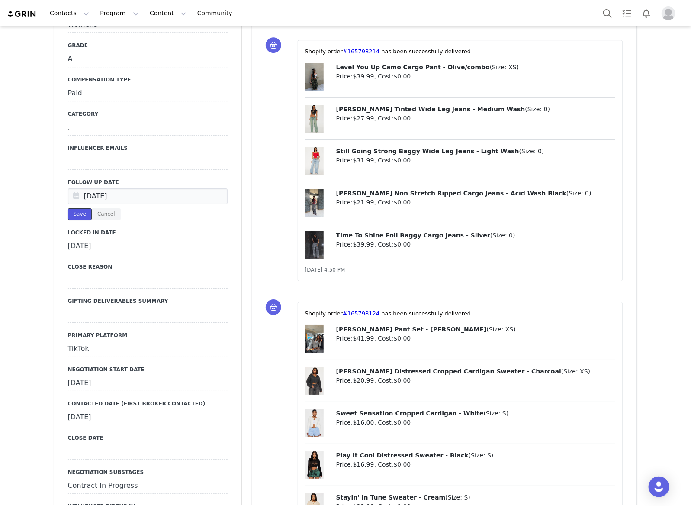
click at [76, 208] on button "Save" at bounding box center [80, 214] width 24 height 12
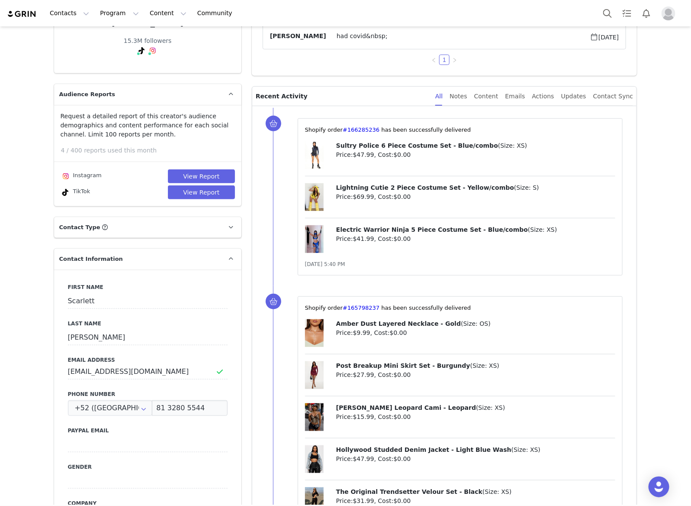
scroll to position [0, 0]
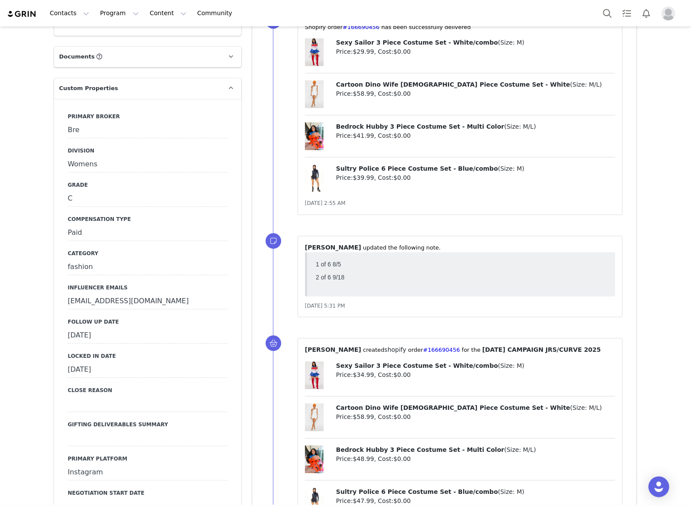
scroll to position [920, 0]
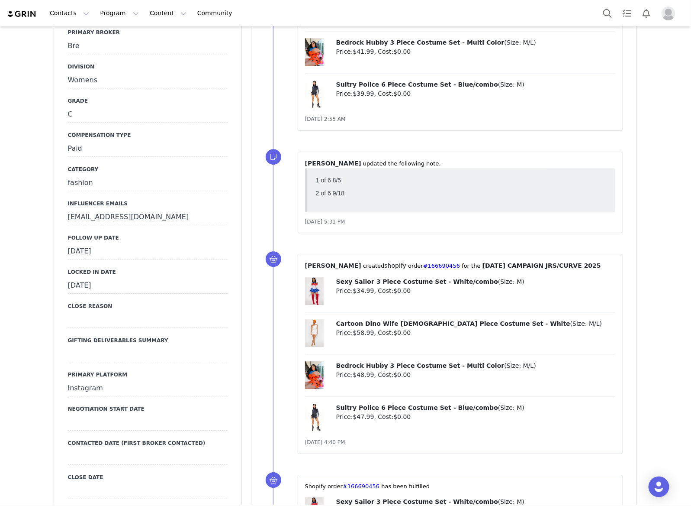
click at [151, 244] on div "[DATE]" at bounding box center [148, 252] width 160 height 16
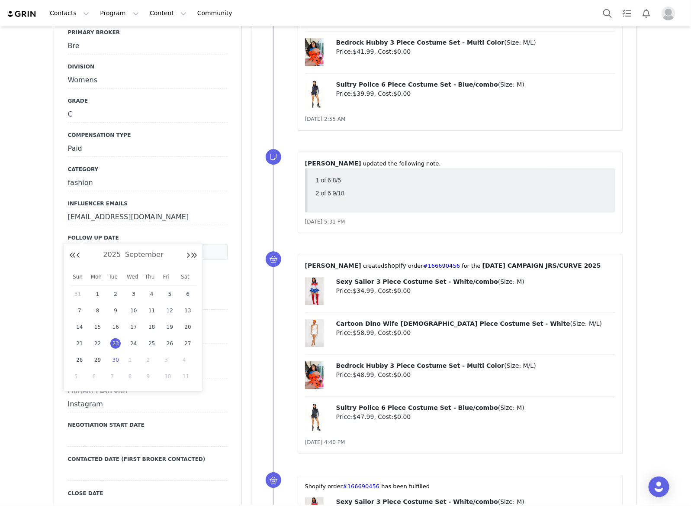
click at [119, 359] on span "30" at bounding box center [115, 360] width 10 height 10
type input "[DATE]"
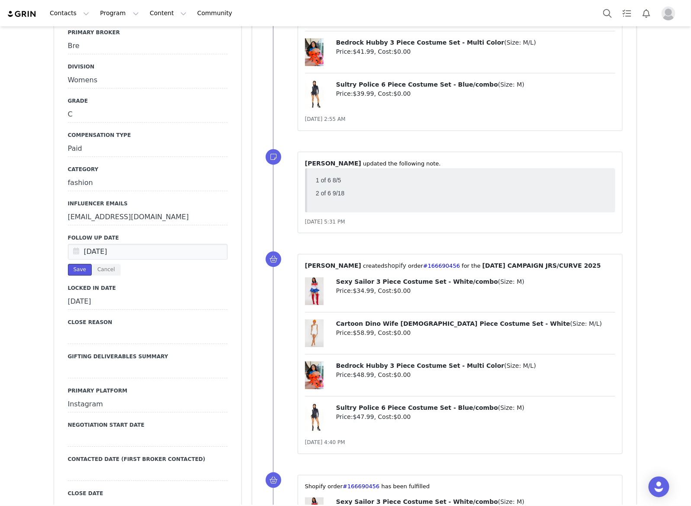
click at [77, 264] on button "Save" at bounding box center [80, 270] width 24 height 12
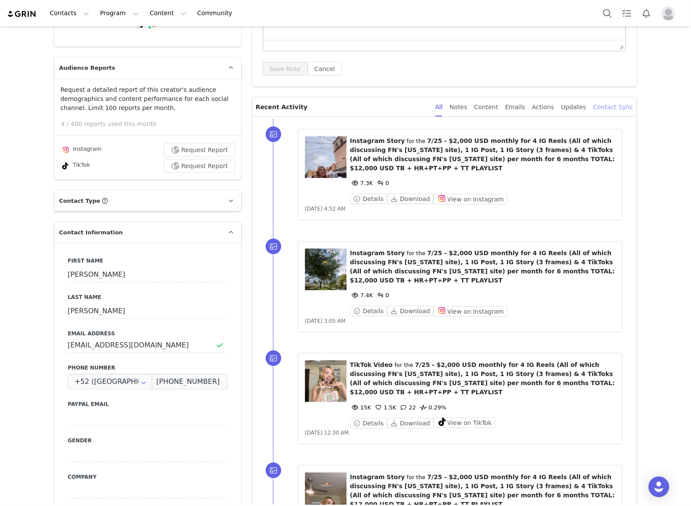
scroll to position [0, 0]
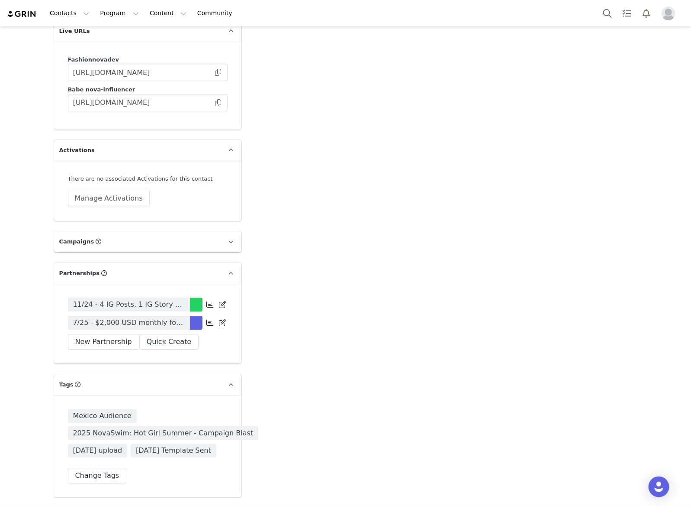
scroll to position [2543, 0]
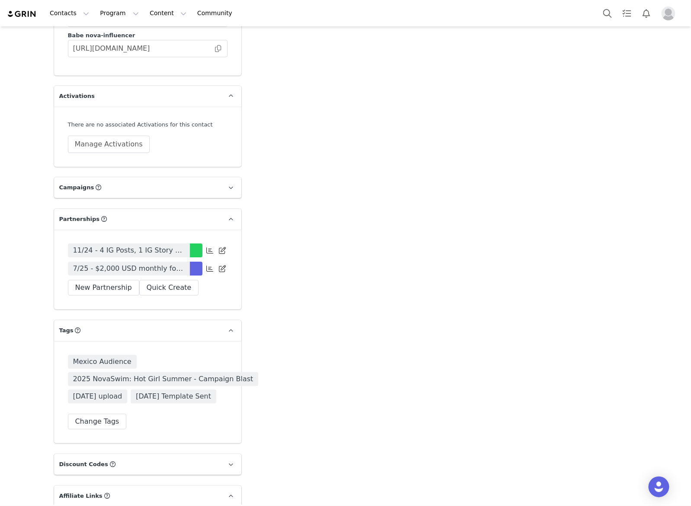
click at [182, 269] on link "7/25 - $2,000 USD monthly for 4 IG Reels (All of which discussing FN's [US_STAT…" at bounding box center [129, 268] width 122 height 14
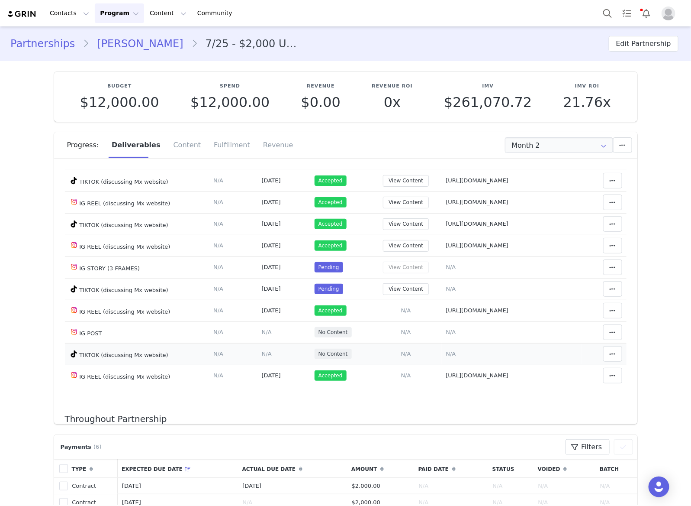
scroll to position [54, 0]
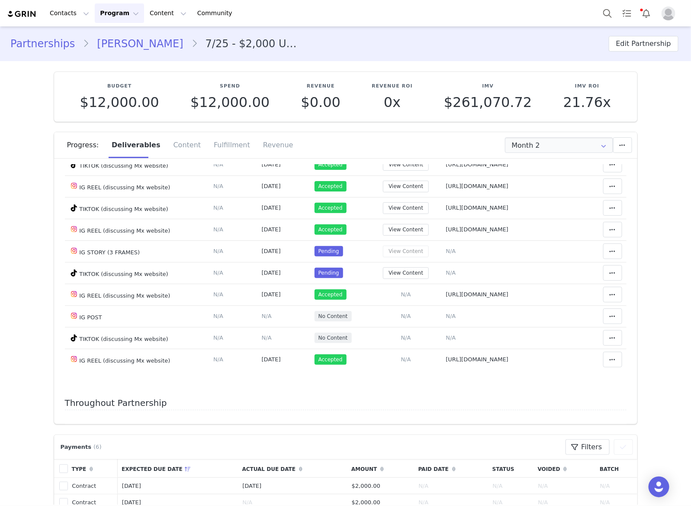
click at [143, 51] on link "[PERSON_NAME]" at bounding box center [140, 44] width 102 height 16
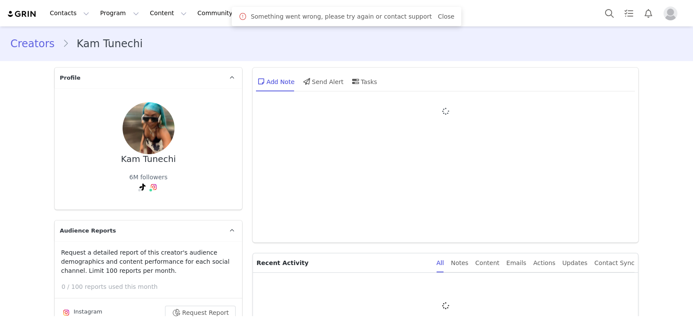
scroll to position [118, 0]
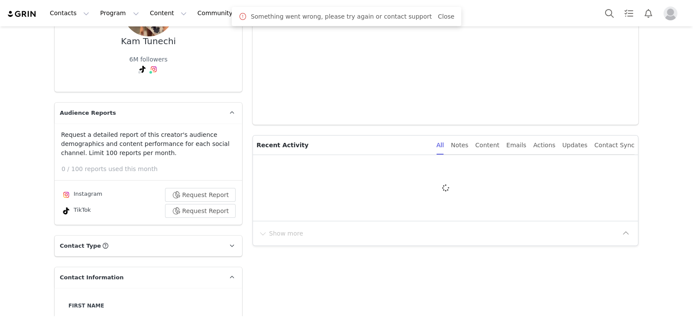
type input "+1 ([GEOGRAPHIC_DATA])"
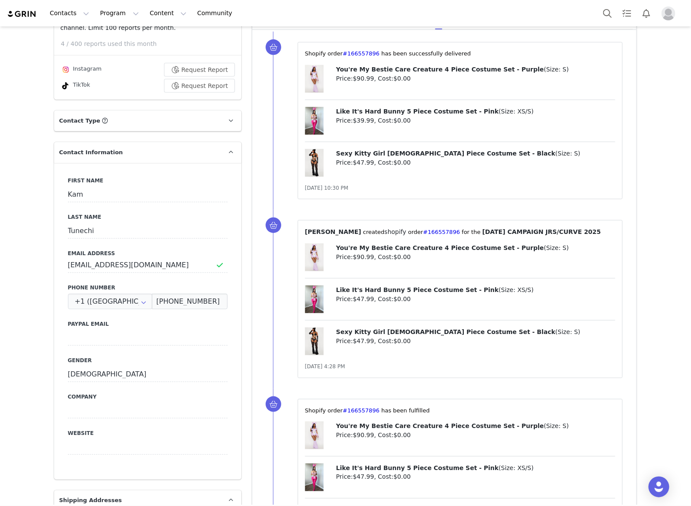
scroll to position [0, 0]
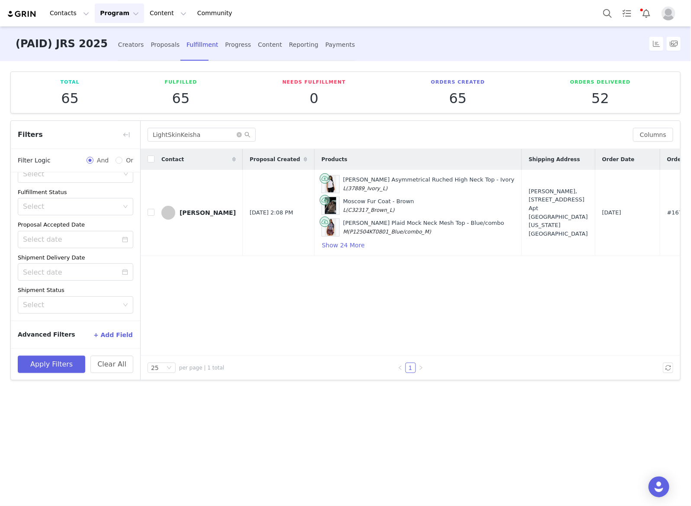
scroll to position [0, 150]
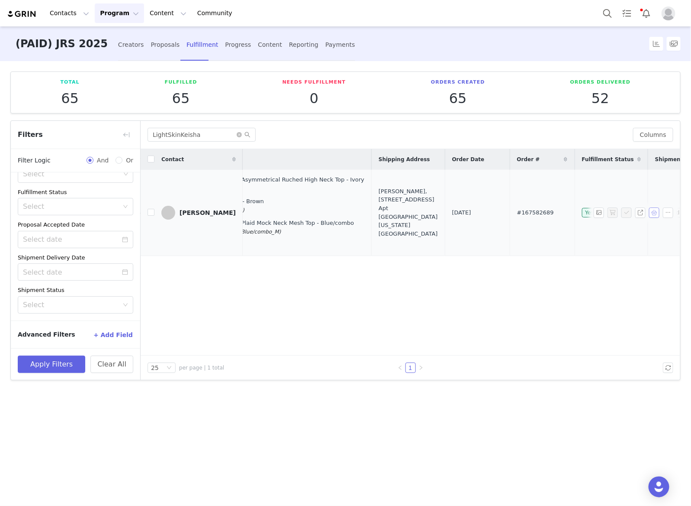
click at [654, 216] on button "button" at bounding box center [654, 212] width 10 height 10
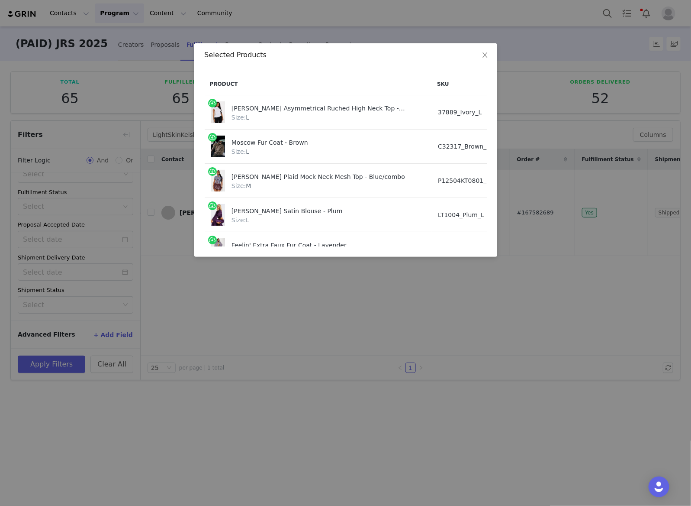
click at [147, 54] on div "Selected Products Product SKU Cost Price Ines Asymmetrical Ruched High Neck Top…" at bounding box center [345, 253] width 691 height 506
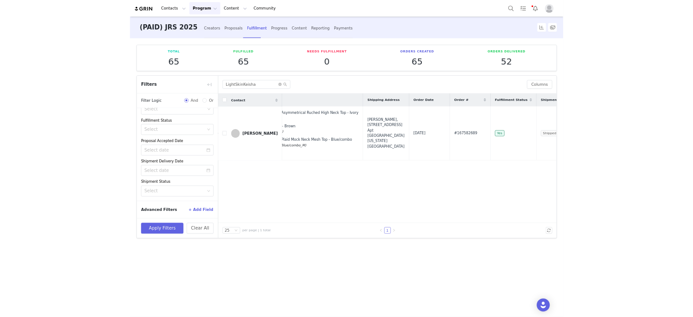
scroll to position [0, 0]
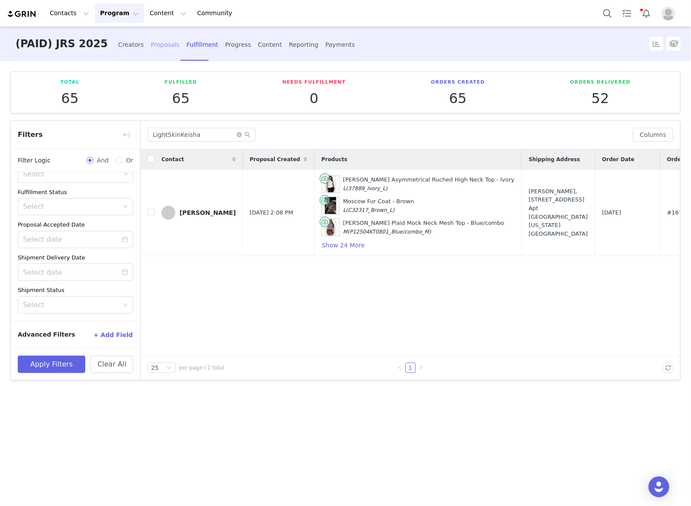
click at [151, 42] on div "Proposals" at bounding box center [165, 44] width 29 height 23
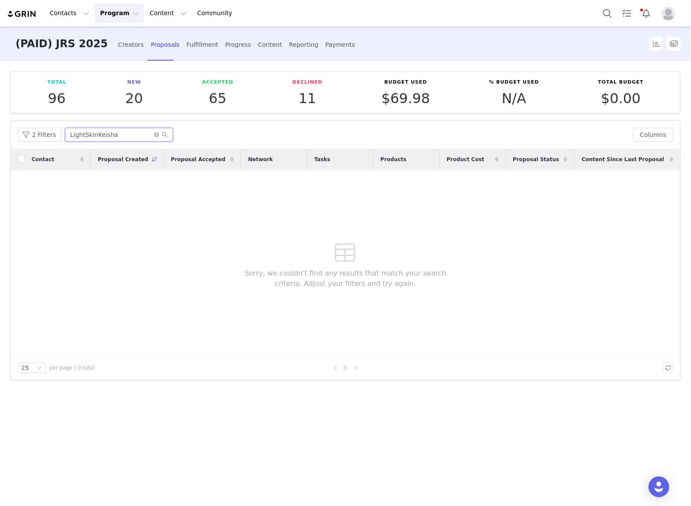
drag, startPoint x: 144, startPoint y: 134, endPoint x: 86, endPoint y: 139, distance: 58.6
click at [86, 139] on input "LightSkinKeisha" at bounding box center [119, 135] width 108 height 14
click at [0, 141] on html "Contacts Contacts Creators Prospects Applicants Program Program Activations Cam…" at bounding box center [345, 253] width 691 height 506
click at [105, 155] on span "Proposal Created" at bounding box center [123, 159] width 51 height 8
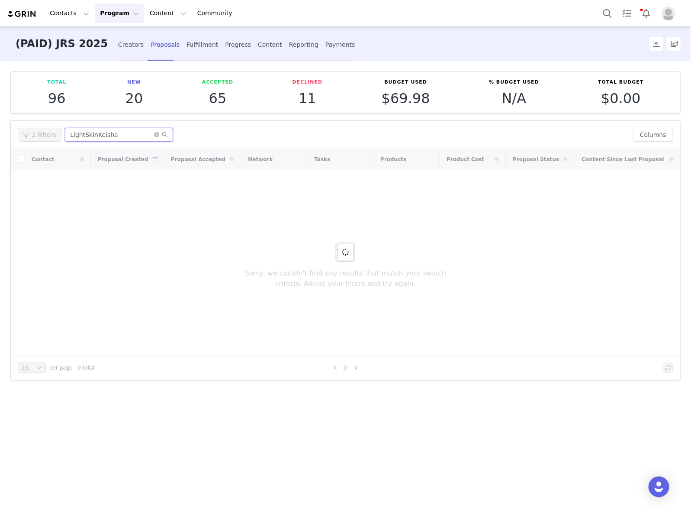
drag, startPoint x: 114, startPoint y: 137, endPoint x: -23, endPoint y: 138, distance: 136.3
click at [0, 138] on html "Contacts Contacts Creators Prospects Applicants Program Program Activations Cam…" at bounding box center [345, 253] width 691 height 506
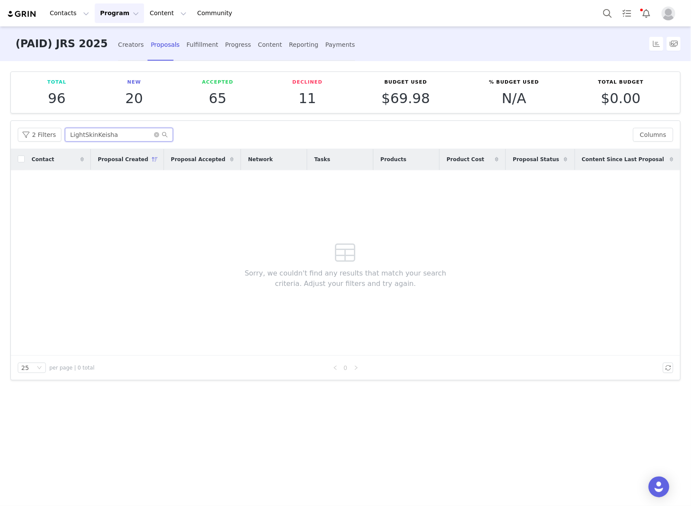
drag, startPoint x: 128, startPoint y: 137, endPoint x: -1, endPoint y: 131, distance: 129.1
click at [0, 131] on html "Contacts Contacts Creators Prospects Applicants Program Program Activations Cam…" at bounding box center [345, 253] width 691 height 506
paste input "korinamaiyaa"
click at [127, 130] on input "korinamaiyaa" at bounding box center [119, 135] width 108 height 14
type input "korinamaiyaa"
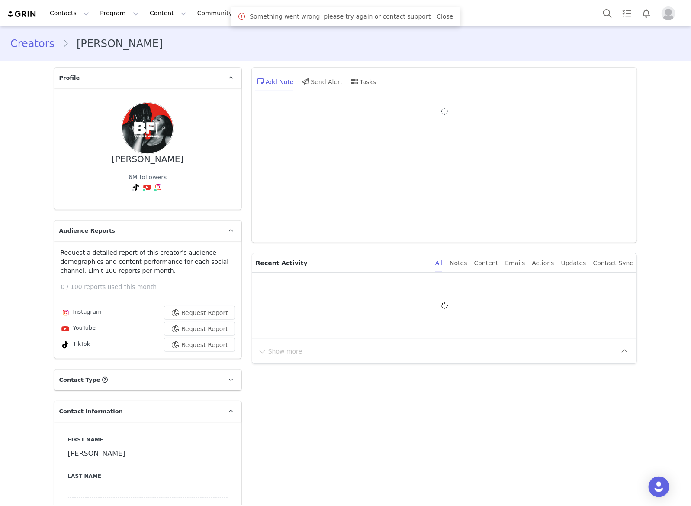
type input "+1 ([GEOGRAPHIC_DATA])"
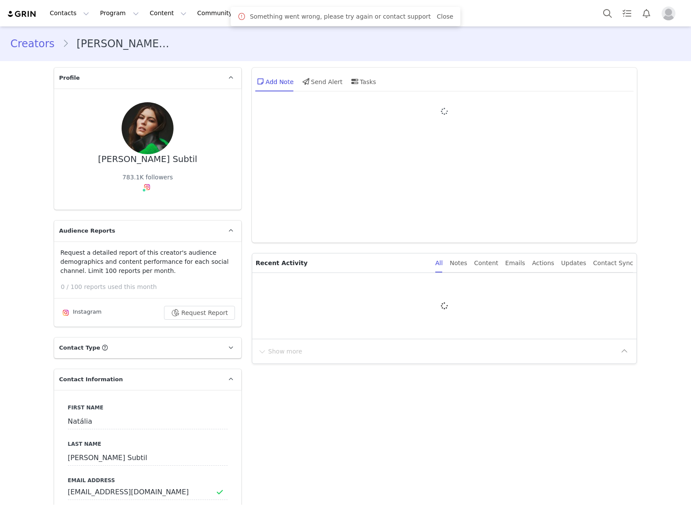
type input "+52 ([GEOGRAPHIC_DATA])"
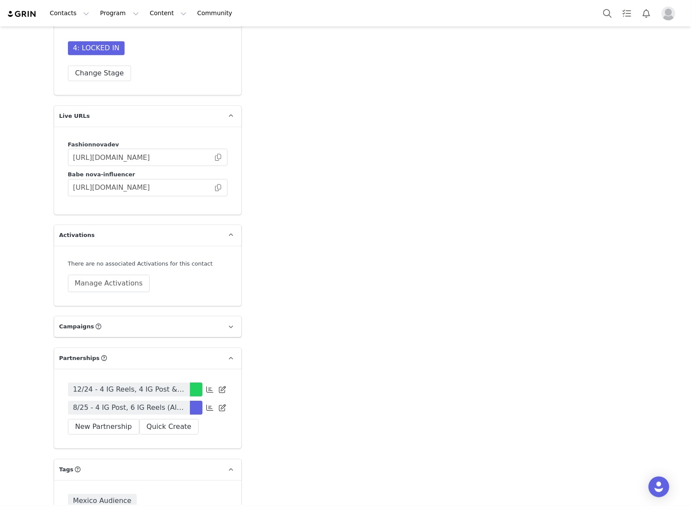
scroll to position [2597, 0]
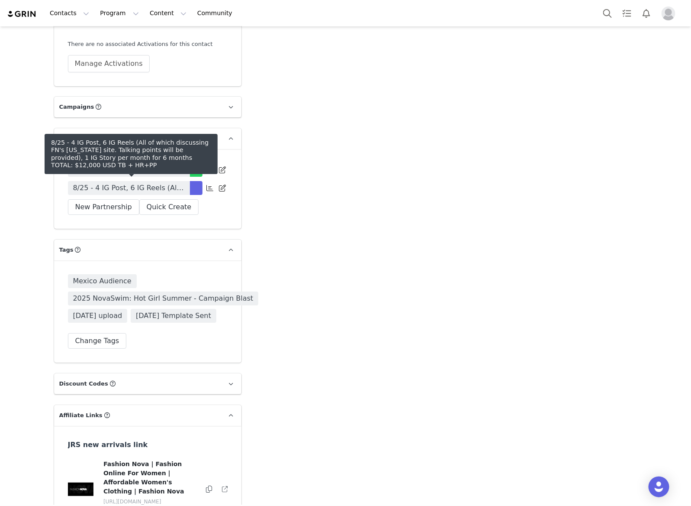
click at [162, 185] on span "8/25 - 4 IG Post, 6 IG Reels (All of which discussing FN's [US_STATE] site. Tal…" at bounding box center [129, 188] width 112 height 10
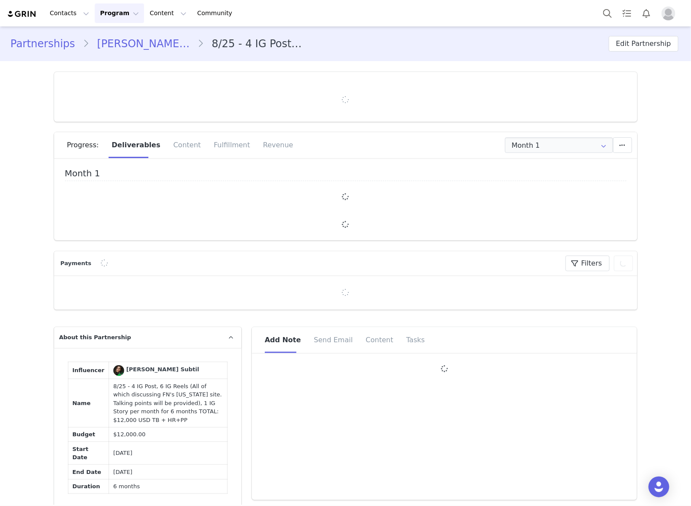
type input "+52 ([GEOGRAPHIC_DATA])"
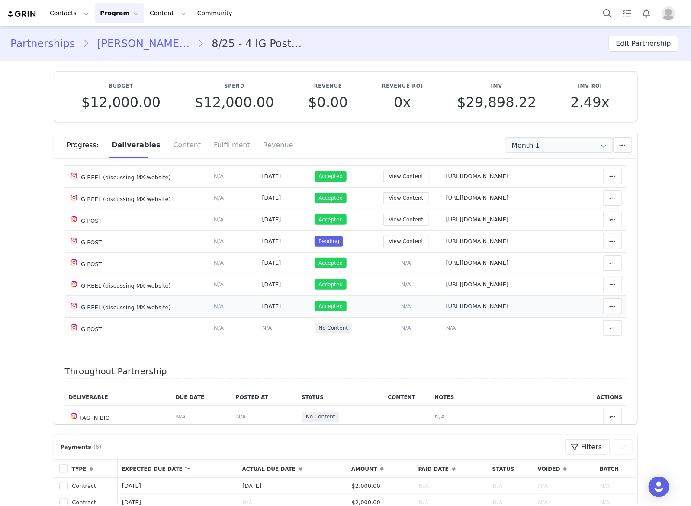
scroll to position [108, 0]
click at [444, 338] on td "Notes Save Cancel N/A" at bounding box center [512, 327] width 141 height 22
click at [446, 330] on span "N/A" at bounding box center [451, 326] width 10 height 6
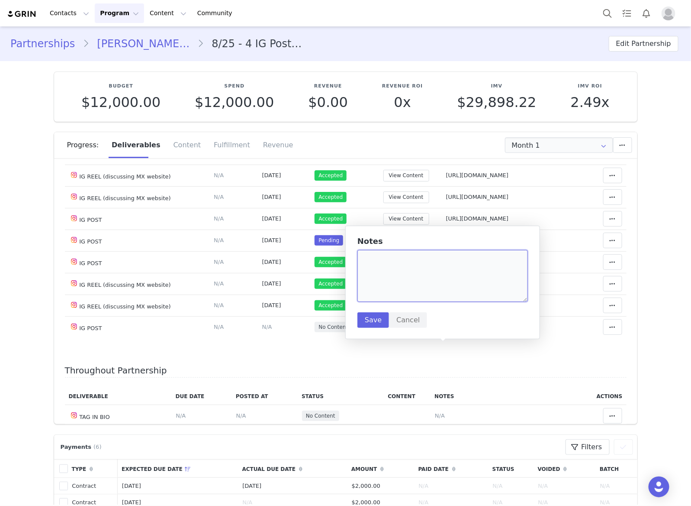
click at [447, 293] on textarea at bounding box center [443, 276] width 171 height 52
paste textarea "[URL][DOMAIN_NAME]"
type textarea "[URL][DOMAIN_NAME]"
drag, startPoint x: 375, startPoint y: 316, endPoint x: 609, endPoint y: 358, distance: 238.3
click at [375, 316] on button "Save" at bounding box center [374, 320] width 32 height 16
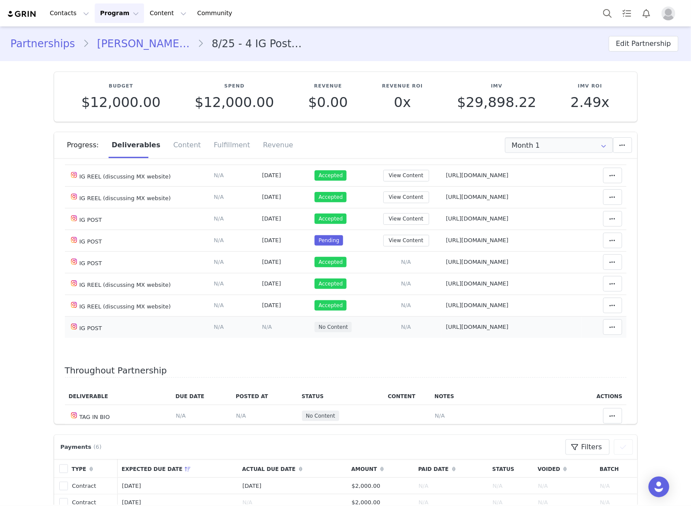
click at [610, 338] on td "Match Content Mark as Accepted Delete Deliverable This will unlink any content,…" at bounding box center [604, 327] width 44 height 22
click at [610, 330] on icon at bounding box center [613, 326] width 6 height 7
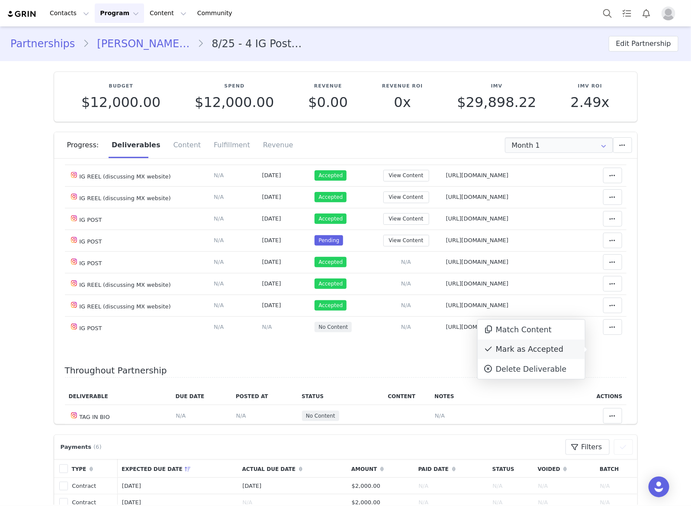
click at [526, 342] on div "Mark as Accepted" at bounding box center [531, 349] width 107 height 20
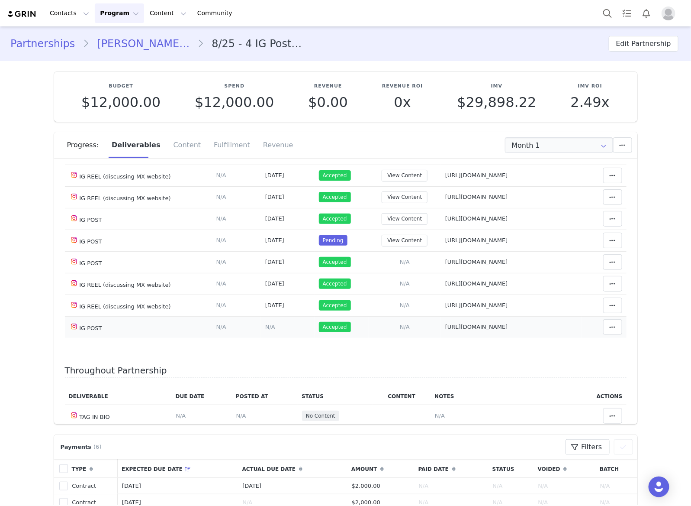
click at [265, 330] on span "N/A" at bounding box center [270, 326] width 10 height 6
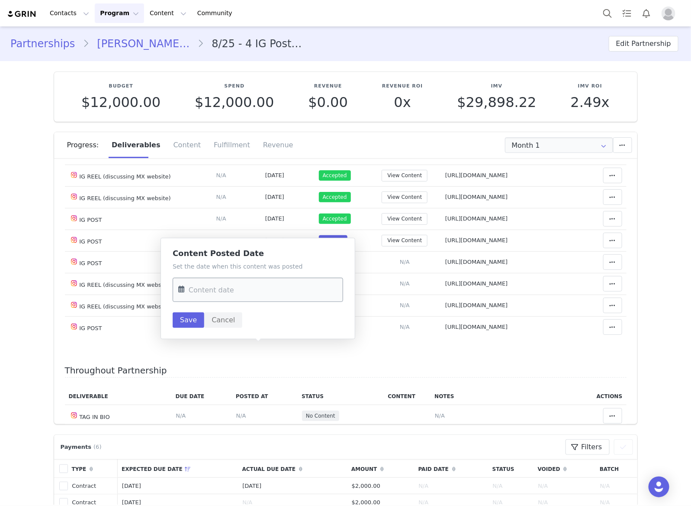
click at [253, 300] on input "text" at bounding box center [258, 289] width 171 height 24
click at [222, 360] on span "30" at bounding box center [224, 358] width 10 height 10
type input "Sep 30 2025"
click at [177, 319] on button "Save" at bounding box center [189, 320] width 32 height 16
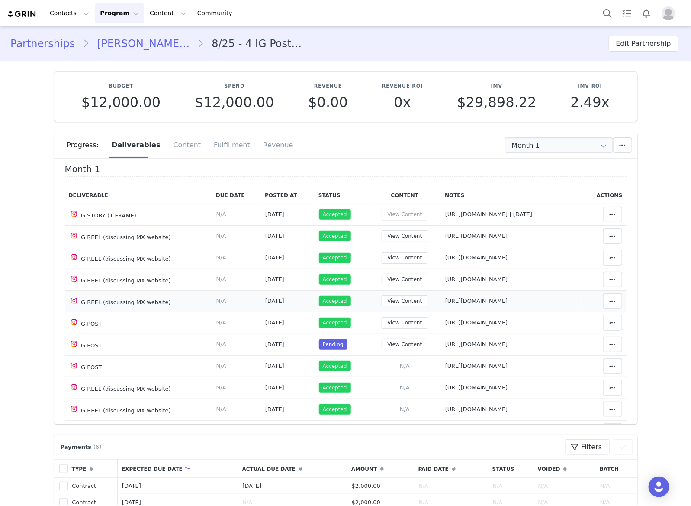
scroll to position [0, 0]
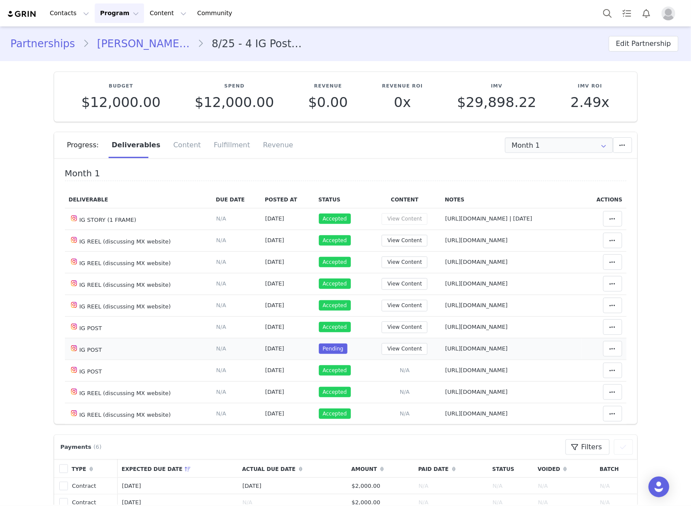
click at [590, 359] on td "Mark as Accepted Clear Status Reason for declining this deliverable Decline Mar…" at bounding box center [604, 349] width 45 height 22
drag, startPoint x: 593, startPoint y: 368, endPoint x: 602, endPoint y: 368, distance: 9.1
click at [603, 356] on button at bounding box center [612, 349] width 19 height 16
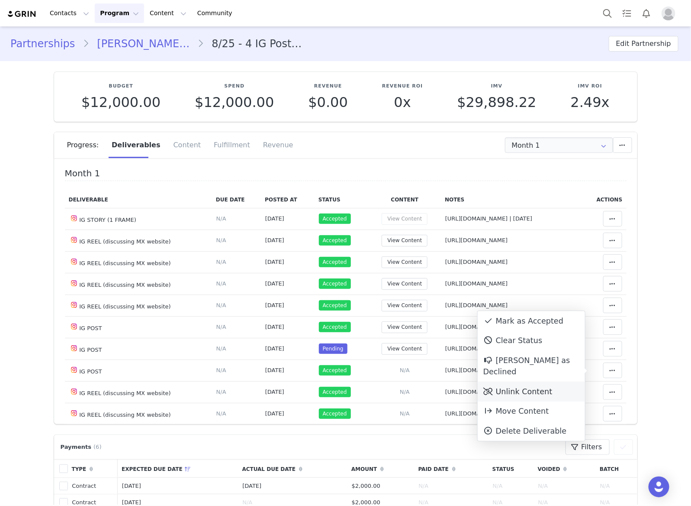
click at [531, 381] on div "Unlink Content" at bounding box center [531, 391] width 107 height 20
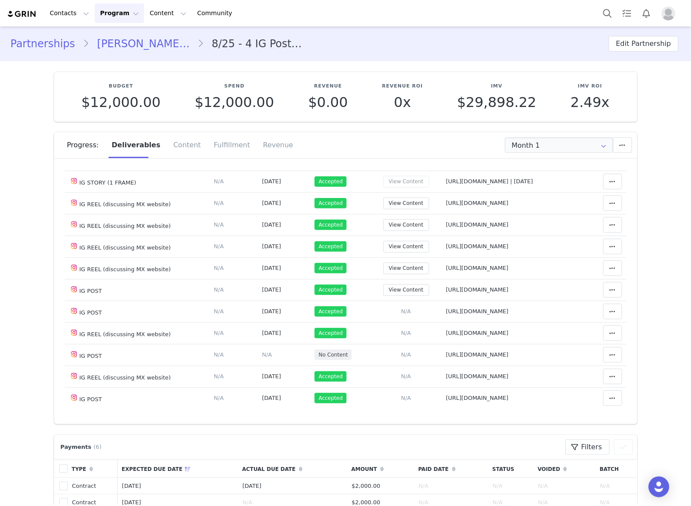
scroll to position [108, 0]
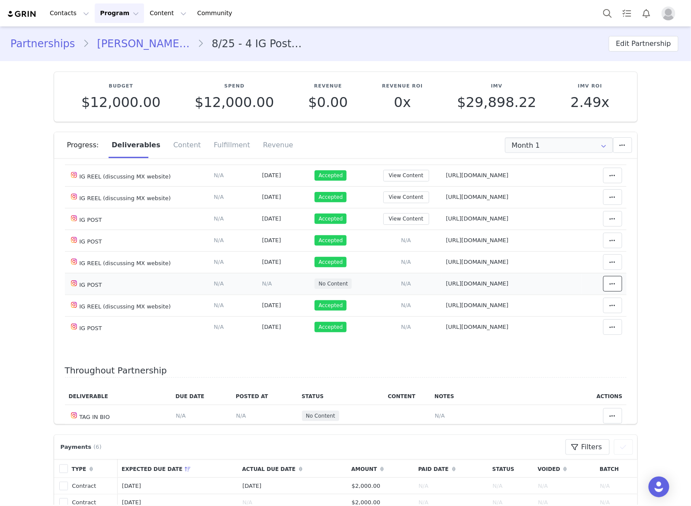
click at [610, 287] on icon at bounding box center [613, 283] width 6 height 7
click at [555, 308] on div "Mark as Accepted" at bounding box center [531, 306] width 107 height 20
click at [265, 287] on span "N/A" at bounding box center [270, 283] width 10 height 6
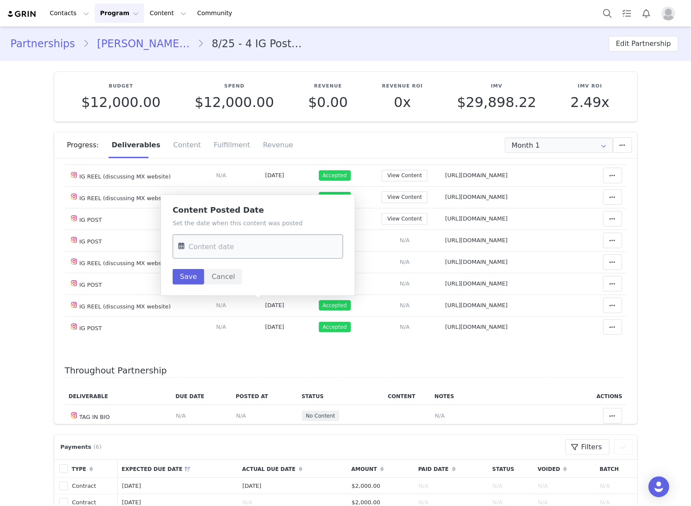
click at [284, 248] on input "text" at bounding box center [258, 246] width 171 height 24
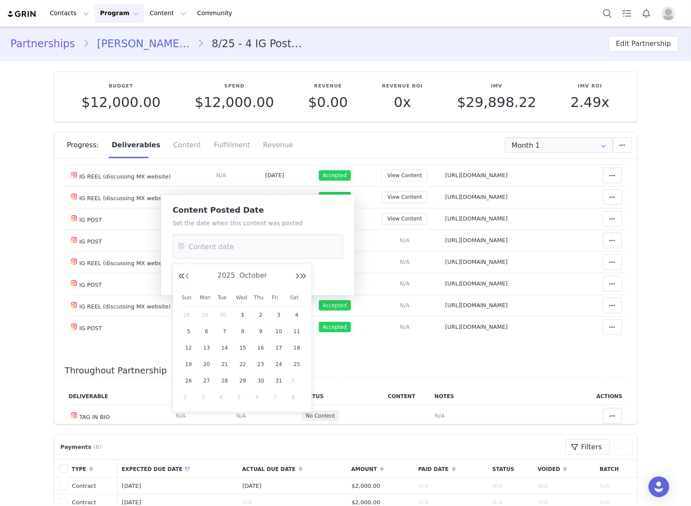
click at [188, 276] on button "Previous Month" at bounding box center [187, 276] width 4 height 7
click at [246, 362] on span "24" at bounding box center [243, 364] width 10 height 10
type input "Sep 24 2025"
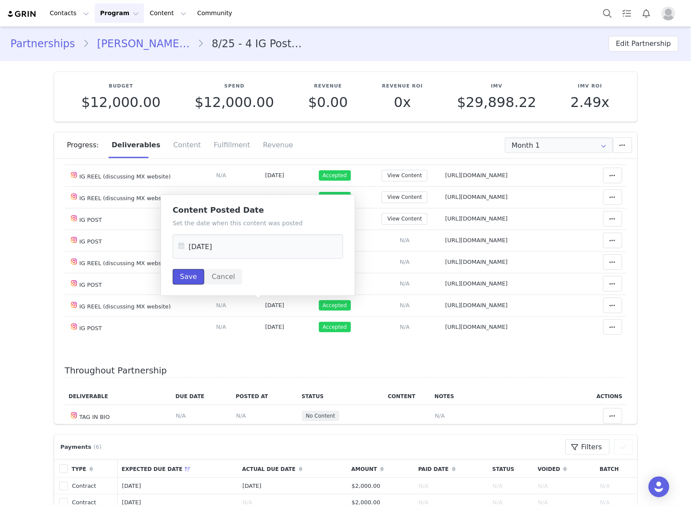
click at [177, 276] on button "Save" at bounding box center [189, 277] width 32 height 16
click at [183, 274] on button "Save" at bounding box center [189, 277] width 32 height 16
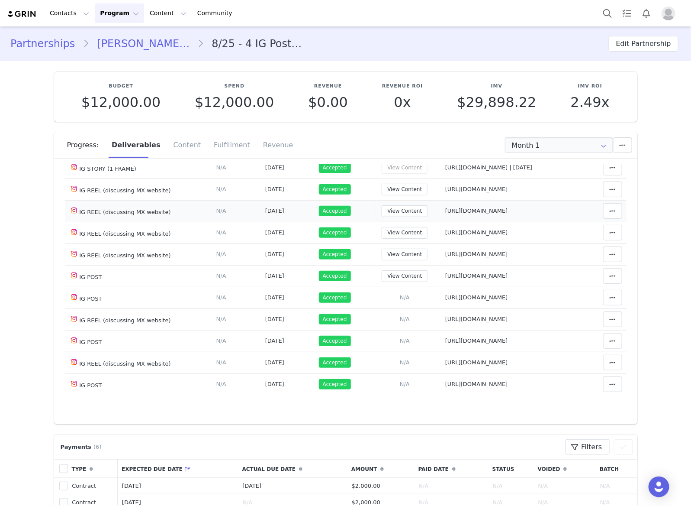
scroll to position [0, 0]
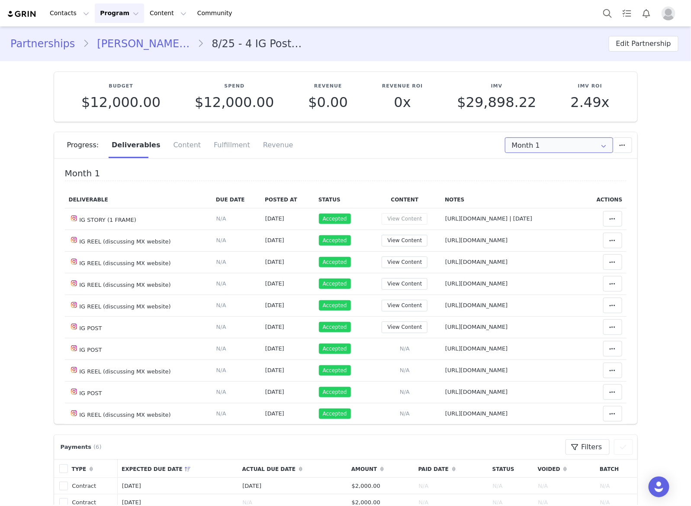
drag, startPoint x: 590, startPoint y: 141, endPoint x: 563, endPoint y: 115, distance: 37.3
click at [589, 143] on input "Month 1" at bounding box center [559, 145] width 108 height 16
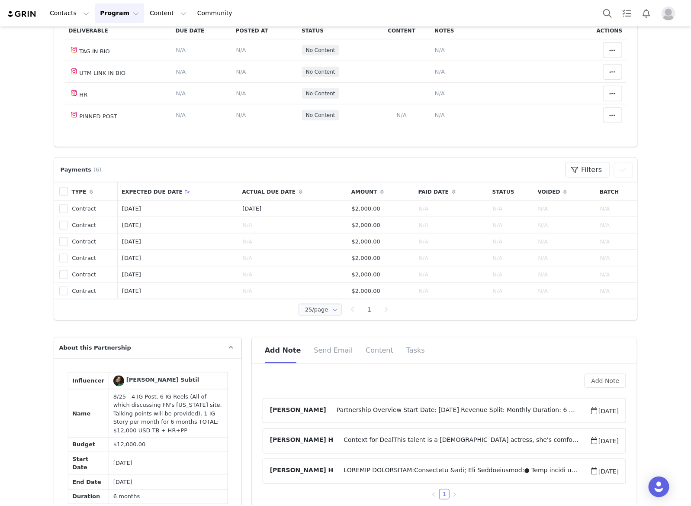
scroll to position [325, 0]
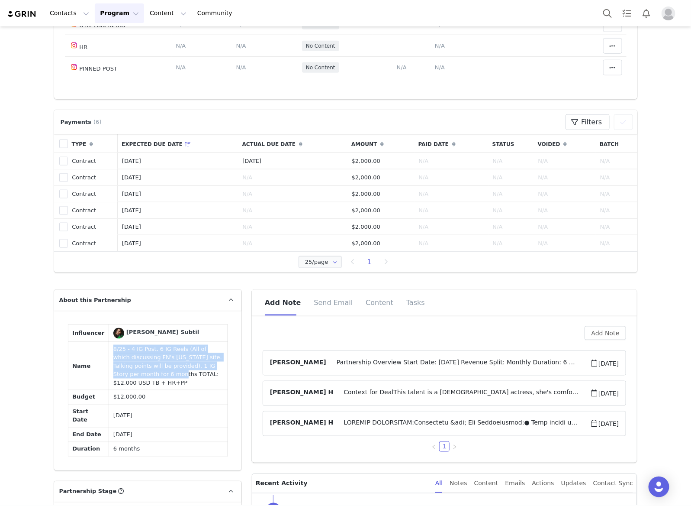
drag, startPoint x: 128, startPoint y: 377, endPoint x: 100, endPoint y: 349, distance: 40.1
click at [109, 349] on td "8/25 - 4 IG Post, 6 IG Reels (All of which discussing FN's new Mexico site. Tal…" at bounding box center [168, 366] width 119 height 48
drag, startPoint x: 123, startPoint y: 380, endPoint x: 100, endPoint y: 347, distance: 40.1
click at [109, 347] on td "8/25 - 4 IG Post, 6 IG Reels (All of which discussing FN's new Mexico site. Tal…" at bounding box center [168, 366] width 119 height 48
copy td "8/25 - 4 IG Post, 6 IG Reels (All of which discussing FN's new Mexico site. Tal…"
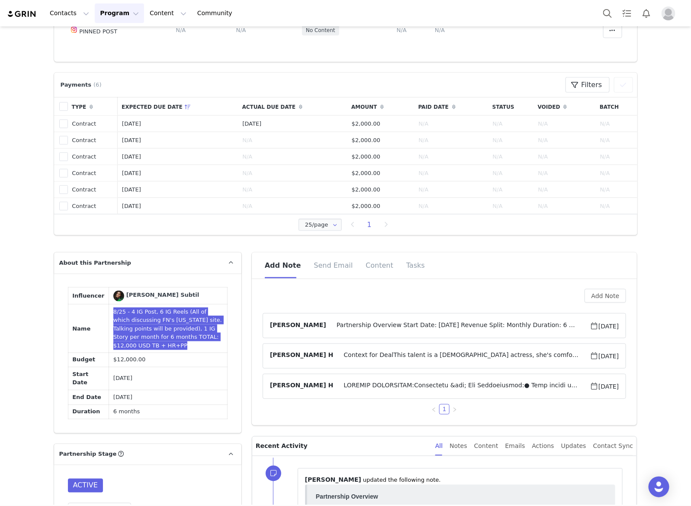
scroll to position [379, 0]
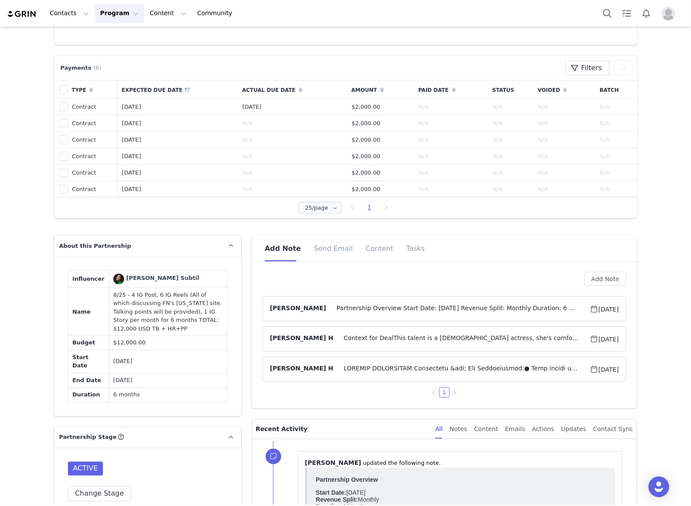
click at [424, 301] on article "Crystal Garcia Partnership Overview Start Date: August 2025 Revenue Split: Mont…" at bounding box center [445, 308] width 364 height 25
click at [433, 313] on span "Partnership Overview Start Date: August 2025 Revenue Split: Monthly Duration: 6…" at bounding box center [458, 308] width 264 height 10
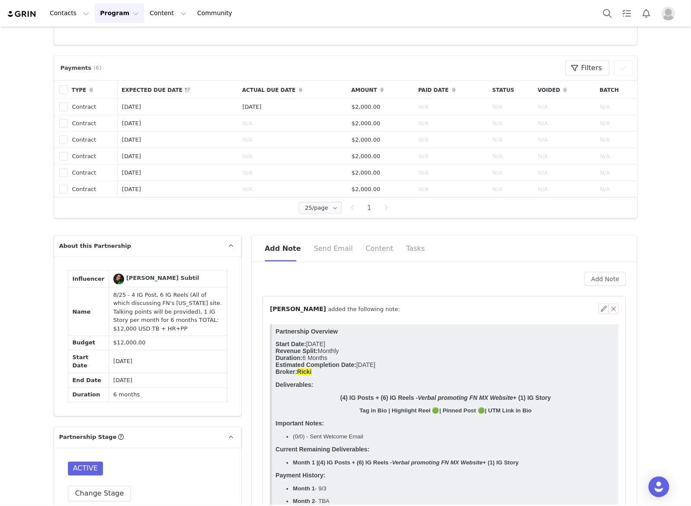
scroll to position [0, 0]
click at [599, 305] on button "button" at bounding box center [604, 308] width 10 height 10
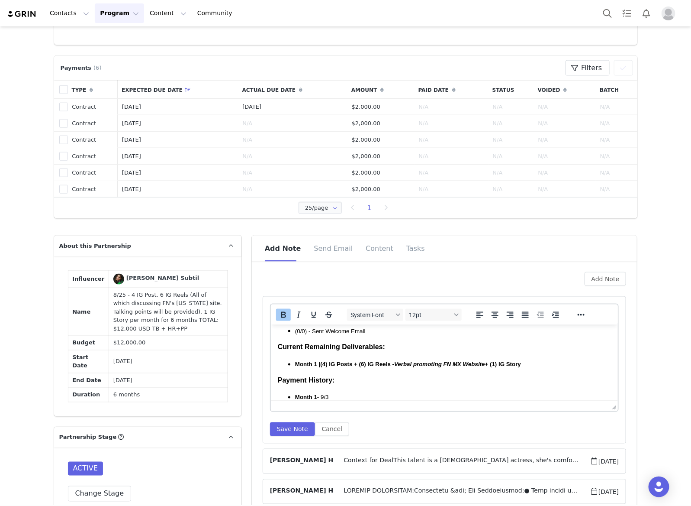
scroll to position [169, 0]
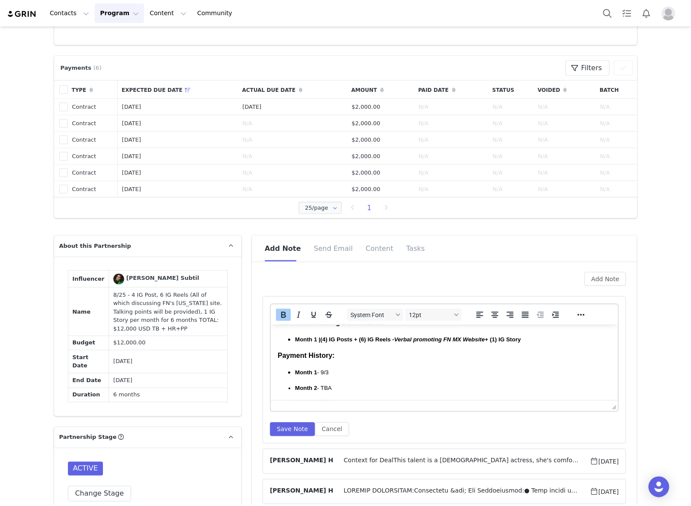
click at [332, 380] on ul "Month 1 - 9/3 Month 2 - TBA Month 3 - TBA Month 4 - TBA Month 5 - TBA Month 6 -…" at bounding box center [444, 407] width 334 height 80
click at [334, 390] on p "Month 2 - TBA" at bounding box center [453, 388] width 316 height 8
click at [291, 425] on button "Save Note" at bounding box center [292, 429] width 45 height 14
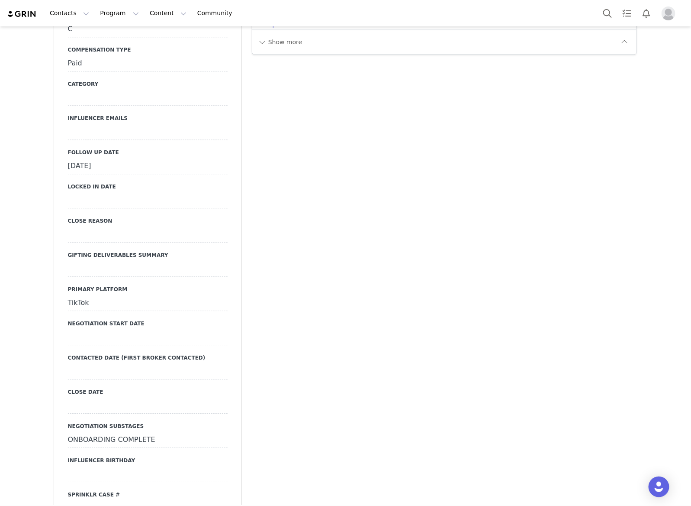
scroll to position [1407, 0]
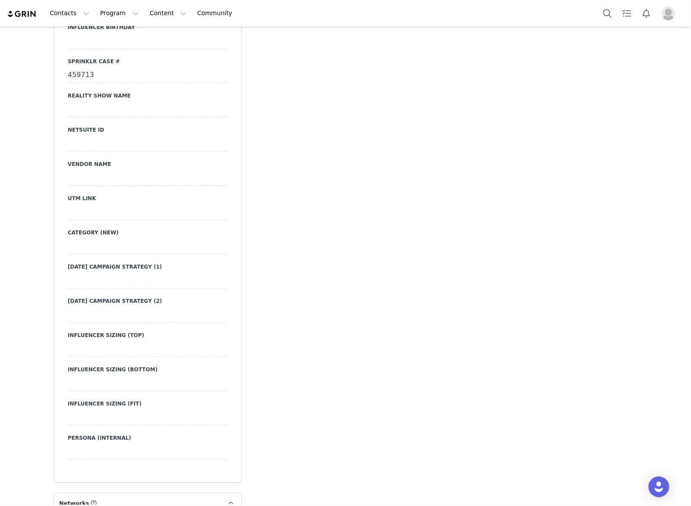
drag, startPoint x: 130, startPoint y: 81, endPoint x: 20, endPoint y: 63, distance: 111.4
click at [20, 63] on div "Creators Konani Love Profile Konani Love 205.7K followers Instagram ( @konanilo…" at bounding box center [345, 230] width 691 height 3221
click at [113, 81] on div "459713" at bounding box center [148, 76] width 160 height 16
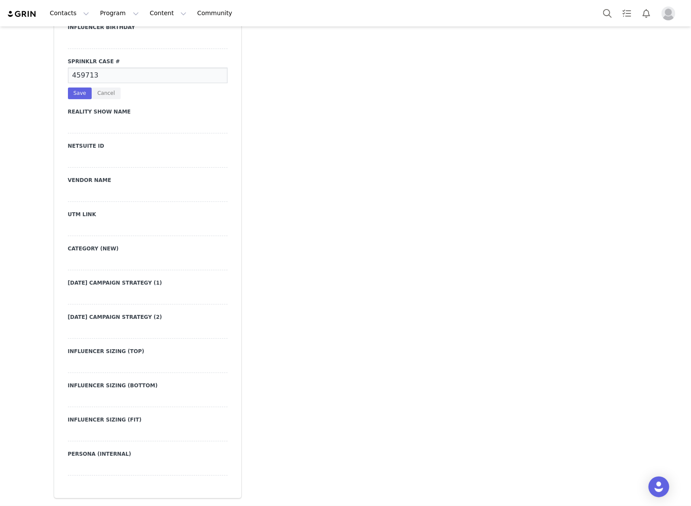
drag, startPoint x: 113, startPoint y: 81, endPoint x: 81, endPoint y: 77, distance: 31.5
click at [81, 77] on input "459713" at bounding box center [148, 76] width 160 height 16
drag, startPoint x: 118, startPoint y: 69, endPoint x: 114, endPoint y: 76, distance: 7.9
click at [118, 69] on input "459713" at bounding box center [148, 76] width 160 height 16
drag, startPoint x: 114, startPoint y: 76, endPoint x: 22, endPoint y: 72, distance: 91.8
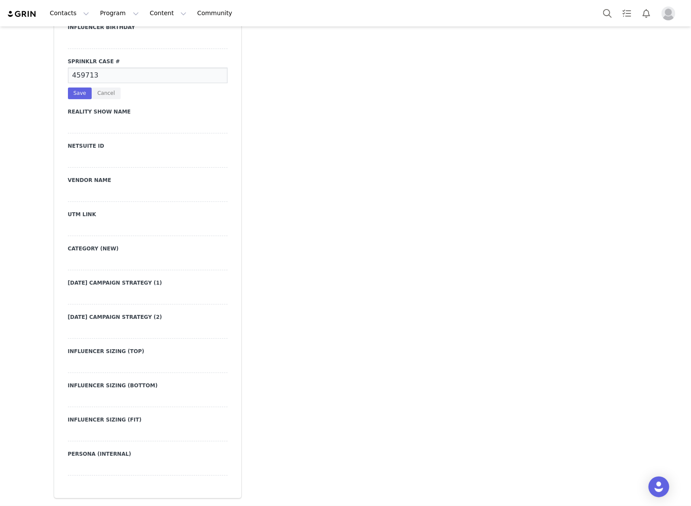
click at [22, 72] on div "Creators Konani Love Profile Konani Love 205.7K followers Instagram ( @konanilo…" at bounding box center [345, 238] width 691 height 3237
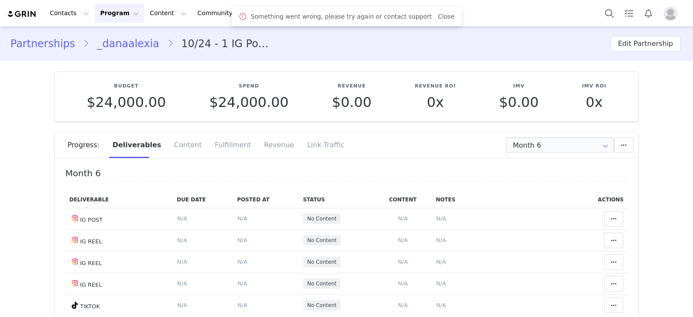
click at [521, 132] on div "Progress: Deliverables Content Fulfillment Revenue Link Traffic" at bounding box center [353, 145] width 570 height 26
click at [529, 137] on input "Month 6" at bounding box center [560, 145] width 108 height 16
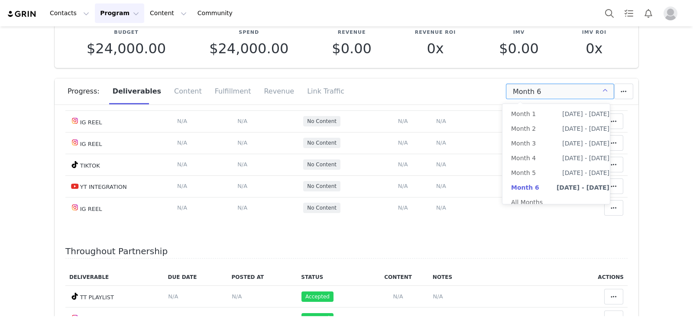
scroll to position [87, 0]
click at [539, 144] on li "Month 3 [DATE] - [DATE]" at bounding box center [560, 143] width 116 height 15
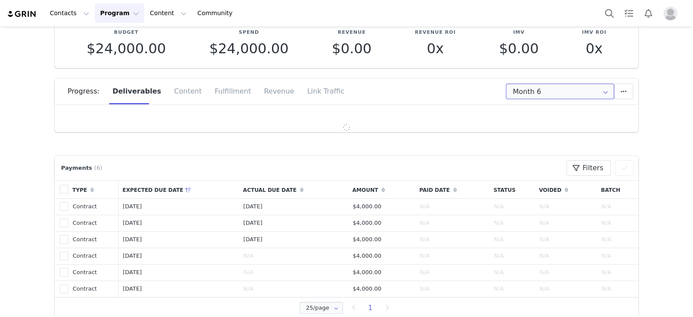
type input "Month 3"
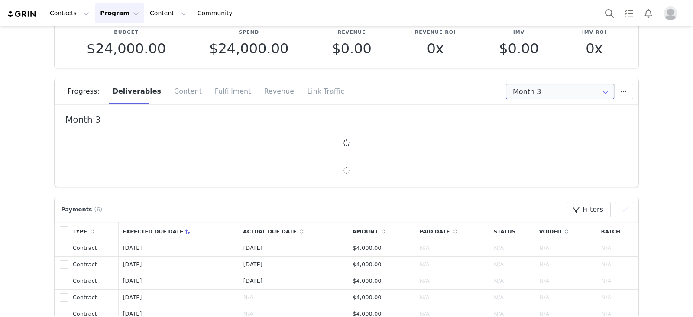
scroll to position [0, 0]
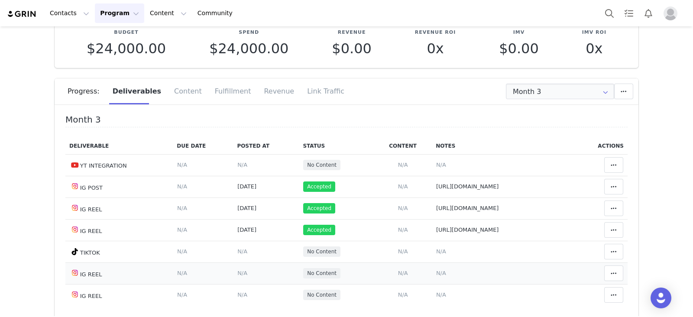
click at [436, 271] on span "N/A" at bounding box center [441, 273] width 10 height 6
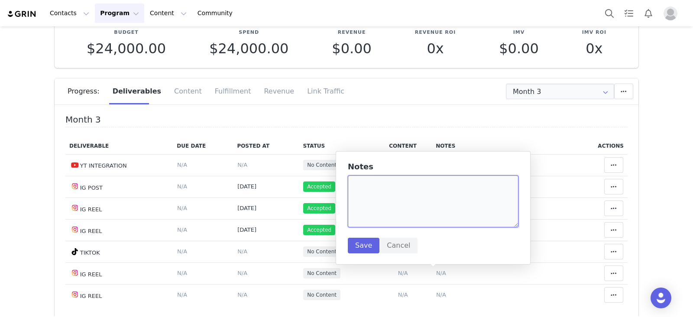
click at [384, 200] on textarea at bounding box center [433, 201] width 171 height 52
paste textarea "https://www.instagram.com/reel/DPHsRzVEsEI/"
type textarea "https://www.instagram.com/reel/DPHsRzVEsEI/"
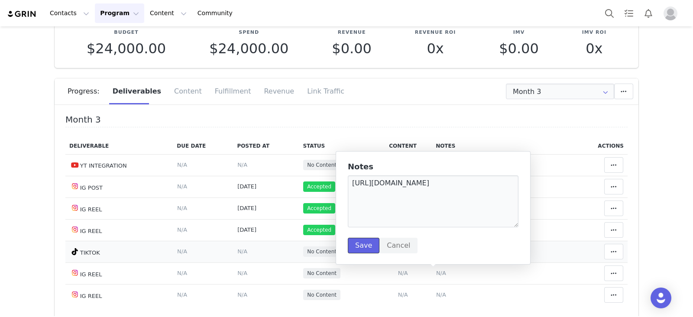
drag, startPoint x: 364, startPoint y: 247, endPoint x: 309, endPoint y: 258, distance: 55.7
click at [364, 247] on button "Save" at bounding box center [364, 246] width 32 height 16
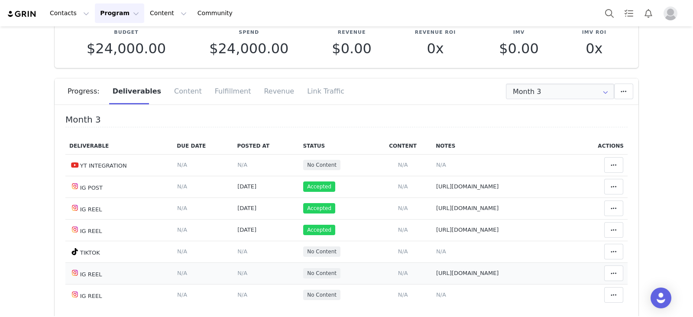
click at [237, 271] on span "N/A" at bounding box center [242, 273] width 10 height 6
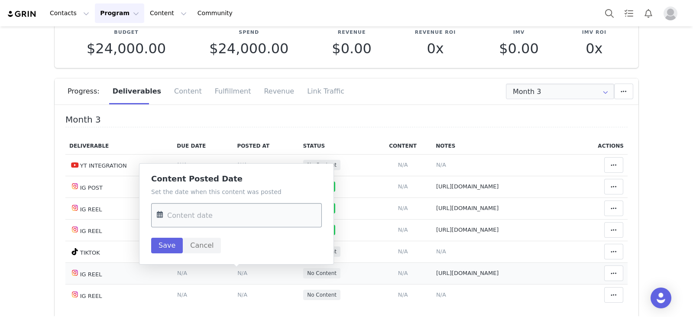
click at [233, 209] on input "text" at bounding box center [236, 215] width 171 height 24
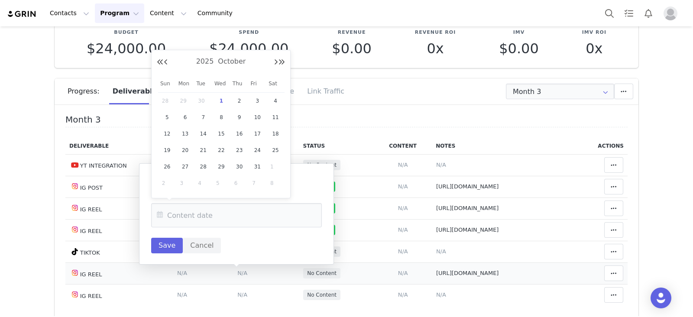
click at [172, 100] on div "28" at bounding box center [167, 100] width 18 height 13
type input "Sep 28 2025"
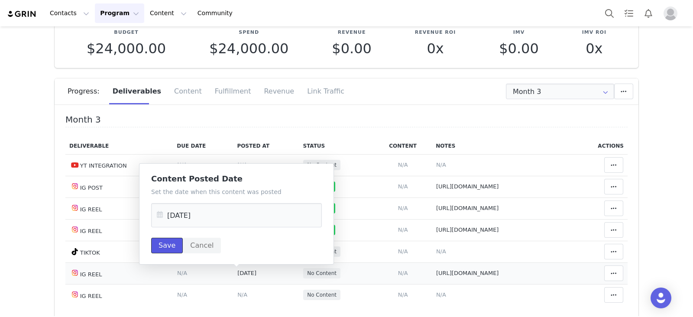
click at [175, 251] on button "Save" at bounding box center [167, 246] width 32 height 16
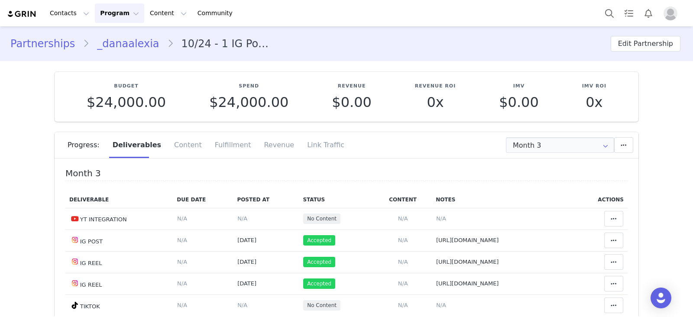
click at [119, 43] on link "_danaalexia" at bounding box center [127, 44] width 77 height 16
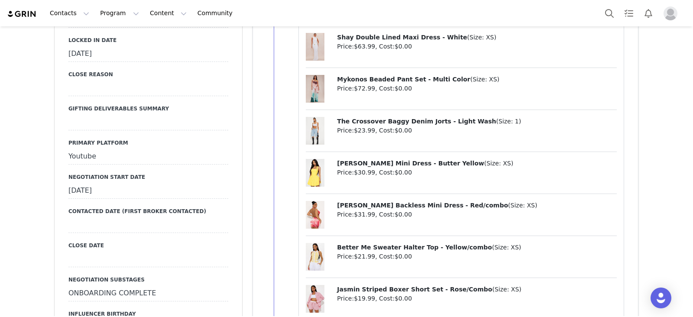
scroll to position [974, 0]
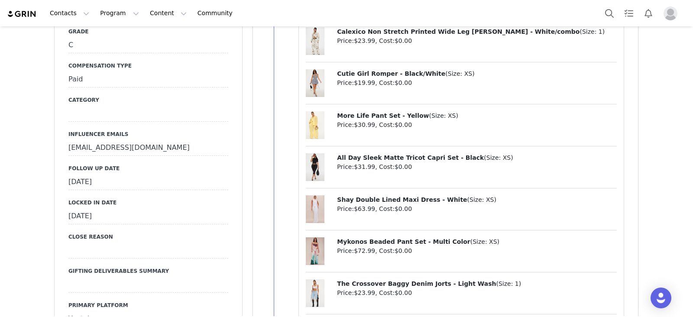
click at [153, 188] on div "September 23rd, 2025" at bounding box center [148, 182] width 160 height 16
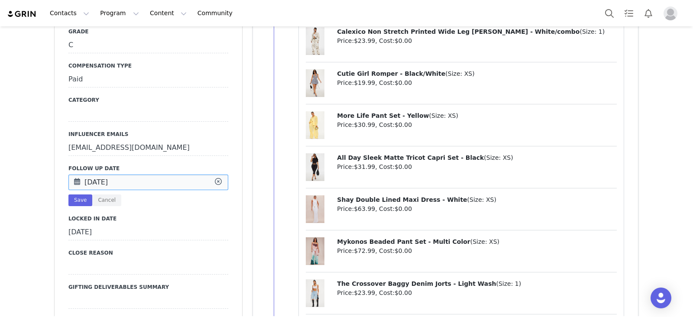
click at [153, 188] on input "Sep 23 2025" at bounding box center [148, 182] width 160 height 16
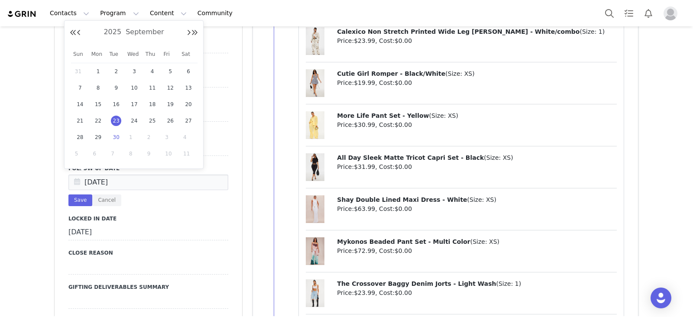
click at [113, 135] on span "30" at bounding box center [116, 137] width 10 height 10
type input "Sep 30 2025"
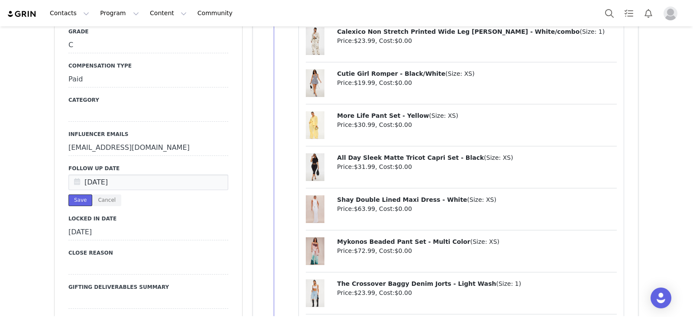
click at [71, 199] on button "Save" at bounding box center [80, 200] width 24 height 12
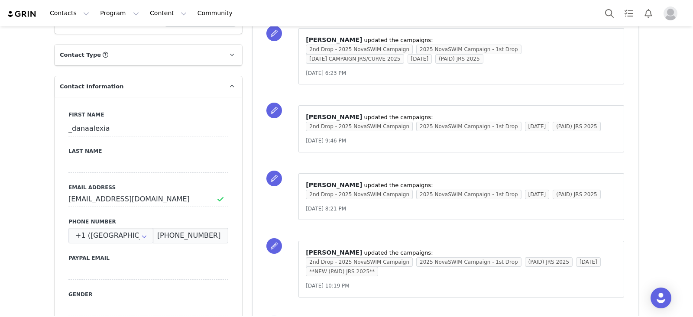
scroll to position [0, 0]
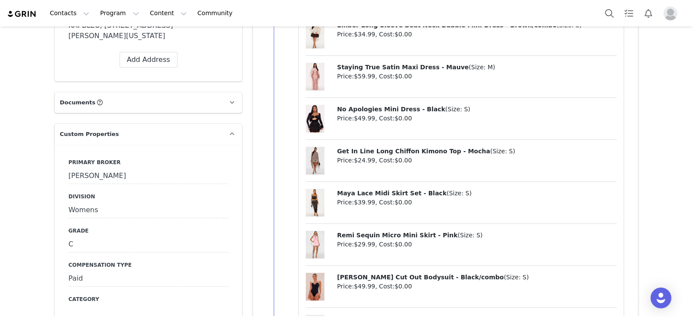
scroll to position [920, 0]
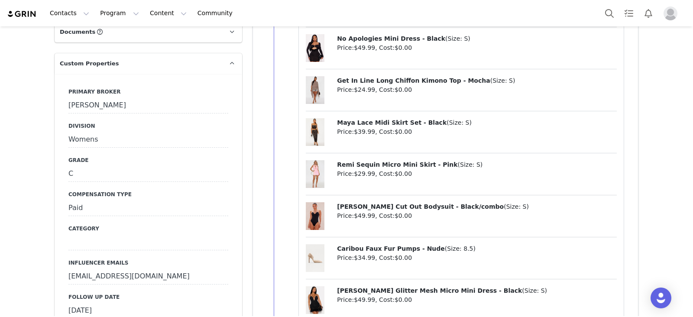
click at [144, 303] on div "[DATE]" at bounding box center [148, 311] width 160 height 16
click at [144, 303] on input "[DATE]" at bounding box center [148, 311] width 160 height 16
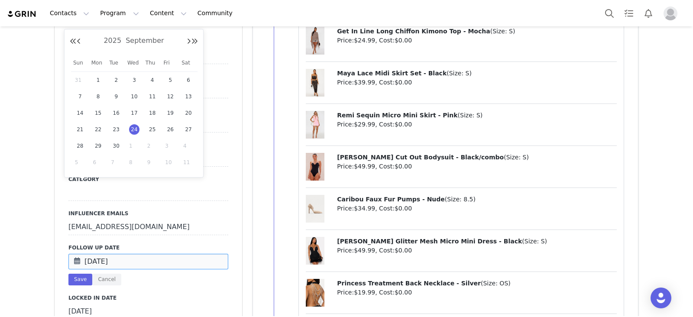
scroll to position [974, 0]
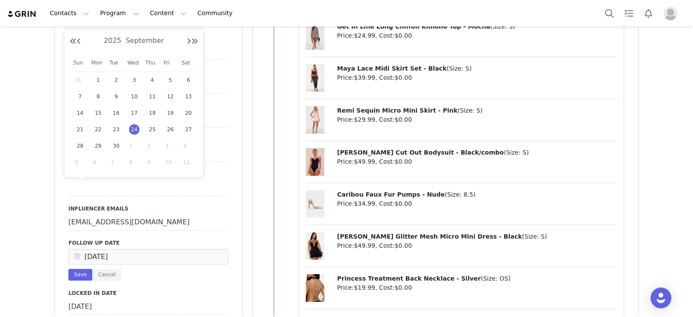
click at [135, 146] on span "1" at bounding box center [134, 146] width 10 height 10
type input "[DATE]"
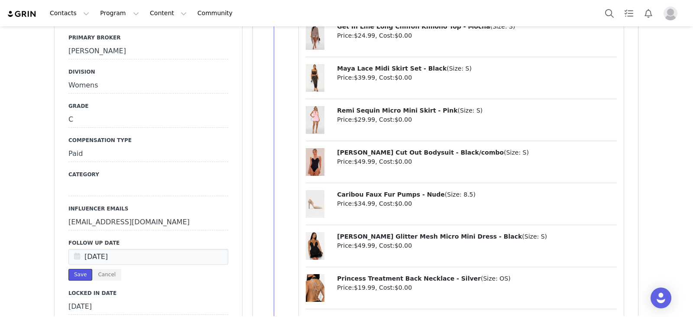
click at [77, 269] on button "Save" at bounding box center [80, 275] width 24 height 12
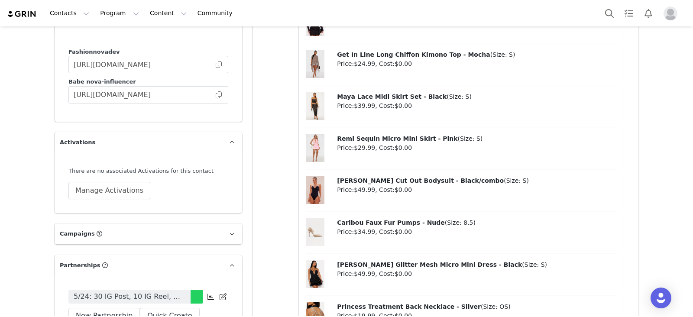
scroll to position [2651, 0]
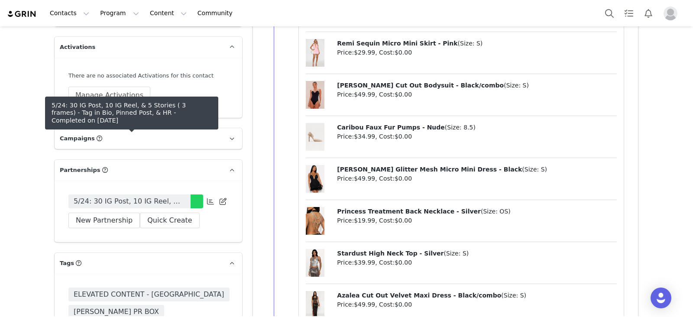
click at [160, 194] on link "5/24: 30 IG Post, 10 IG Reel, & 5 Stories ( 3 frames) - Tag in Bio, Pinned Post…" at bounding box center [129, 201] width 122 height 14
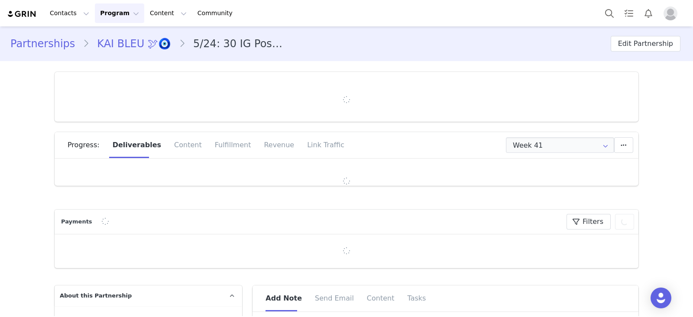
type input "+1 ([GEOGRAPHIC_DATA])"
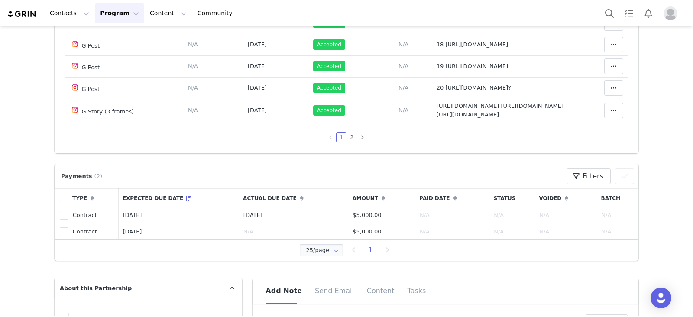
click at [342, 143] on div "Throughout Partnership Deliverable Due Date Posted At Status Content Notes Acti…" at bounding box center [346, 24] width 583 height 260
click at [347, 137] on link "2" at bounding box center [352, 137] width 10 height 10
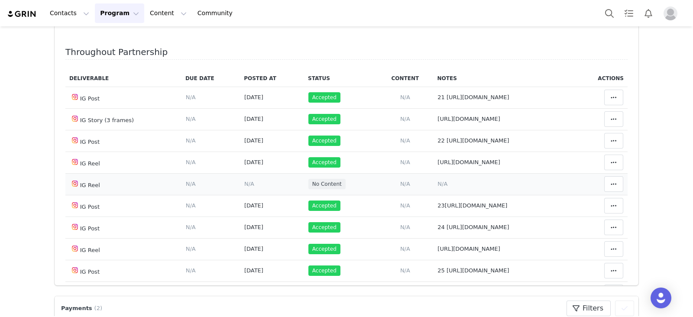
click at [437, 186] on span "N/A" at bounding box center [442, 183] width 10 height 6
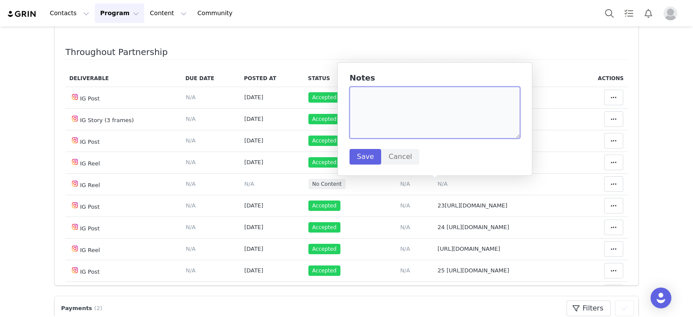
click at [407, 118] on textarea at bounding box center [434, 113] width 171 height 52
paste textarea "https://www.instagram.com/reel/DPKIiHpEuA9/"
type textarea "https://www.instagram.com/reel/DPKIiHpEuA9/"
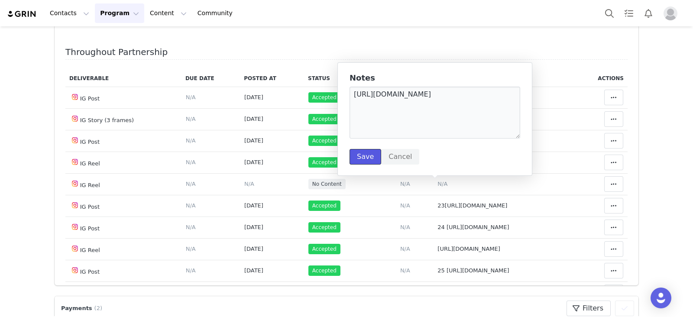
click at [351, 157] on button "Save" at bounding box center [365, 157] width 32 height 16
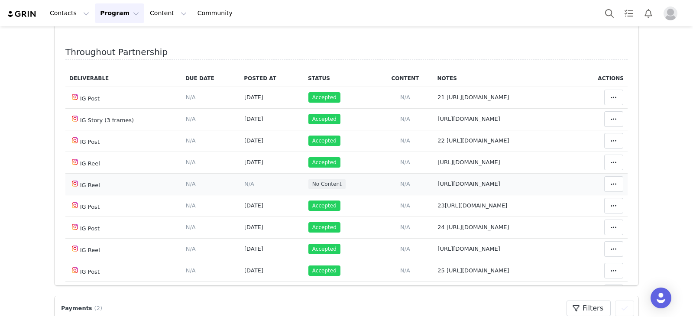
click at [244, 183] on span "N/A" at bounding box center [249, 183] width 10 height 6
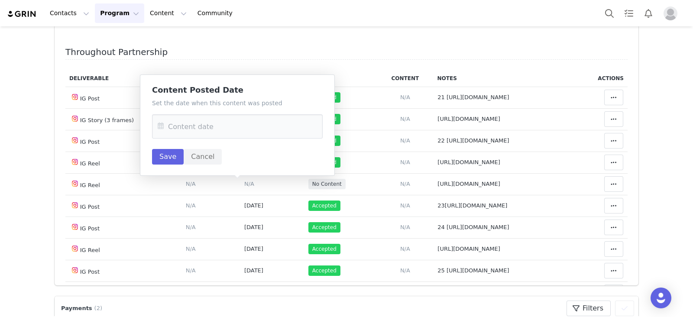
click at [232, 110] on div "Set the date when this content was posted Save Cancel" at bounding box center [237, 132] width 171 height 66
click at [227, 122] on input "text" at bounding box center [237, 126] width 171 height 24
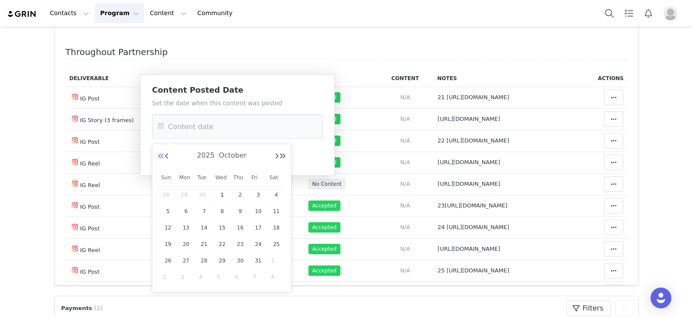
click at [169, 193] on span "28" at bounding box center [168, 195] width 10 height 10
type input "[DATE]"
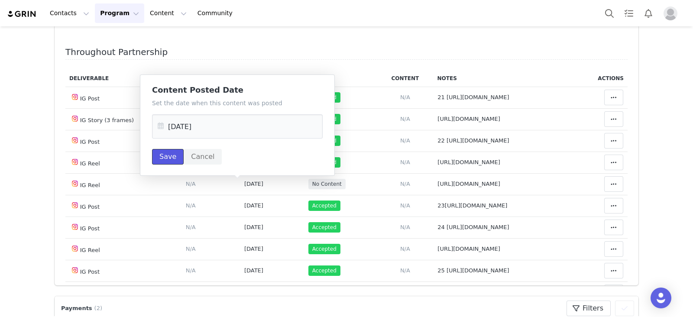
click at [158, 151] on button "Save" at bounding box center [168, 157] width 32 height 16
click at [181, 168] on div "Content Posted Date Set the date when this content was posted Sep 28 2025 Save …" at bounding box center [237, 124] width 195 height 101
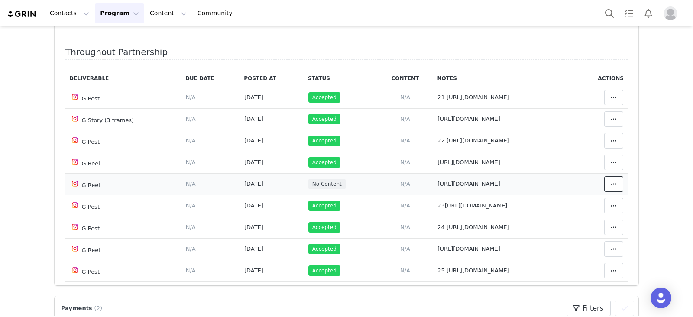
click at [608, 188] on span at bounding box center [613, 184] width 10 height 10
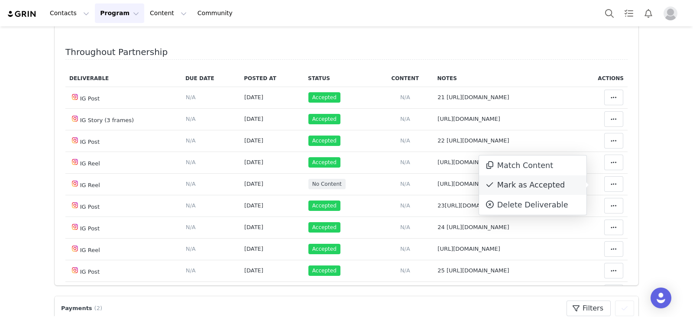
click at [487, 186] on icon at bounding box center [489, 185] width 6 height 8
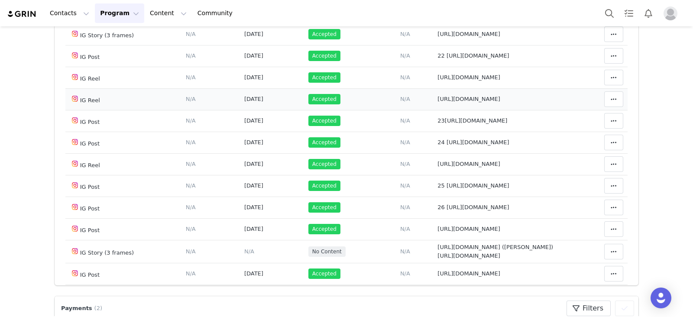
scroll to position [177, 0]
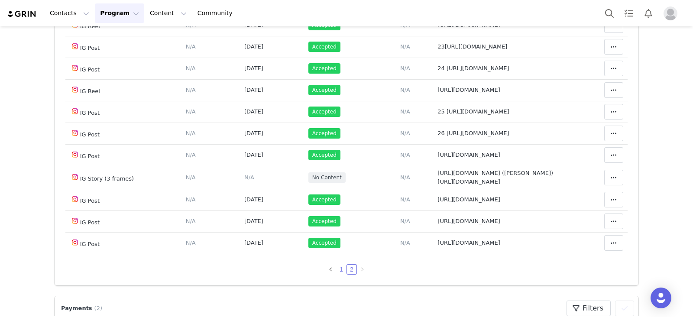
click at [336, 270] on link "1" at bounding box center [341, 269] width 10 height 10
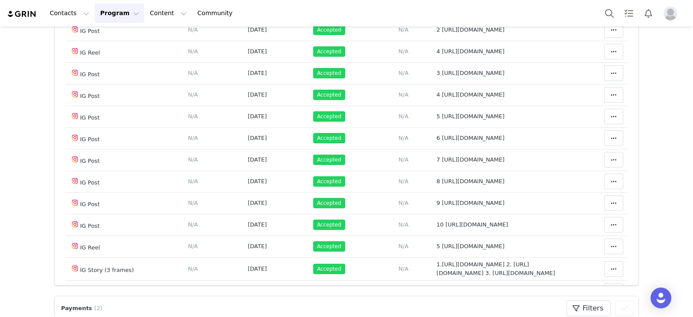
scroll to position [463, 0]
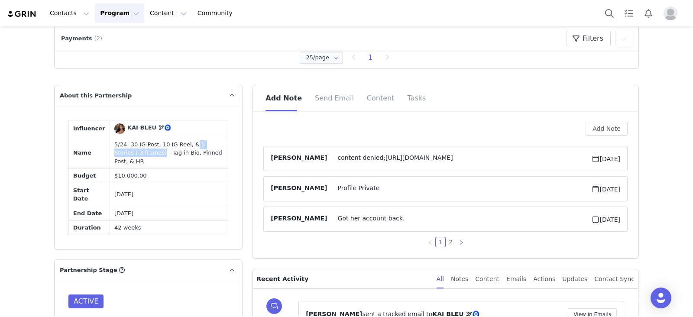
drag, startPoint x: 178, startPoint y: 184, endPoint x: 122, endPoint y: 193, distance: 56.2
click at [122, 169] on td "5/24: 30 IG Post, 10 IG Reel, & 5 Stories ( 3 frames) - Tag in Bio, Pinned Post…" at bounding box center [169, 153] width 118 height 32
copy td "5 Stories ( 3 frames)"
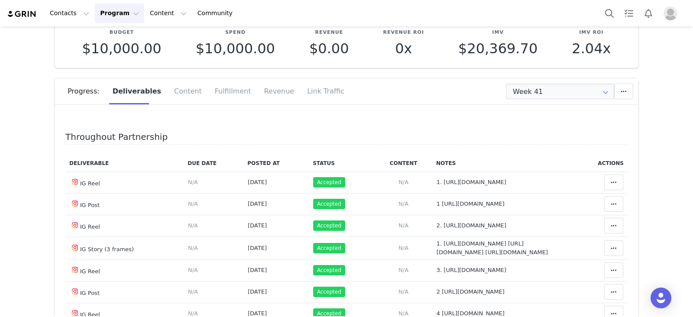
scroll to position [0, 0]
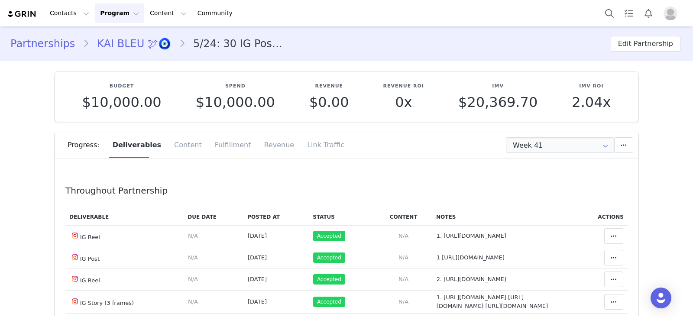
click at [112, 45] on link "KAI BLEU 🕊🧿" at bounding box center [134, 44] width 90 height 16
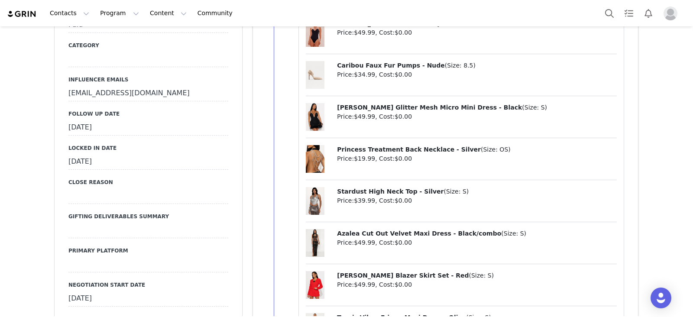
scroll to position [1028, 0]
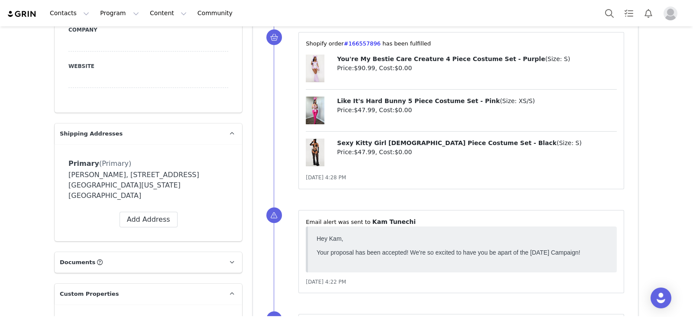
scroll to position [626, 0]
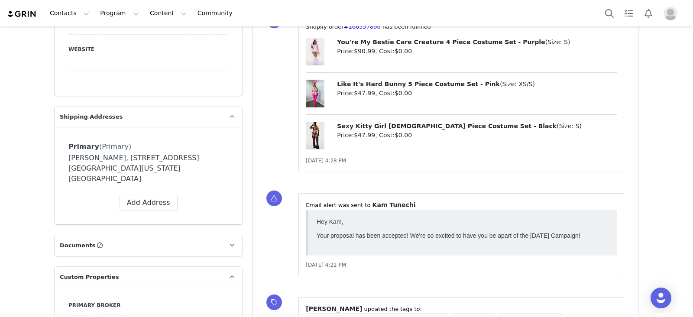
click at [132, 235] on p "Documents All Documents (i.e. images, contracts) related to this Creator" at bounding box center [138, 245] width 167 height 21
click at [121, 235] on p "Documents All Documents (i.e. images, contracts) related to this Creator" at bounding box center [138, 245] width 167 height 21
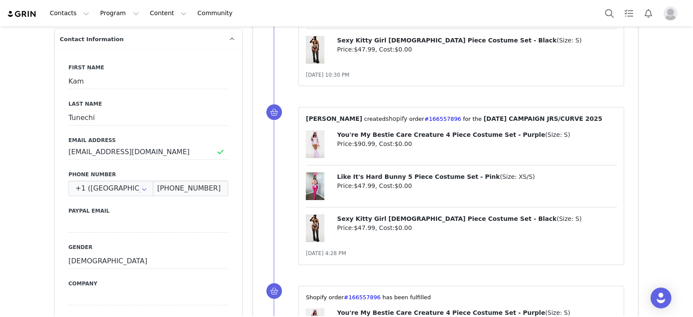
scroll to position [85, 0]
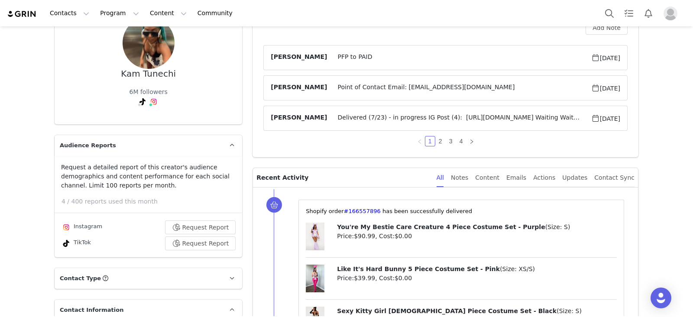
click at [72, 274] on span "Contact Type" at bounding box center [80, 278] width 41 height 9
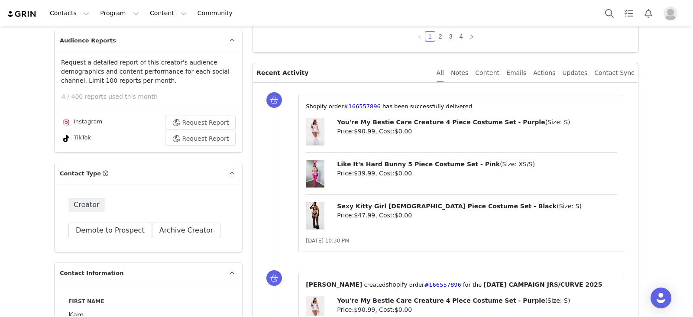
scroll to position [248, 0]
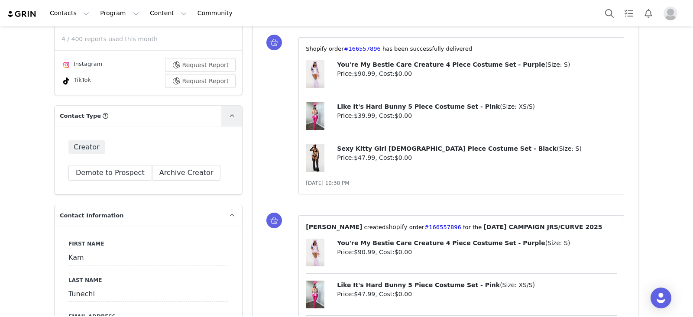
click at [229, 113] on icon at bounding box center [231, 116] width 5 height 6
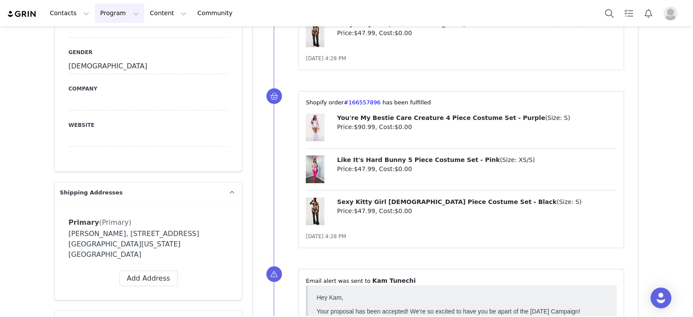
scroll to position [572, 0]
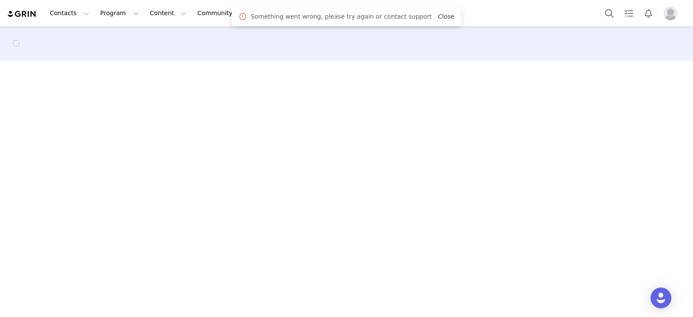
click at [438, 13] on link "Close" at bounding box center [446, 16] width 16 height 7
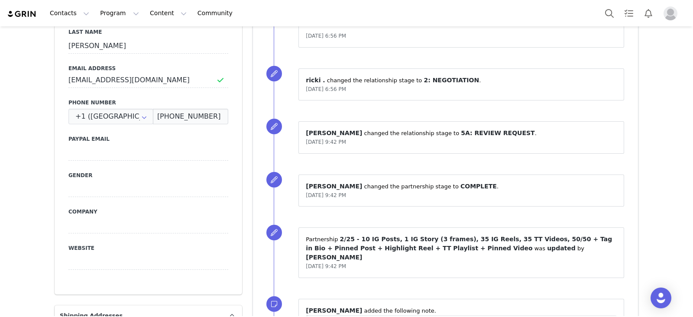
scroll to position [703, 0]
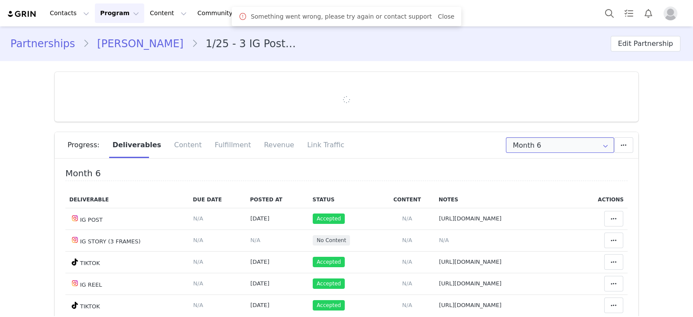
drag, startPoint x: 580, startPoint y: 147, endPoint x: 422, endPoint y: 148, distance: 158.4
click at [580, 147] on input "Month 6" at bounding box center [560, 145] width 108 height 16
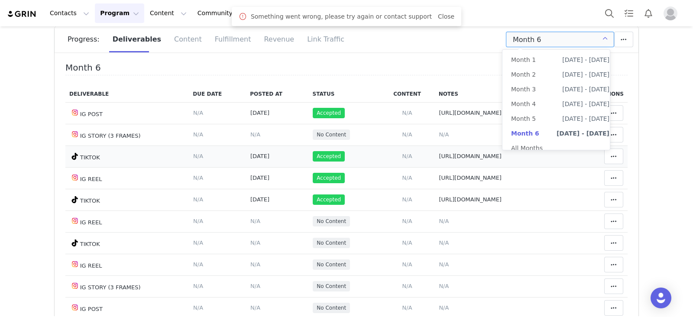
scroll to position [108, 0]
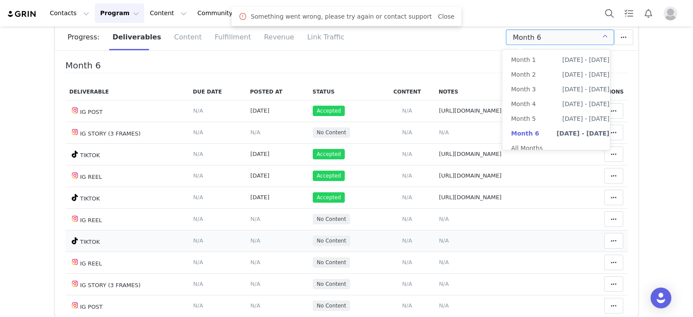
click at [435, 239] on td "Notes Save Cancel N/A" at bounding box center [505, 241] width 141 height 22
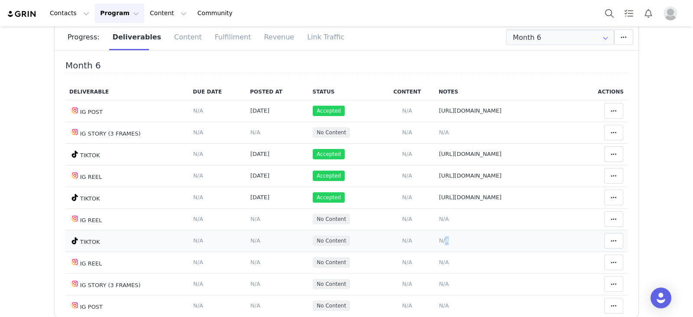
drag, startPoint x: 403, startPoint y: 239, endPoint x: 403, endPoint y: 235, distance: 4.8
click at [438, 239] on span "N/A" at bounding box center [443, 240] width 10 height 6
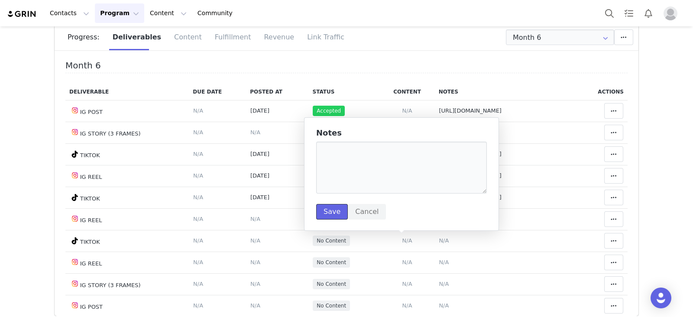
drag, startPoint x: 348, startPoint y: 211, endPoint x: 405, endPoint y: 221, distance: 57.5
click at [335, 213] on button "Save" at bounding box center [332, 212] width 32 height 16
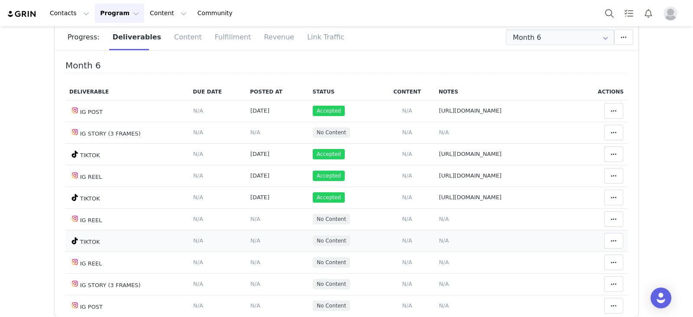
click at [435, 245] on td "N/A" at bounding box center [505, 241] width 141 height 22
click at [438, 240] on span "N/A" at bounding box center [443, 240] width 10 height 6
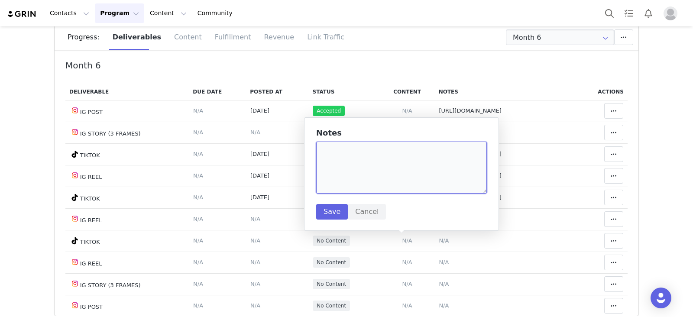
paste textarea "https://www.tiktok.com/@anjaneovita/video/7554817029673438482?lang=en"
type textarea "https://www.tiktok.com/@anjaneovita/video/7554817029673438482?lang=en"
click at [418, 193] on div "Notes https://www.tiktok.com/@anjaneovita/video/7554817029673438482?lang=en Sav…" at bounding box center [401, 174] width 171 height 91
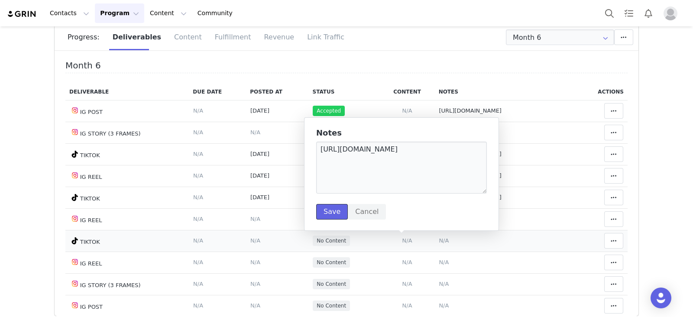
click at [325, 211] on button "Save" at bounding box center [332, 212] width 32 height 16
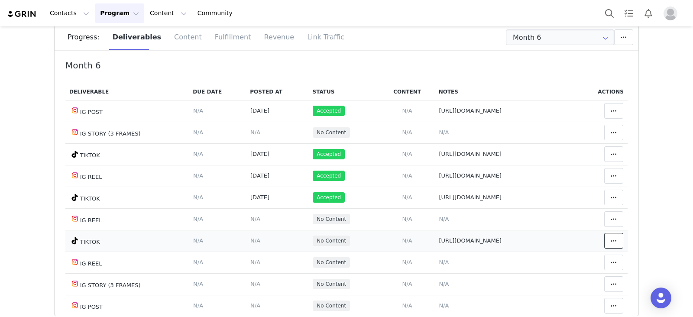
click at [608, 241] on span at bounding box center [613, 240] width 10 height 10
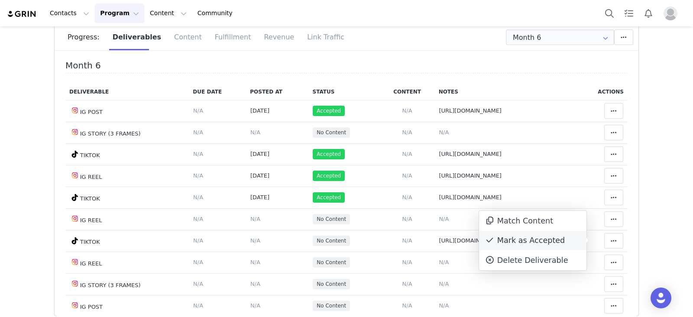
click at [507, 242] on div "Mark as Accepted" at bounding box center [532, 241] width 107 height 20
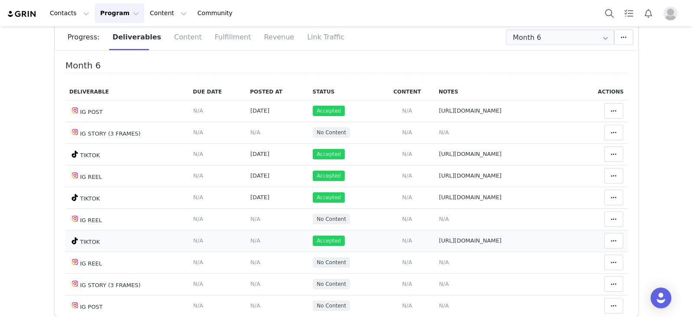
click at [246, 241] on td "Content Posted Date Set the date when this content was posted Save Cancel N/A" at bounding box center [277, 241] width 62 height 22
click at [246, 245] on td "Content Posted Date Set the date when this content was posted Save Cancel N/A" at bounding box center [277, 241] width 62 height 22
click at [250, 242] on span "N/A" at bounding box center [255, 240] width 10 height 6
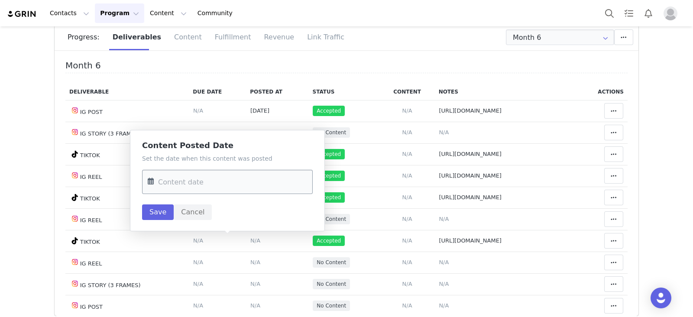
click at [247, 183] on input "text" at bounding box center [227, 182] width 171 height 24
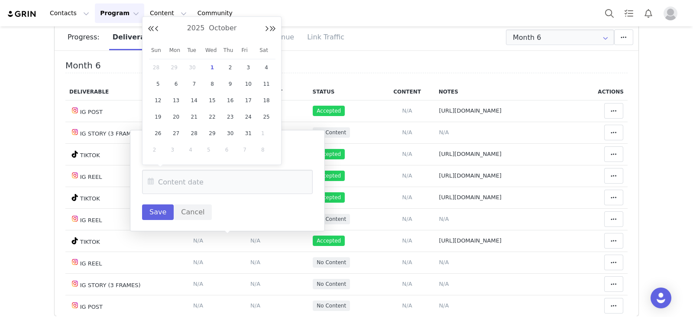
click at [158, 66] on span "28" at bounding box center [158, 67] width 10 height 10
type input "Sep 28 2025"
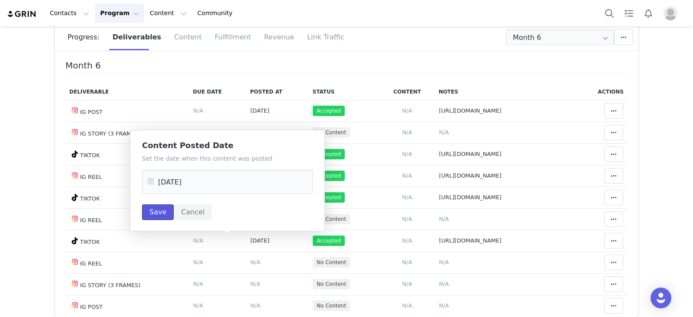
click at [159, 210] on button "Save" at bounding box center [158, 212] width 32 height 16
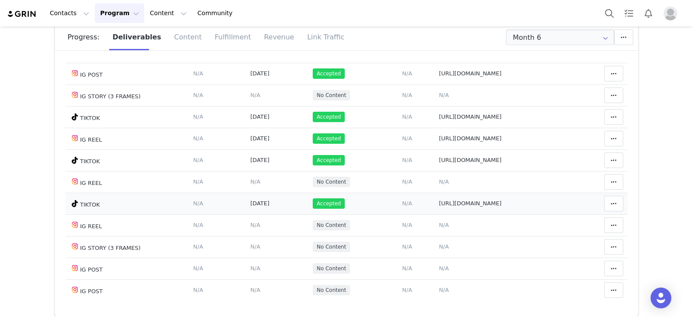
scroll to position [54, 0]
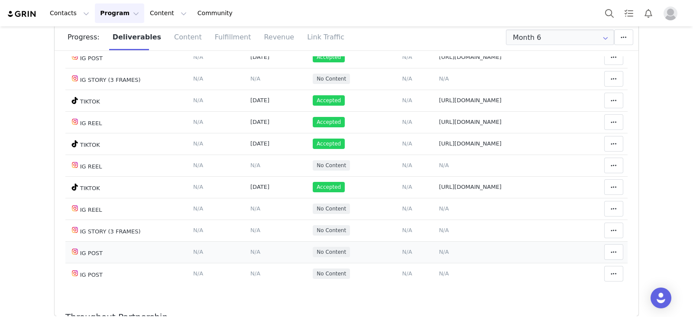
click at [438, 248] on span "N/A" at bounding box center [443, 251] width 10 height 6
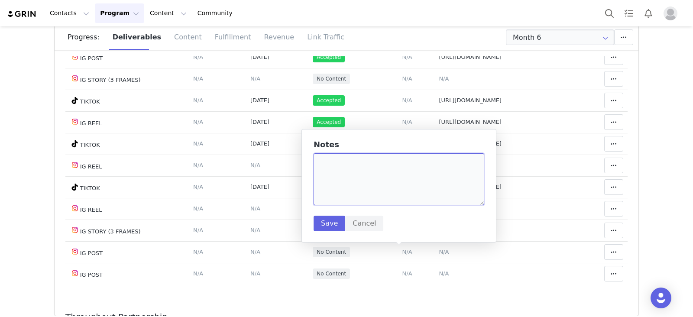
paste textarea "https://www.instagram.com/p/DPJuo4PEV9g/?img_index=1"
type textarea "https://www.instagram.com/p/DPJuo4PEV9g/?img_index=1"
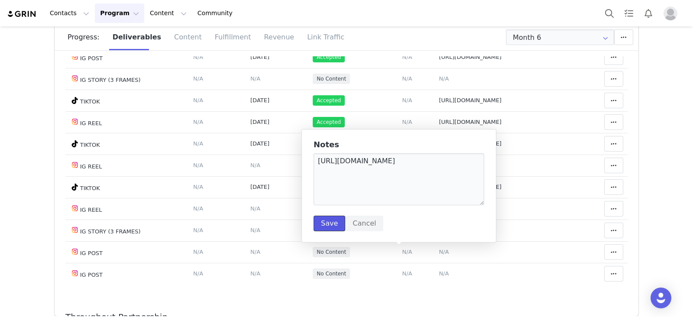
click at [322, 228] on button "Save" at bounding box center [329, 224] width 32 height 16
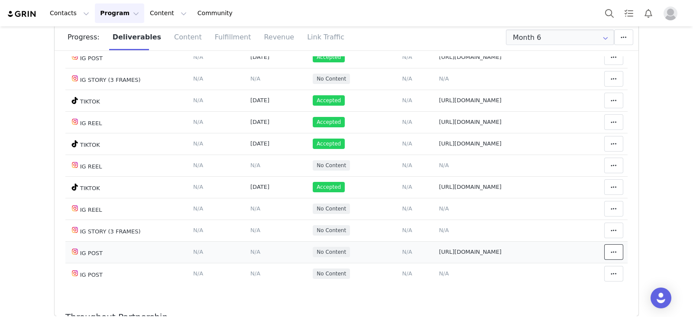
click at [610, 253] on icon at bounding box center [613, 251] width 6 height 7
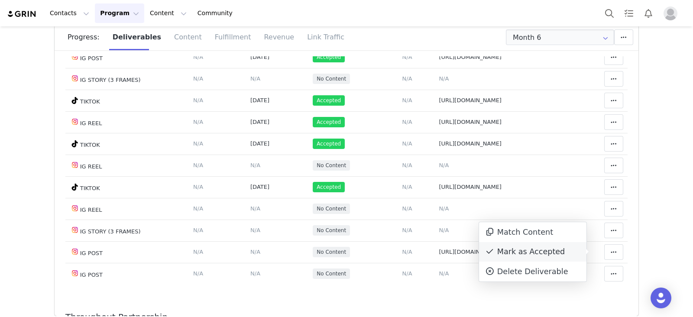
click at [509, 252] on div "Mark as Accepted" at bounding box center [532, 252] width 107 height 20
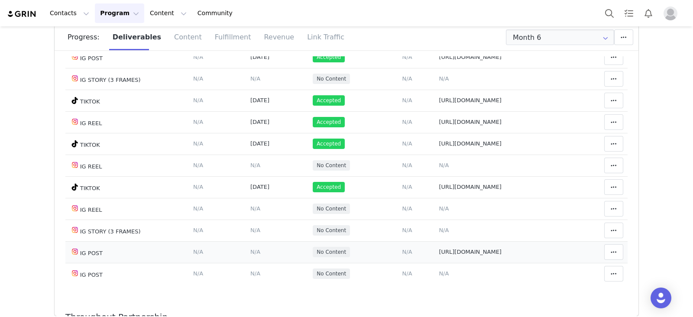
drag, startPoint x: 232, startPoint y: 250, endPoint x: 210, endPoint y: 180, distance: 73.0
click at [250, 249] on span "N/A" at bounding box center [255, 251] width 10 height 6
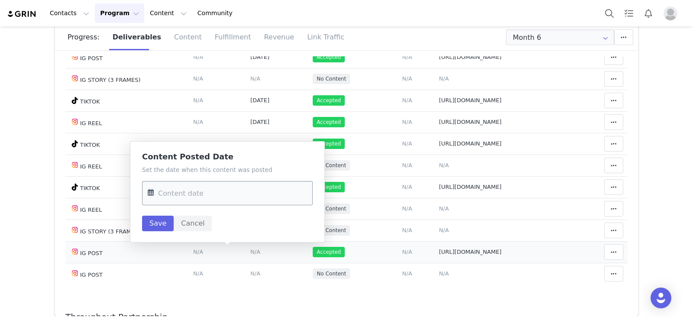
click at [199, 194] on input "text" at bounding box center [227, 193] width 171 height 24
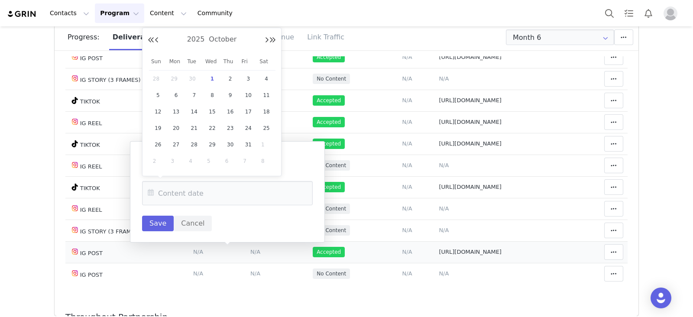
click at [156, 77] on span "28" at bounding box center [158, 79] width 10 height 10
type input "Sep 28 2025"
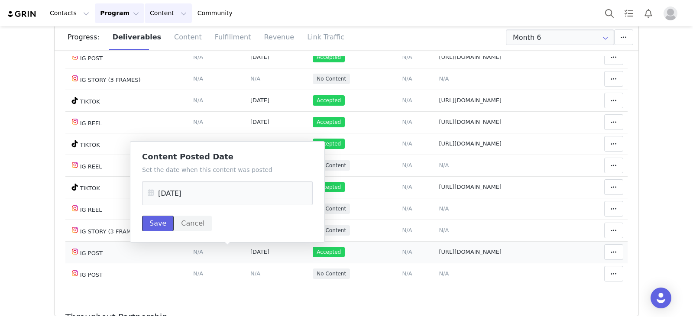
drag, startPoint x: 159, startPoint y: 226, endPoint x: 158, endPoint y: 3, distance: 222.9
click at [159, 226] on button "Save" at bounding box center [158, 224] width 32 height 16
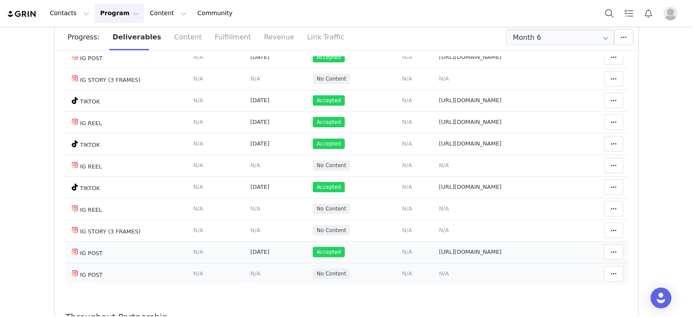
click at [438, 274] on span "N/A" at bounding box center [443, 273] width 10 height 6
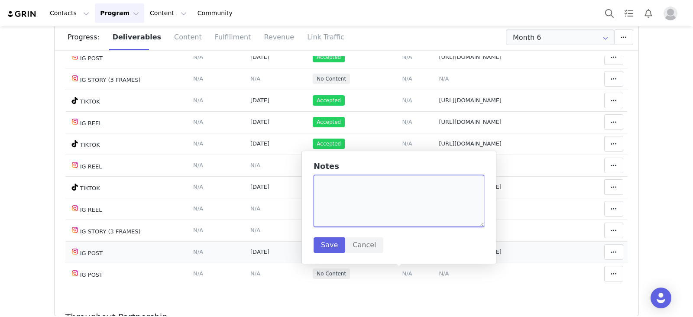
paste textarea "https://www.instagram.com/p/DPHNeAFEXqd/?img_index=1"
type textarea "https://www.instagram.com/p/DPHNeAFEXqd/?img_index=1"
drag, startPoint x: 330, startPoint y: 249, endPoint x: 674, endPoint y: 295, distance: 346.7
click at [330, 249] on button "Save" at bounding box center [329, 245] width 32 height 16
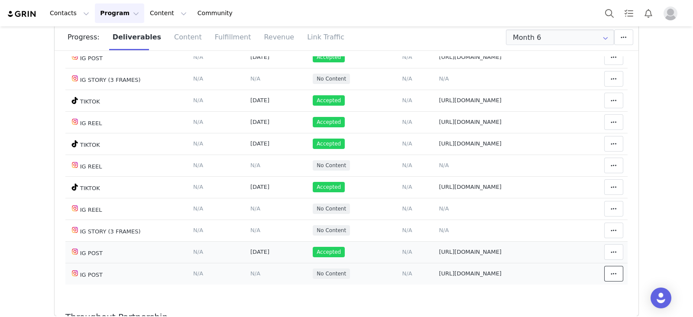
click at [608, 275] on span at bounding box center [613, 273] width 10 height 10
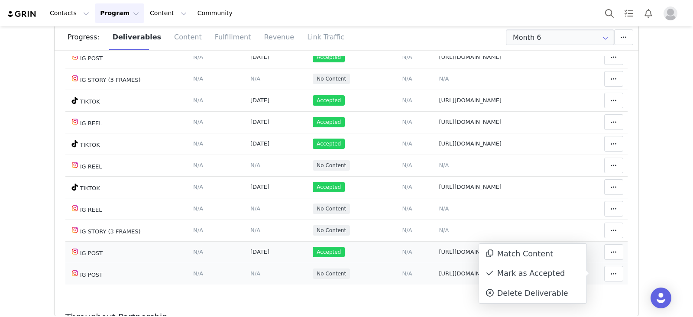
drag, startPoint x: 561, startPoint y: 271, endPoint x: 370, endPoint y: 263, distance: 190.6
click at [560, 271] on div "Mark as Accepted" at bounding box center [532, 274] width 107 height 20
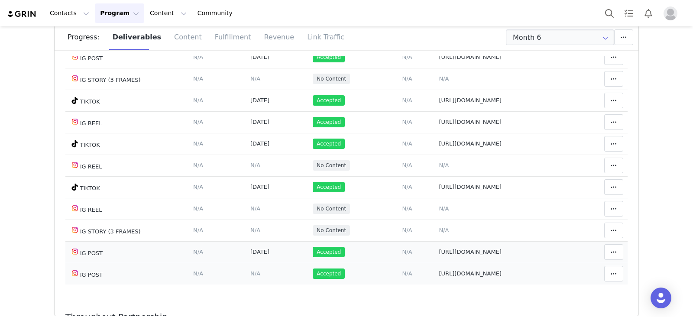
click at [250, 275] on span "N/A" at bounding box center [255, 273] width 10 height 6
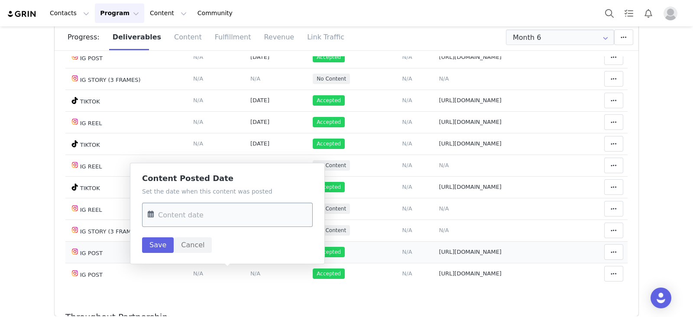
click at [227, 214] on input "text" at bounding box center [227, 215] width 171 height 24
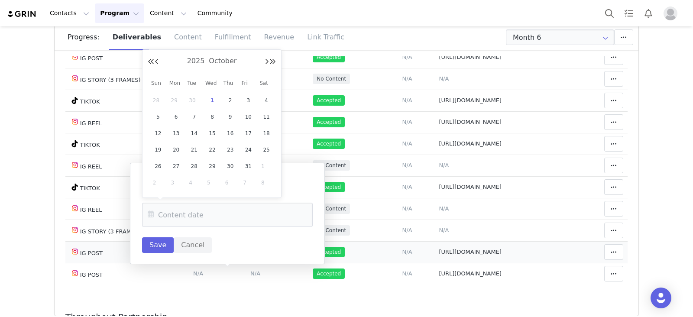
click at [180, 100] on span "29" at bounding box center [176, 100] width 10 height 10
type input "Sep 29 2025"
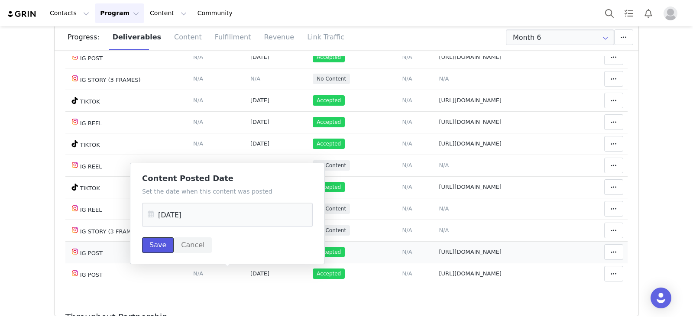
click at [160, 251] on button "Save" at bounding box center [158, 245] width 32 height 16
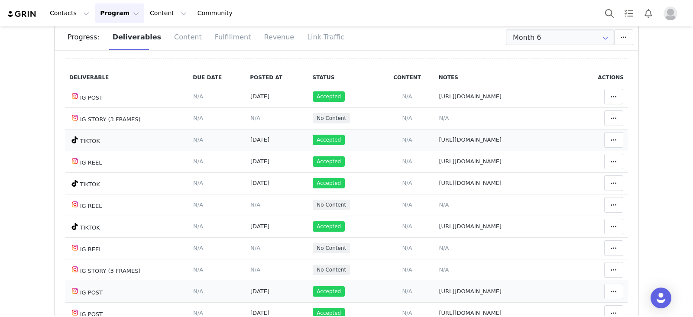
scroll to position [0, 0]
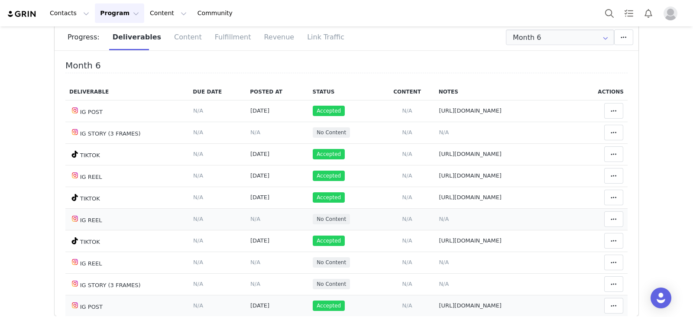
click at [438, 216] on span "N/A" at bounding box center [443, 219] width 10 height 6
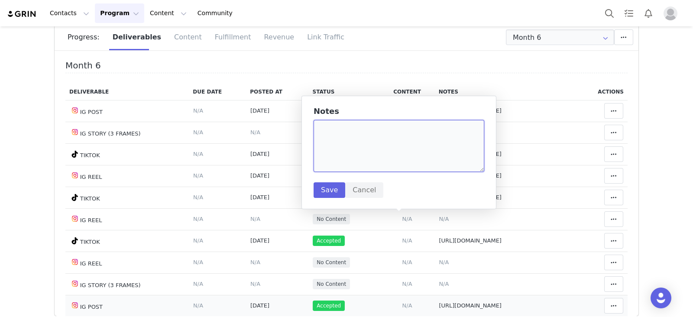
paste textarea "https://www.instagram.com/p/DPCA_g1ESBq/"
type textarea "https://www.instagram.com/p/DPCA_g1ESBq/"
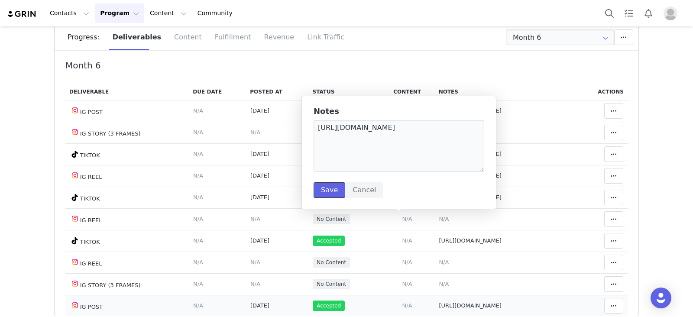
click at [327, 186] on button "Save" at bounding box center [329, 190] width 32 height 16
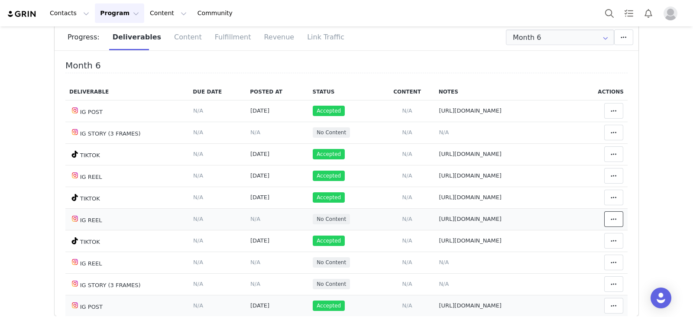
click at [606, 213] on button at bounding box center [613, 219] width 19 height 16
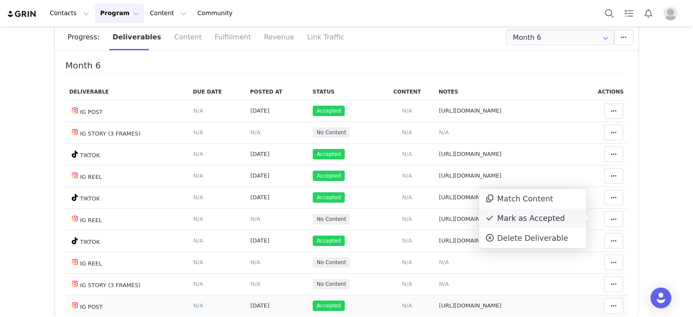
click at [541, 222] on div "Mark as Accepted" at bounding box center [532, 219] width 107 height 20
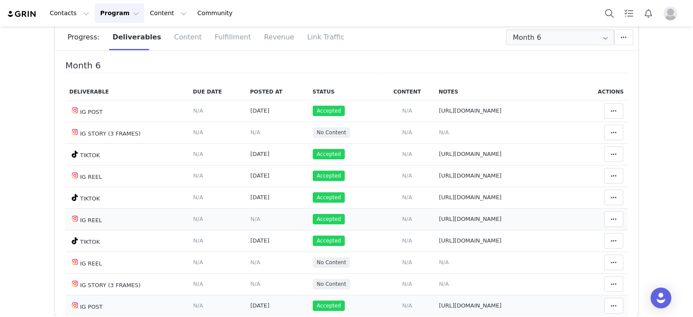
click at [250, 219] on span "N/A" at bounding box center [255, 219] width 10 height 6
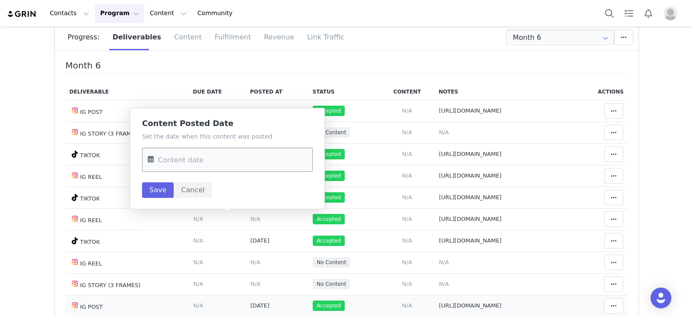
click at [229, 157] on input "text" at bounding box center [227, 160] width 171 height 24
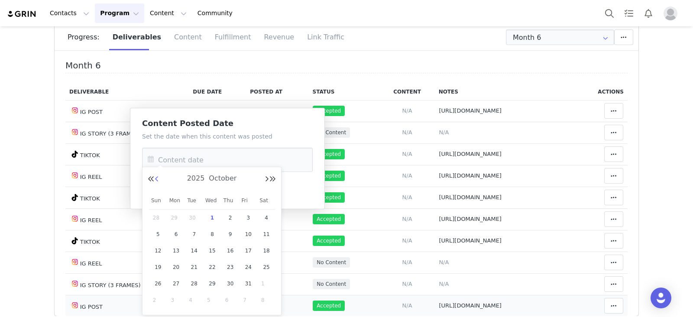
click at [156, 179] on button "Previous Month" at bounding box center [157, 179] width 4 height 7
click at [231, 270] on span "25" at bounding box center [230, 267] width 10 height 10
type input "Sep 25 2025"
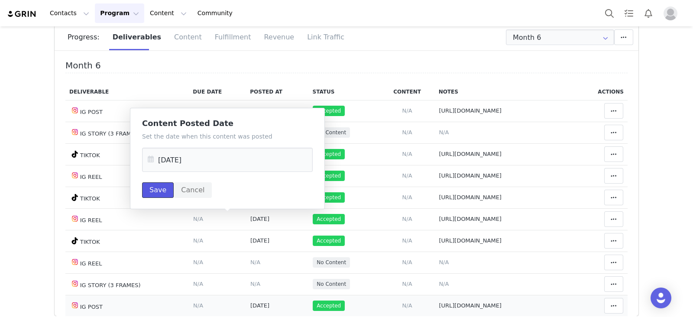
click at [150, 189] on button "Save" at bounding box center [158, 190] width 32 height 16
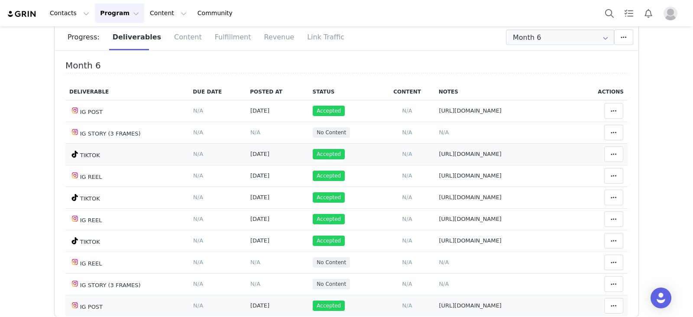
scroll to position [54, 0]
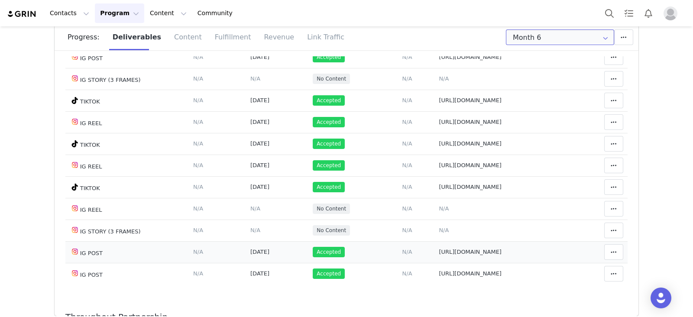
click at [538, 39] on input "Month 6" at bounding box center [560, 37] width 108 height 16
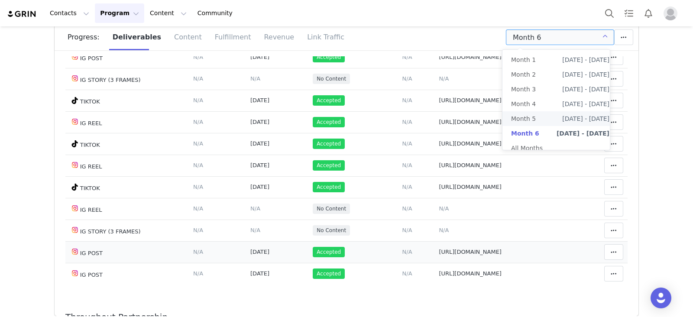
click at [534, 113] on li "Month 5 May 27th - Jun 27th" at bounding box center [560, 118] width 116 height 15
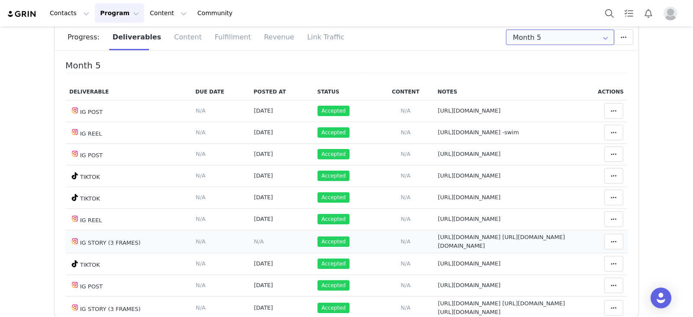
scroll to position [0, 0]
click at [235, 69] on h4 "Month 5" at bounding box center [346, 67] width 562 height 13
click at [547, 37] on input "Month 5" at bounding box center [560, 37] width 108 height 16
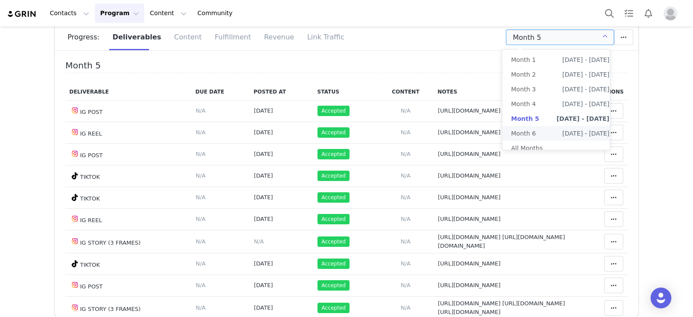
click at [524, 129] on span "Month 6" at bounding box center [523, 133] width 25 height 15
type input "Month 6"
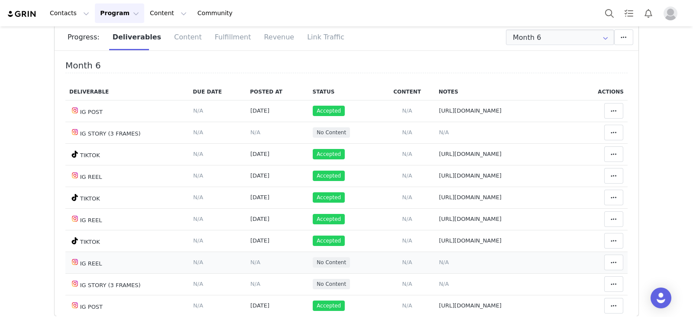
click at [438, 261] on span "N/A" at bounding box center [443, 262] width 10 height 6
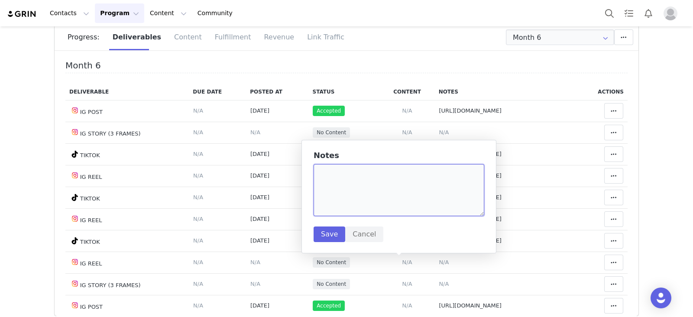
click at [408, 186] on textarea at bounding box center [398, 190] width 171 height 52
paste textarea "https://www.instagram.com/p/DMd14OcSd-Z/"
type textarea "https://www.instagram.com/p/DMd14OcSd-Z/"
click at [331, 231] on button "Save" at bounding box center [329, 234] width 32 height 16
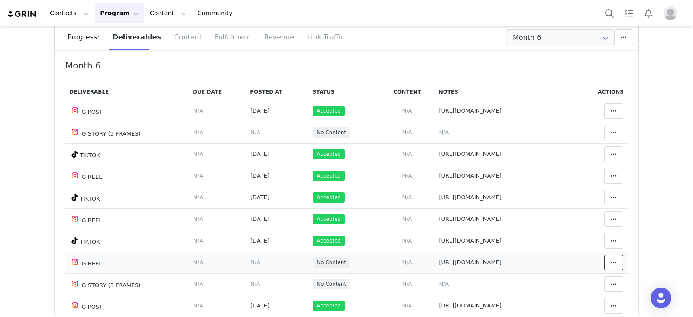
click at [610, 261] on icon at bounding box center [613, 262] width 6 height 7
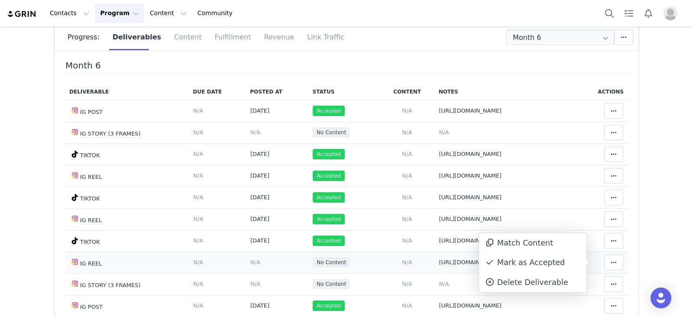
drag, startPoint x: 549, startPoint y: 267, endPoint x: 271, endPoint y: 266, distance: 277.5
click at [547, 266] on div "Mark as Accepted" at bounding box center [532, 263] width 107 height 20
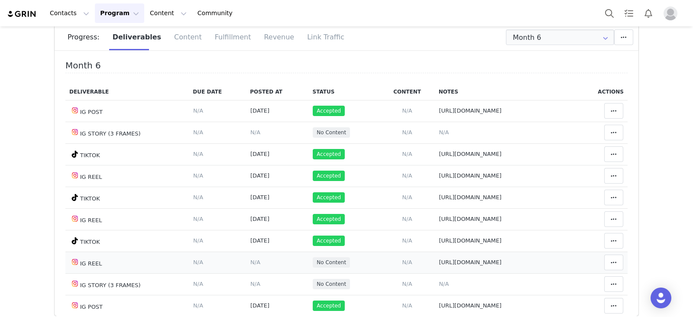
click at [250, 263] on span "N/A" at bounding box center [255, 262] width 10 height 6
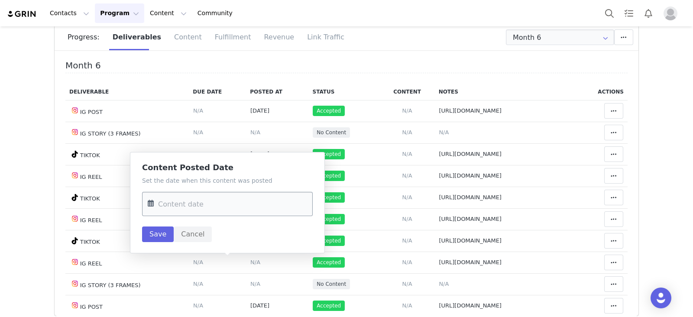
click at [237, 204] on input "text" at bounding box center [227, 204] width 171 height 24
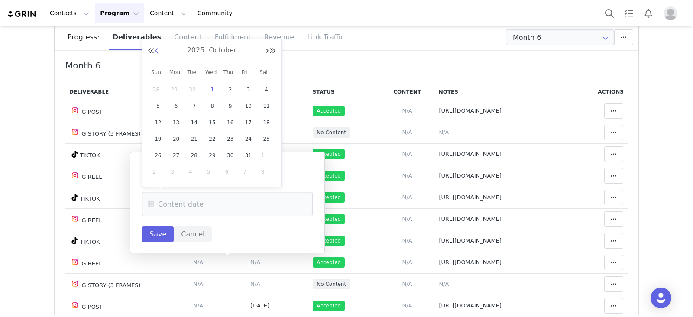
click at [156, 49] on button "Previous Month" at bounding box center [157, 51] width 4 height 7
click at [155, 53] on button "Previous Month" at bounding box center [157, 51] width 4 height 7
click at [212, 137] on span "23" at bounding box center [212, 139] width 10 height 10
type input "Jul 23 2025"
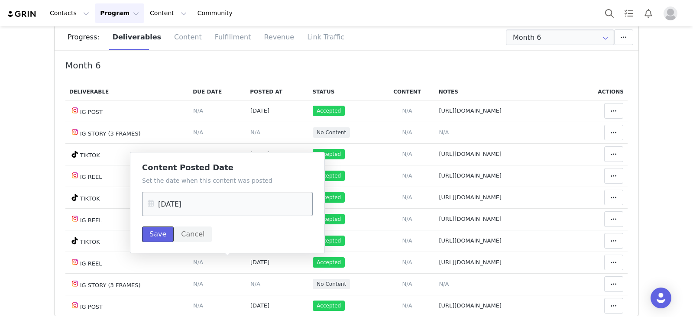
drag, startPoint x: 151, startPoint y: 231, endPoint x: 179, endPoint y: 203, distance: 38.9
click at [152, 231] on button "Save" at bounding box center [158, 234] width 32 height 16
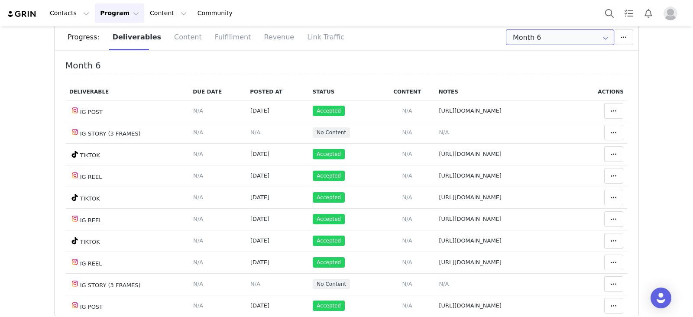
click at [543, 42] on input "Month 6" at bounding box center [560, 37] width 108 height 16
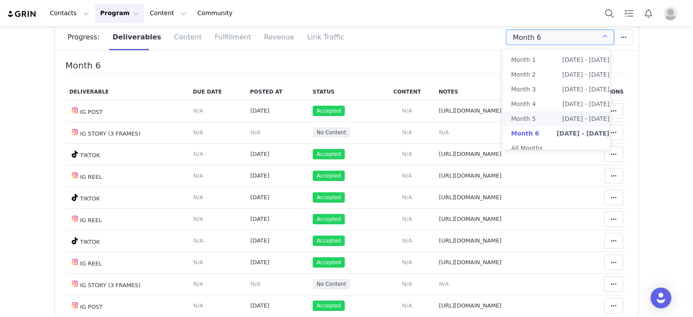
click at [531, 116] on span "Month 5" at bounding box center [523, 118] width 25 height 15
type input "Month 5"
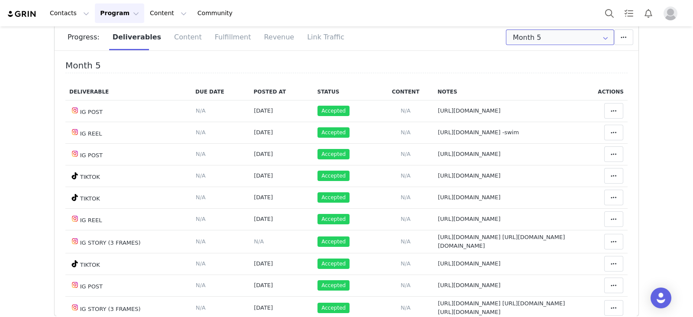
click at [579, 40] on input "Month 5" at bounding box center [560, 37] width 108 height 16
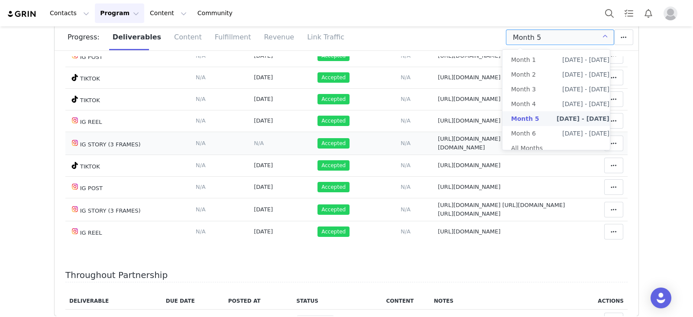
scroll to position [108, 0]
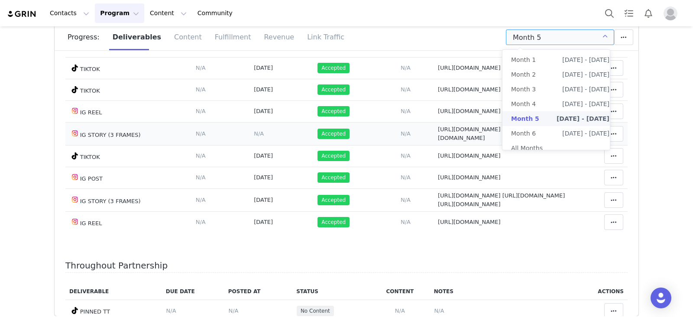
click at [377, 145] on td "Add Content Paste the URL to the content you want to match to this deliverable.…" at bounding box center [405, 133] width 56 height 23
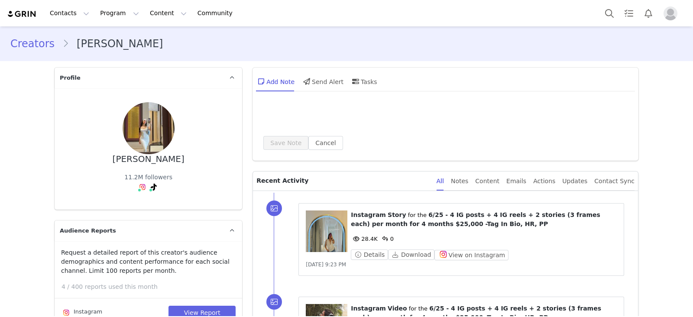
scroll to position [1028, 0]
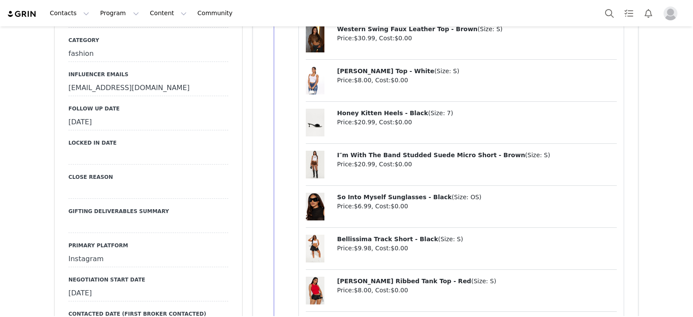
click at [150, 115] on div "[DATE]" at bounding box center [148, 123] width 160 height 16
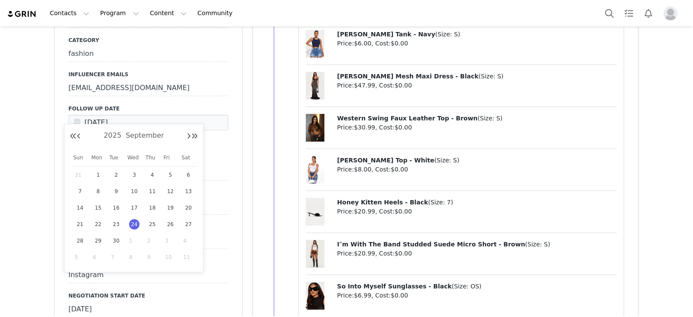
click at [133, 237] on span "1" at bounding box center [134, 240] width 10 height 10
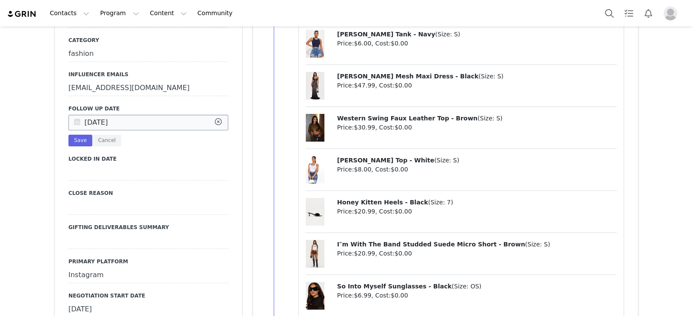
type input "[DATE]"
click at [72, 135] on button "Save" at bounding box center [80, 141] width 24 height 12
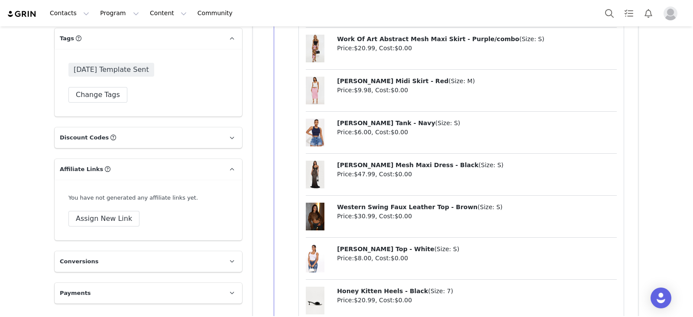
scroll to position [2597, 0]
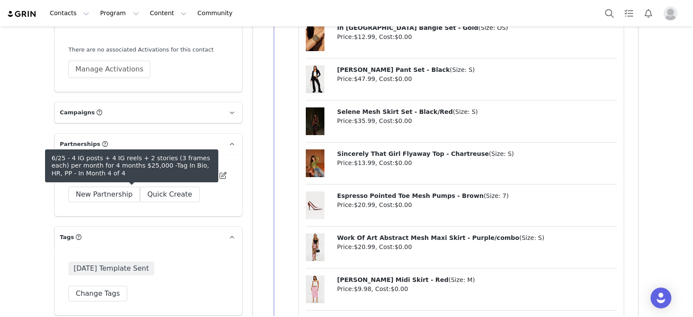
click at [162, 180] on span "6/25 - 4 IG posts + 4 IG reels + 2 stories (3 frames each) per month for 4 mont…" at bounding box center [130, 175] width 112 height 10
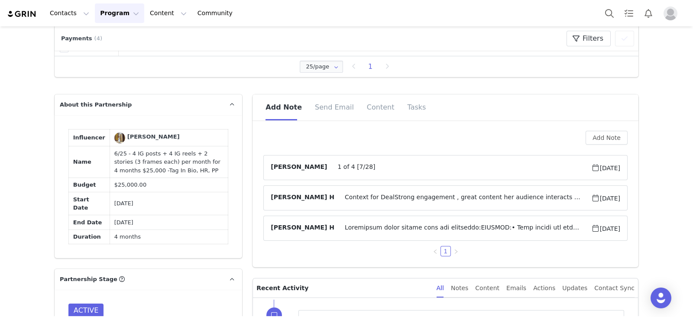
scroll to position [54, 0]
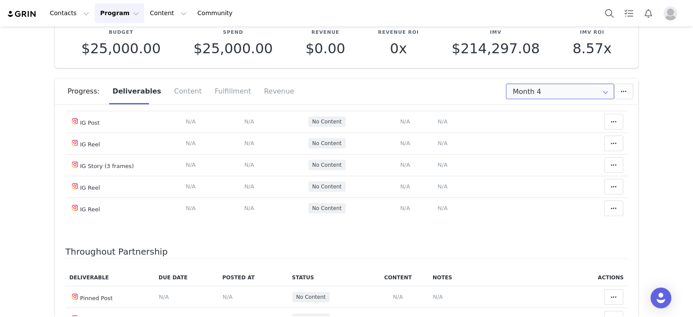
click at [570, 86] on input "Month 4" at bounding box center [560, 92] width 108 height 16
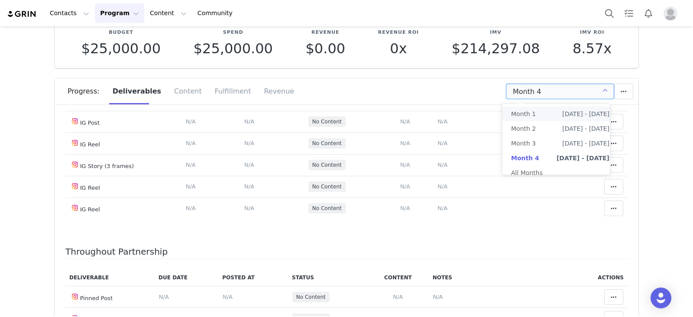
click at [525, 116] on span "Month 1" at bounding box center [523, 113] width 25 height 15
type input "Month 1"
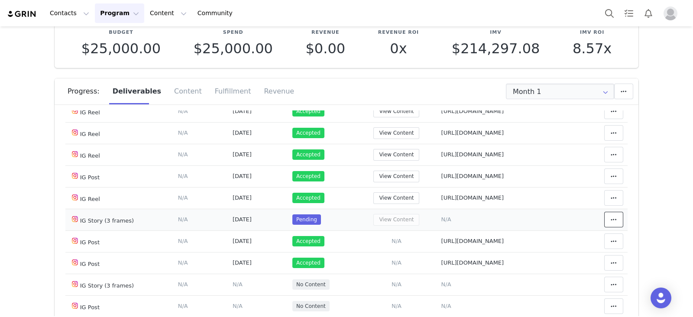
click at [610, 221] on icon at bounding box center [613, 219] width 6 height 7
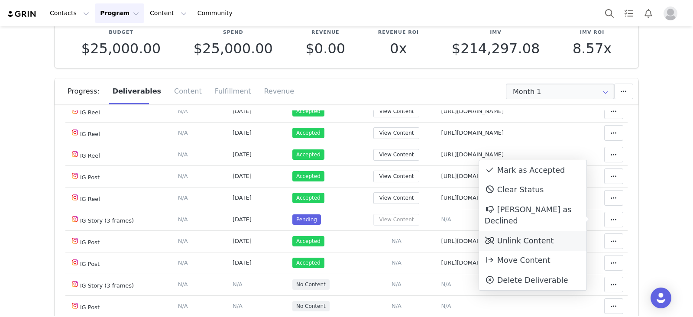
click at [518, 231] on div "Unlink Content" at bounding box center [532, 241] width 107 height 20
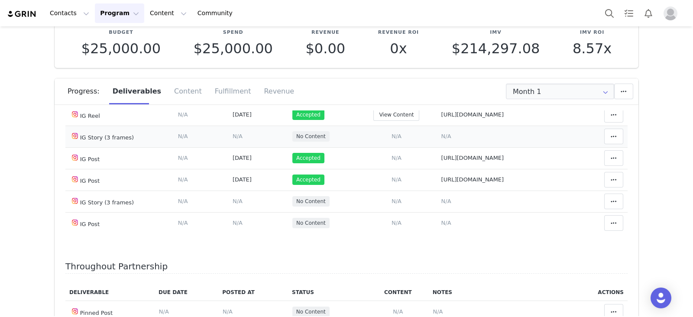
scroll to position [153, 0]
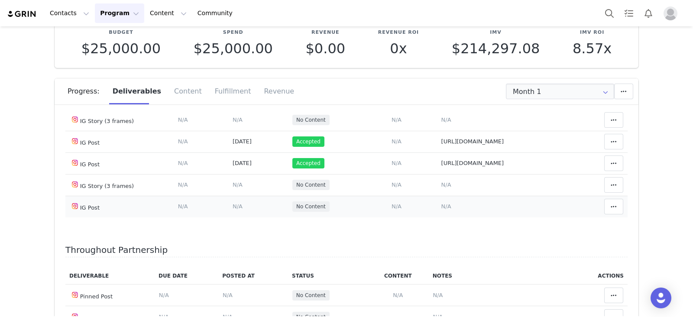
click at [441, 204] on span "N/A" at bounding box center [446, 206] width 10 height 6
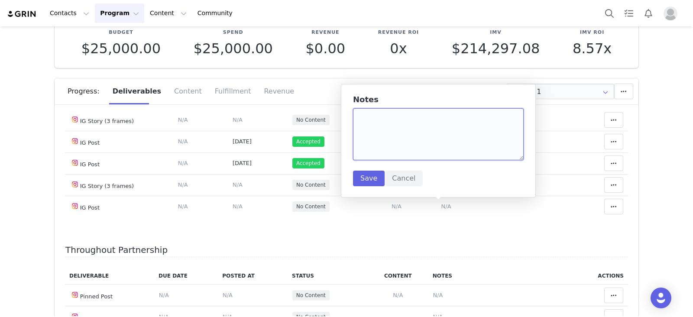
click at [435, 140] on textarea at bounding box center [438, 134] width 171 height 52
paste textarea "[URL][DOMAIN_NAME]"
type textarea "[URL][DOMAIN_NAME]"
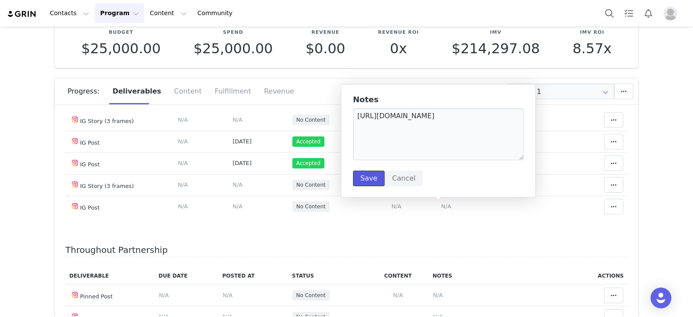
click at [369, 173] on button "Save" at bounding box center [369, 179] width 32 height 16
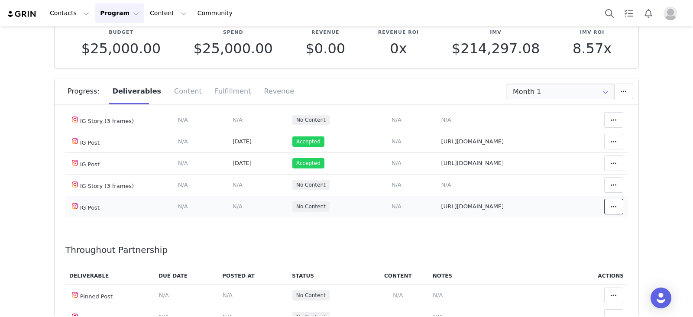
click at [604, 212] on button at bounding box center [613, 207] width 19 height 16
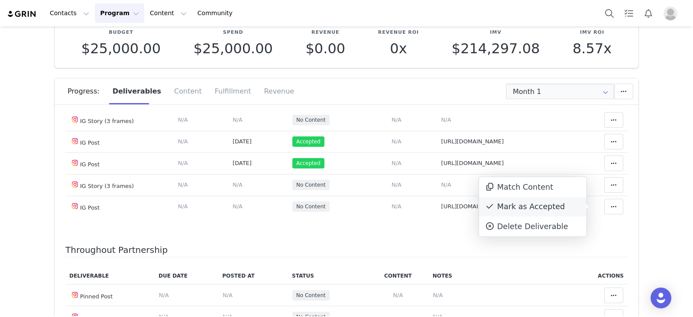
click at [537, 212] on div "Mark as Accepted" at bounding box center [532, 207] width 107 height 20
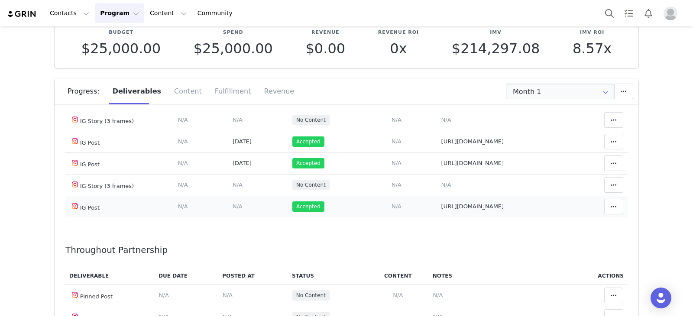
click at [232, 208] on span "N/A" at bounding box center [237, 206] width 10 height 6
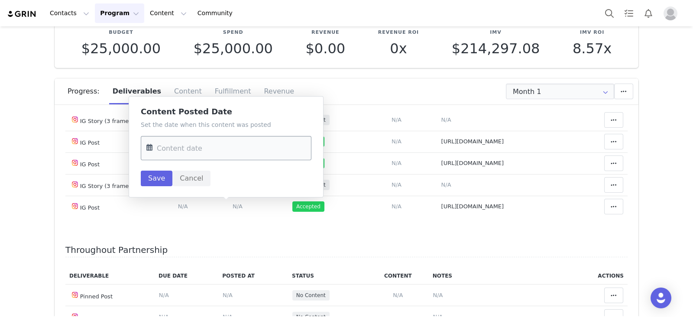
click at [225, 152] on input "text" at bounding box center [226, 148] width 171 height 24
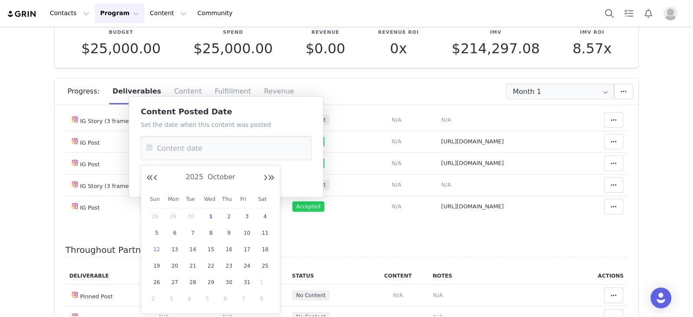
drag, startPoint x: 194, startPoint y: 216, endPoint x: 162, endPoint y: 198, distance: 36.5
click at [194, 216] on span "30" at bounding box center [192, 216] width 10 height 10
type input "Sep 30 2025"
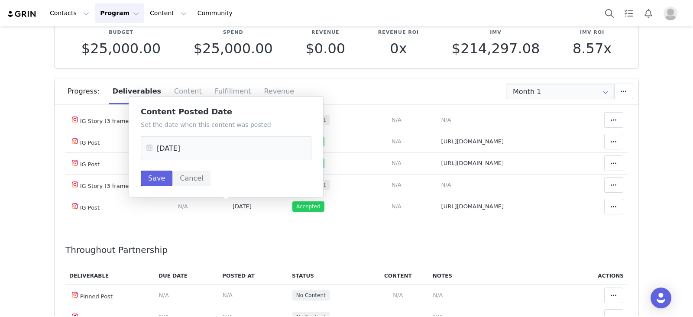
click at [158, 174] on button "Save" at bounding box center [157, 179] width 32 height 16
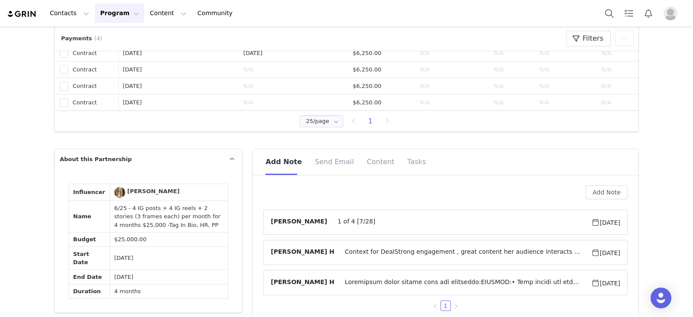
scroll to position [54, 0]
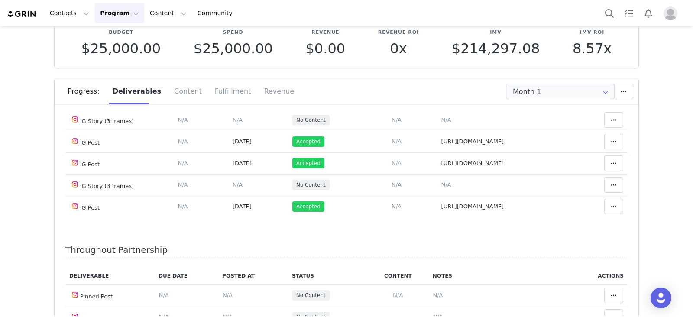
click at [551, 101] on div "Progress: Deliverables Content Fulfillment Revenue" at bounding box center [353, 91] width 570 height 26
click at [550, 95] on input "Month 1" at bounding box center [560, 92] width 108 height 16
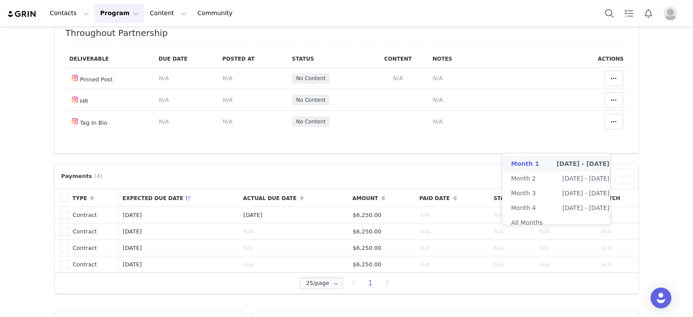
scroll to position [0, 0]
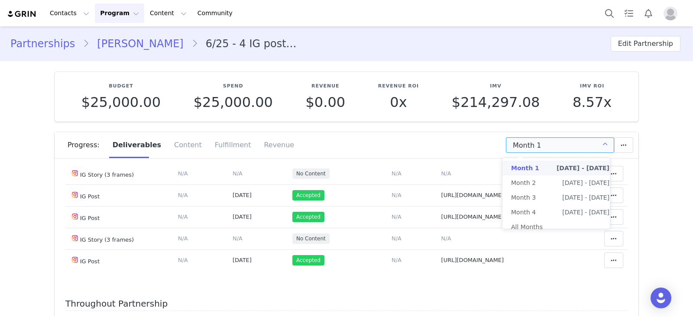
click at [106, 38] on link "Valeria Torres" at bounding box center [140, 44] width 102 height 16
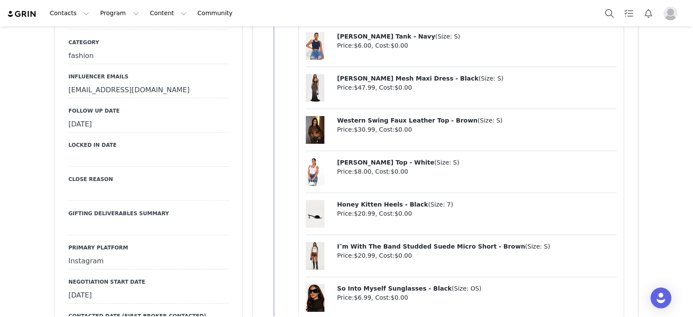
scroll to position [1008, 0]
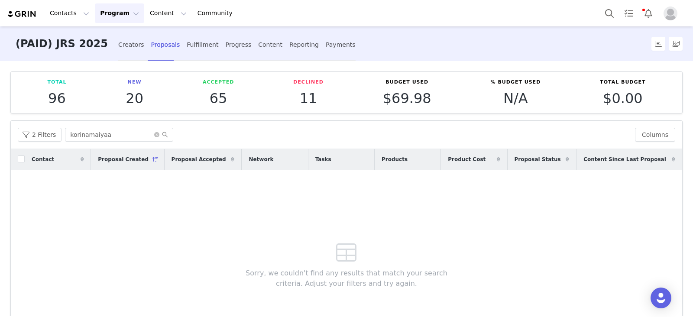
drag, startPoint x: 122, startPoint y: 135, endPoint x: 4, endPoint y: 135, distance: 117.7
click at [0, 130] on div "Total 96 New 20 Accepted 65 Declined 11 Budget Used $69.98 % Budget Used N/A To…" at bounding box center [346, 188] width 693 height 255
click at [137, 134] on input "diliamnejacob" at bounding box center [119, 135] width 108 height 14
drag, startPoint x: 100, startPoint y: 132, endPoint x: 86, endPoint y: 135, distance: 13.9
click at [86, 135] on input "diliamnejacob" at bounding box center [119, 135] width 108 height 14
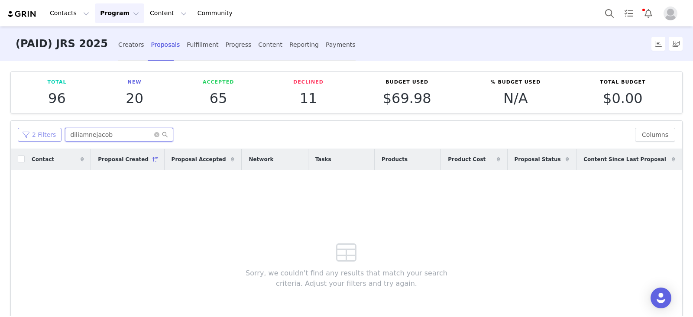
drag, startPoint x: 108, startPoint y: 132, endPoint x: 49, endPoint y: 137, distance: 58.6
click at [49, 137] on div "2 Filters diliamnejacob" at bounding box center [323, 135] width 610 height 14
paste input "kamtunechi"
type input "kamtunechi"
click at [154, 133] on icon "icon: close-circle" at bounding box center [156, 134] width 5 height 5
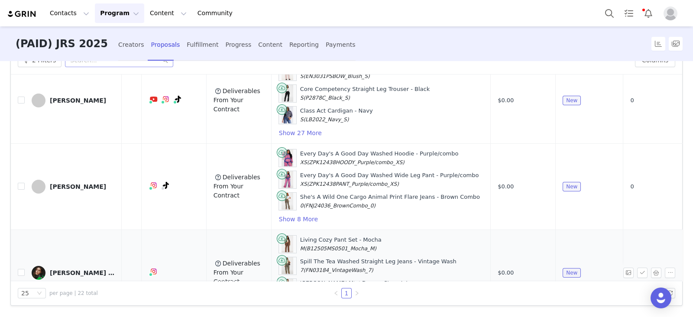
scroll to position [1550, 128]
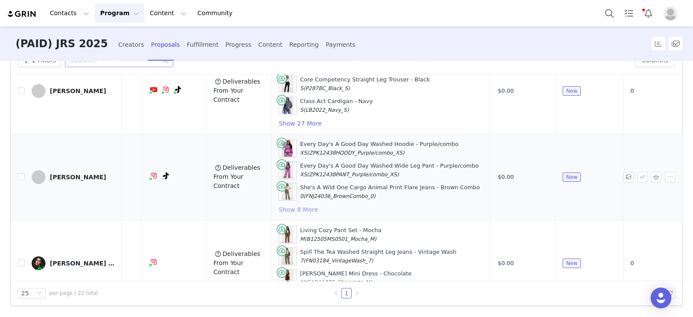
click at [279, 204] on button "Show 8 More" at bounding box center [298, 209] width 40 height 10
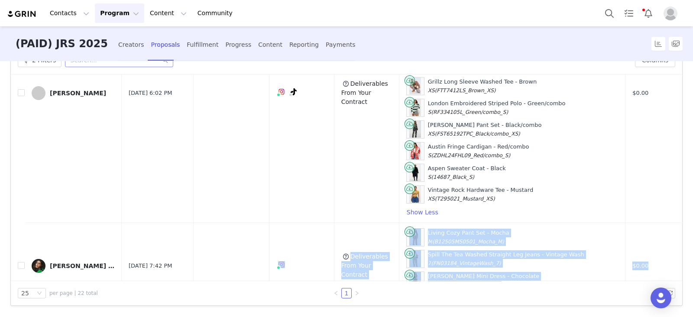
scroll to position [1830, 0]
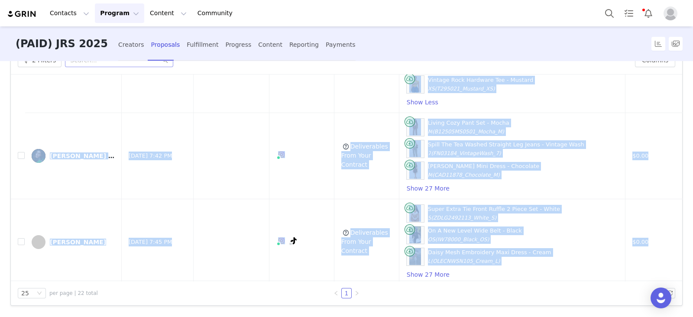
drag, startPoint x: 188, startPoint y: 280, endPoint x: 305, endPoint y: 277, distance: 116.9
click at [305, 277] on div "2 Filters Columns Contact Proposal Created Proposal Accepted Network Tasks Prod…" at bounding box center [346, 175] width 671 height 259
click at [181, 155] on td "[DATE] 7:42 PM" at bounding box center [157, 156] width 71 height 86
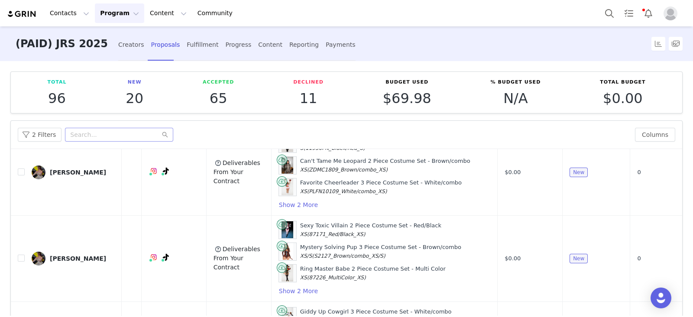
scroll to position [0, 0]
